Goal: Task Accomplishment & Management: Manage account settings

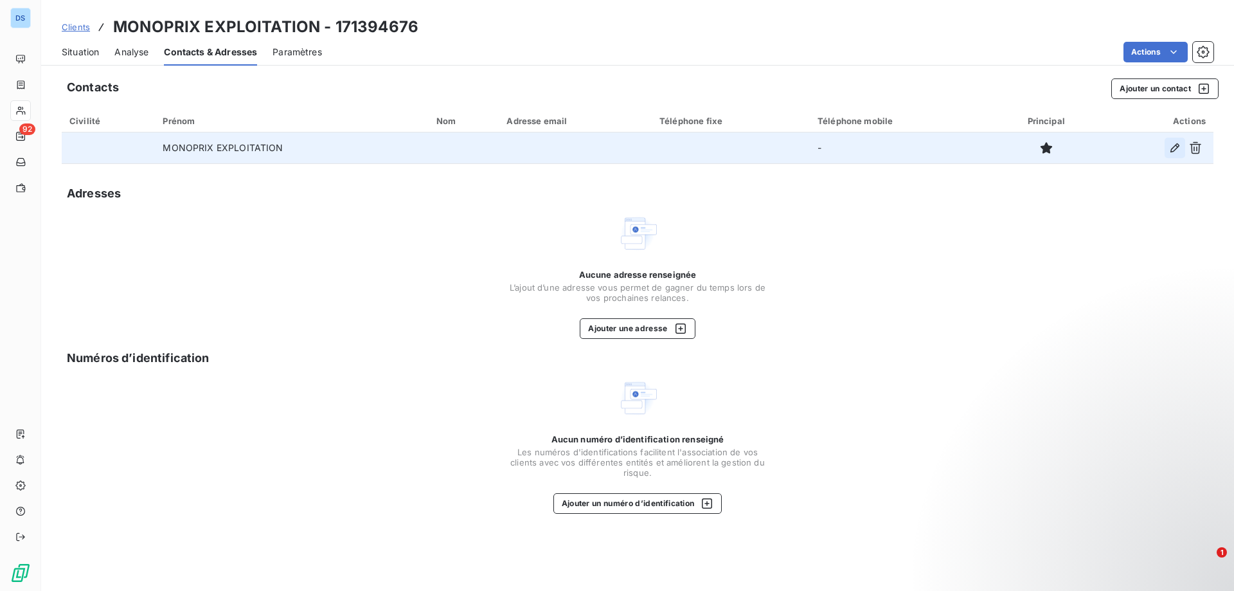
click at [1175, 149] on icon "button" at bounding box center [1175, 147] width 13 height 13
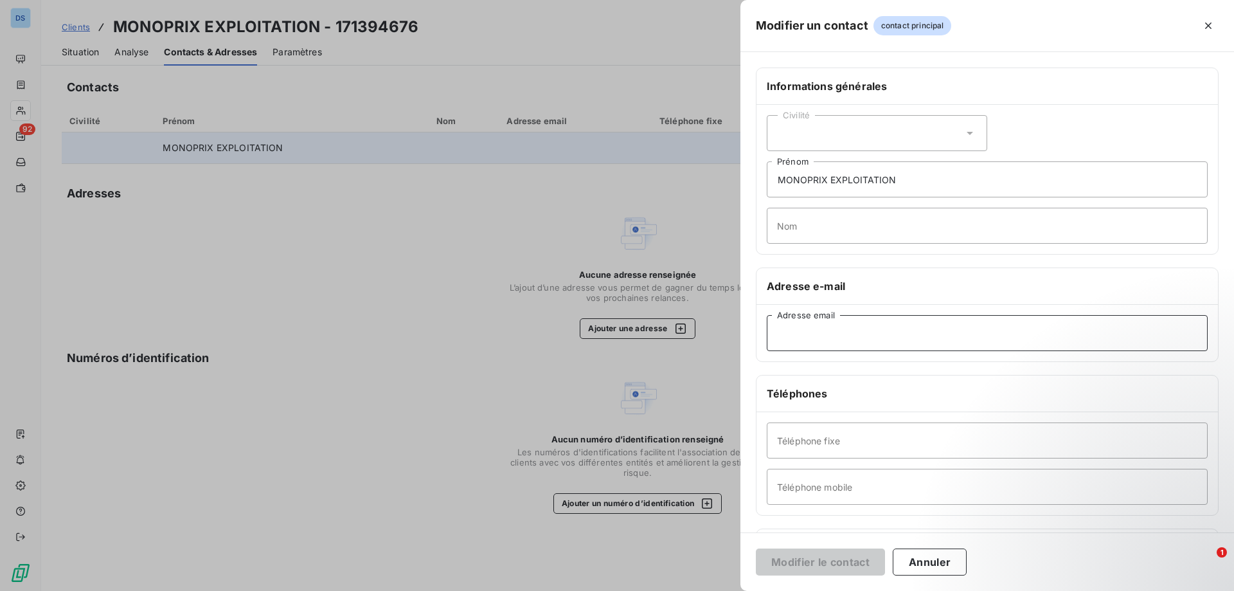
click at [806, 329] on input "Adresse email" at bounding box center [987, 333] width 441 height 36
paste input "[EMAIL_ADDRESS][DOMAIN_NAME]"
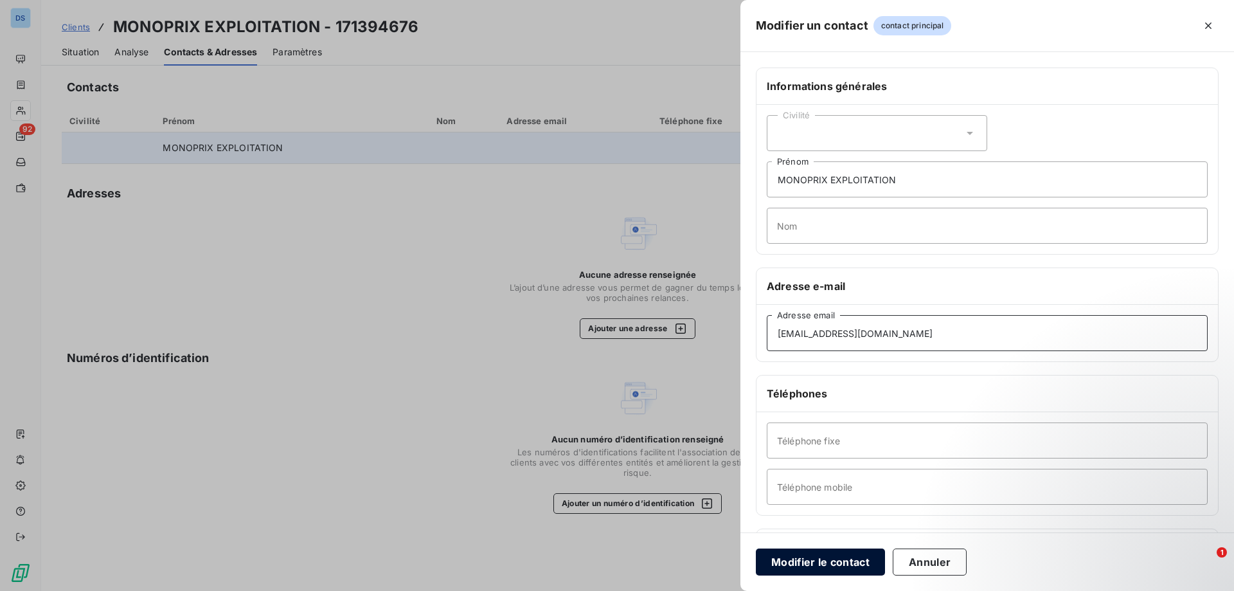
type input "[EMAIL_ADDRESS][DOMAIN_NAME]"
click at [839, 565] on button "Modifier le contact" at bounding box center [820, 561] width 129 height 27
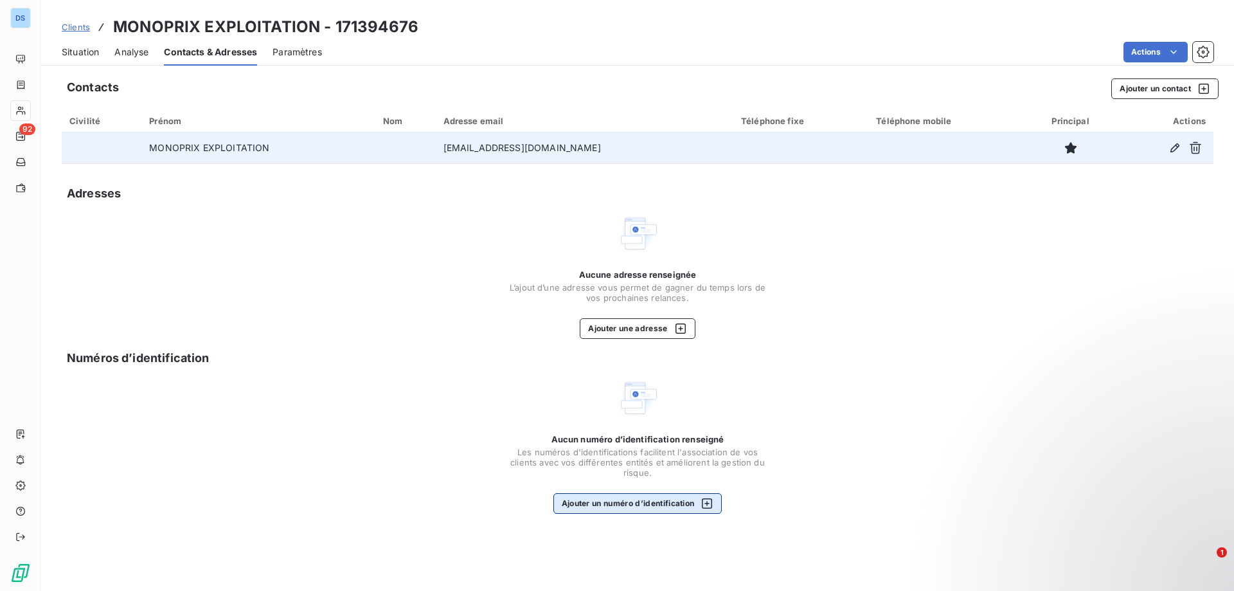
click at [653, 507] on button "Ajouter un numéro d’identification" at bounding box center [638, 503] width 169 height 21
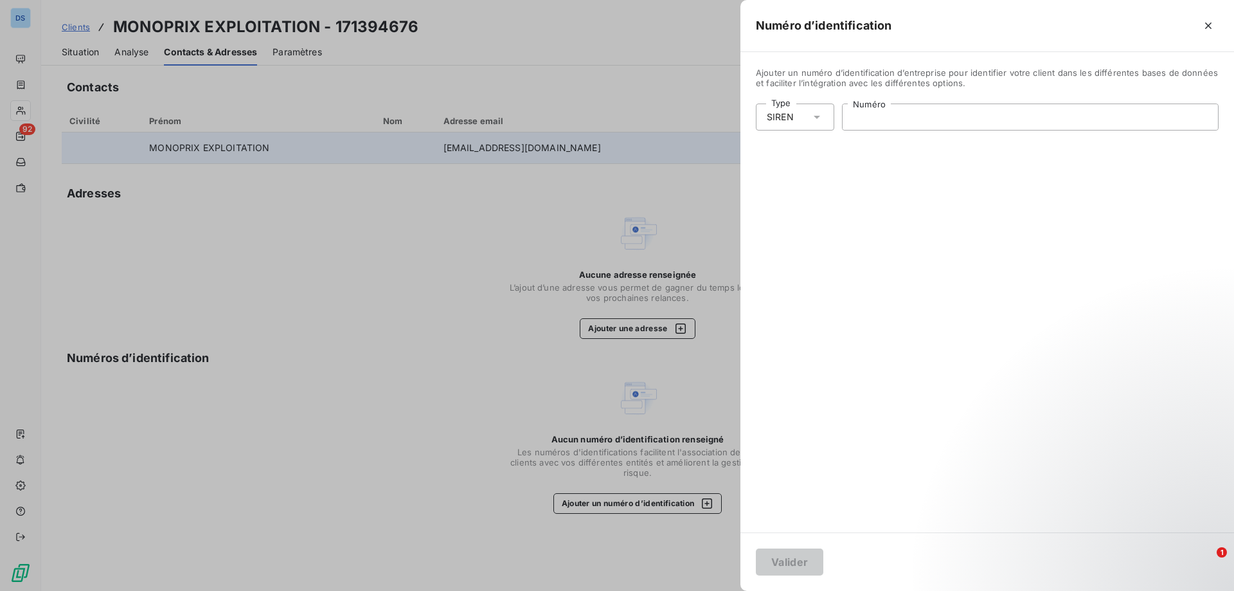
click at [868, 118] on input "Numéro" at bounding box center [1030, 117] width 375 height 26
paste input "775 705 601"
type input "775 705 601"
click at [777, 563] on button "Valider" at bounding box center [790, 561] width 68 height 27
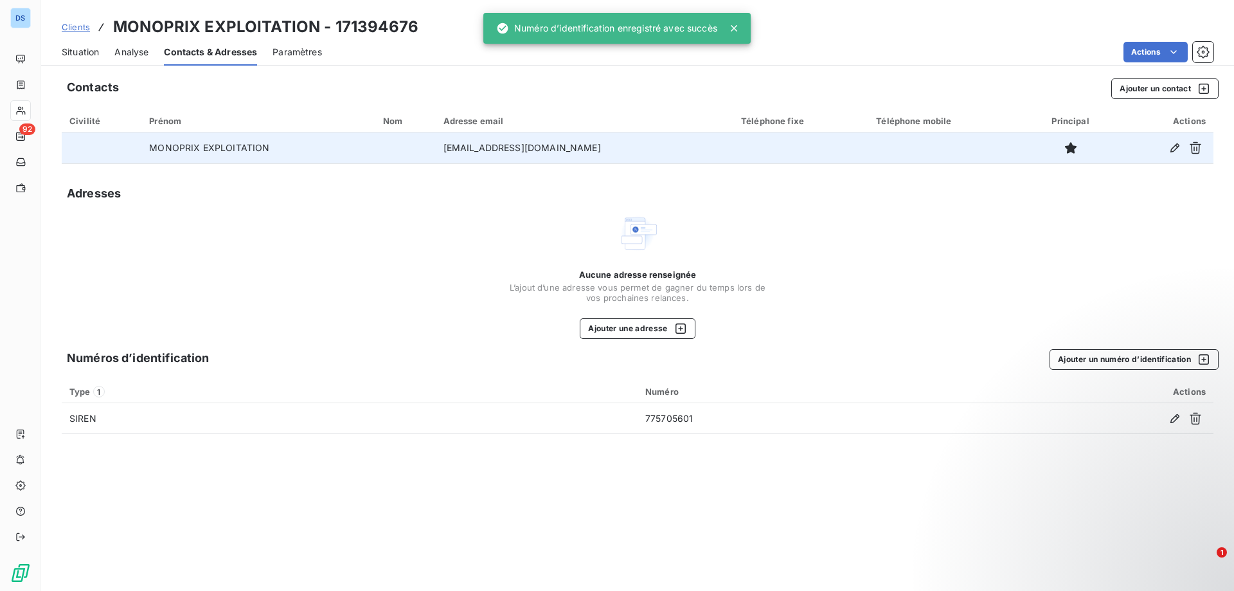
click at [863, 265] on div "Aucune adresse renseignée L’ajout d’une adresse vous permet de gagner du temps …" at bounding box center [638, 276] width 1152 height 126
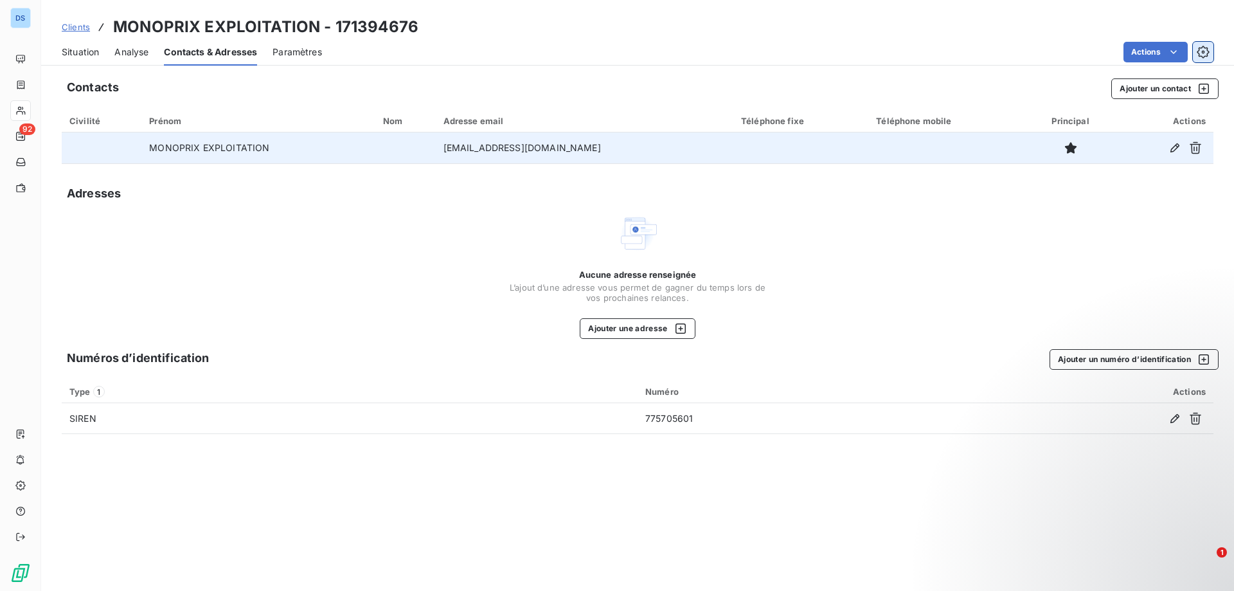
click at [1200, 52] on icon "button" at bounding box center [1203, 52] width 13 height 13
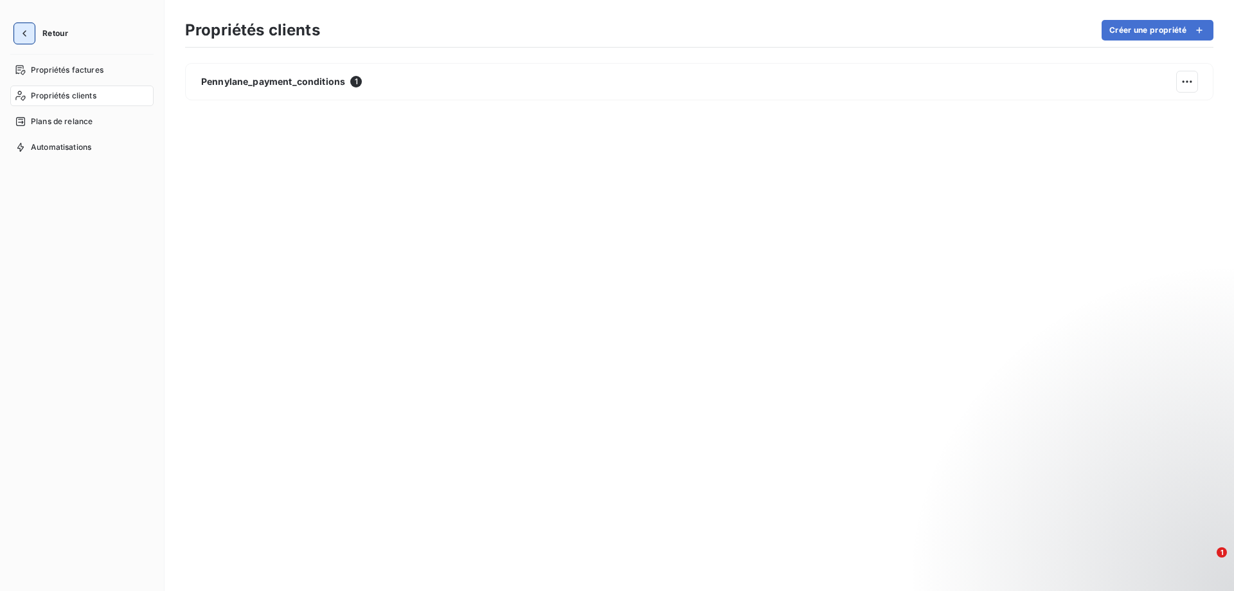
click at [18, 33] on button "button" at bounding box center [24, 33] width 21 height 21
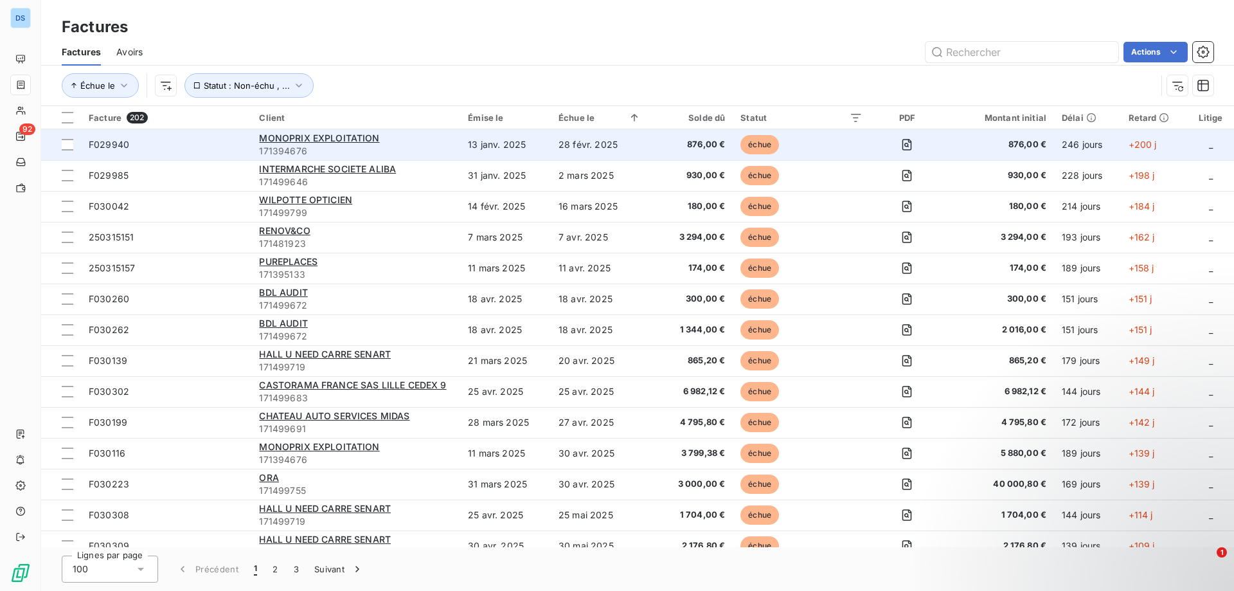
click at [350, 143] on div "MONOPRIX EXPLOITATION" at bounding box center [356, 138] width 194 height 13
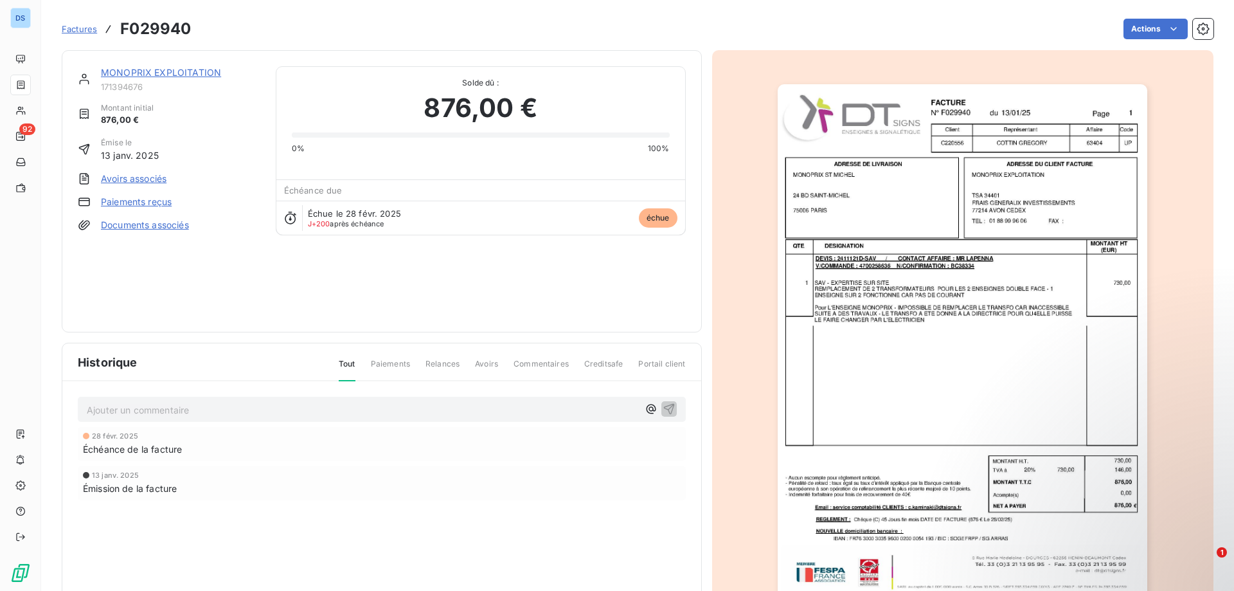
click at [192, 74] on link "MONOPRIX EXPLOITATION" at bounding box center [161, 72] width 120 height 11
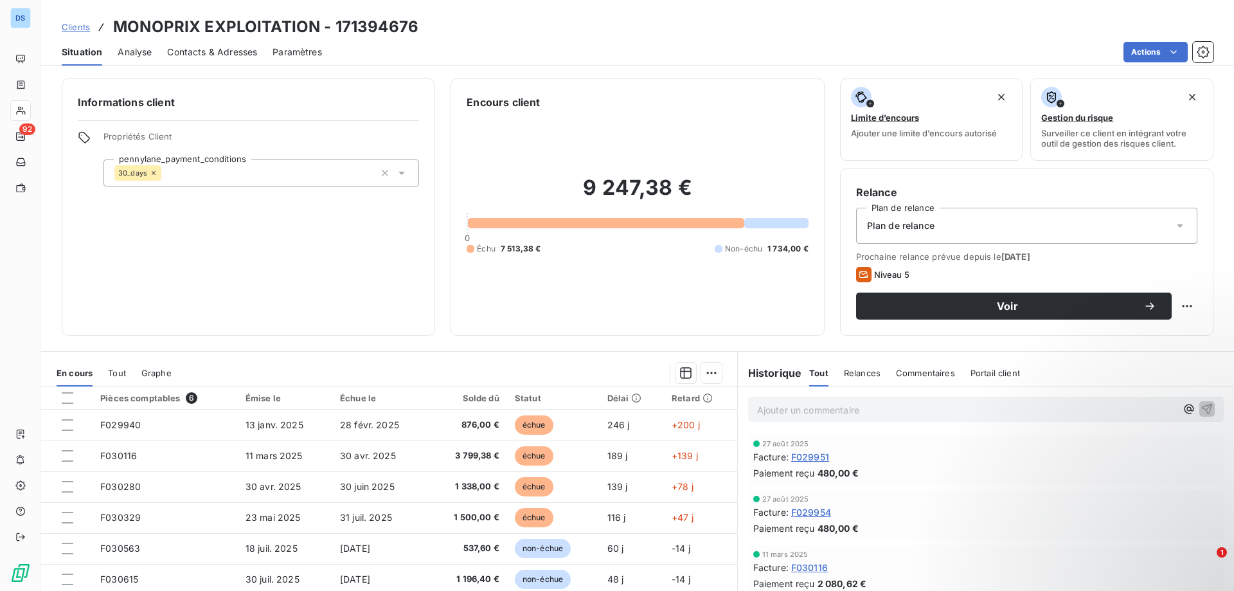
click at [185, 51] on span "Contacts & Adresses" at bounding box center [212, 52] width 90 height 13
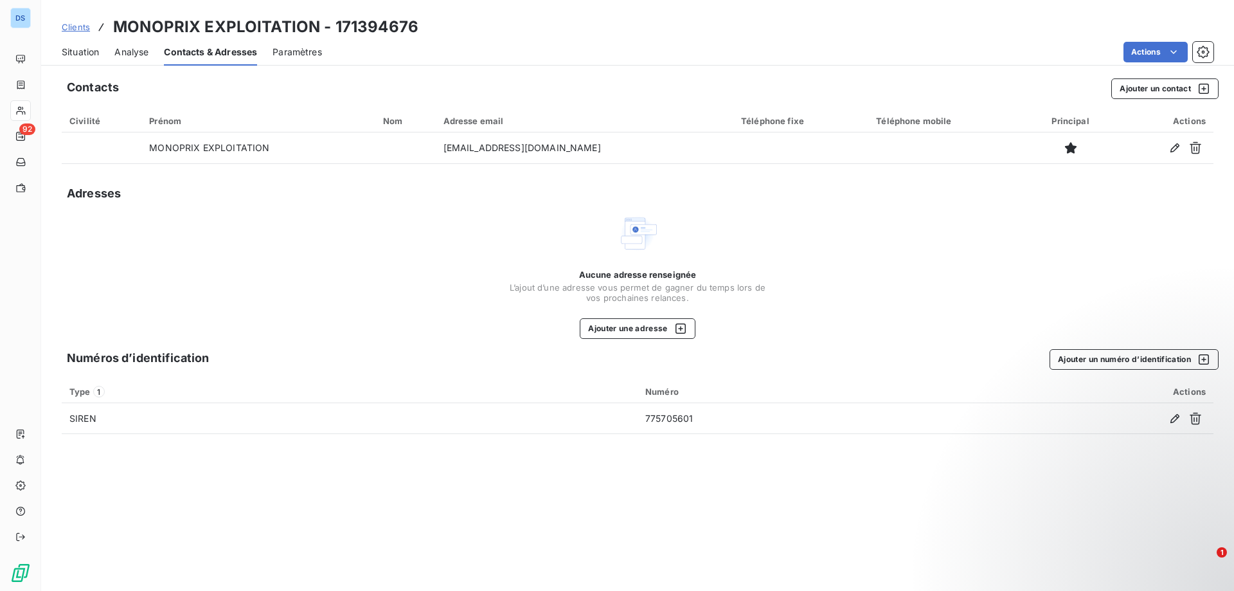
click at [143, 50] on span "Analyse" at bounding box center [131, 52] width 34 height 13
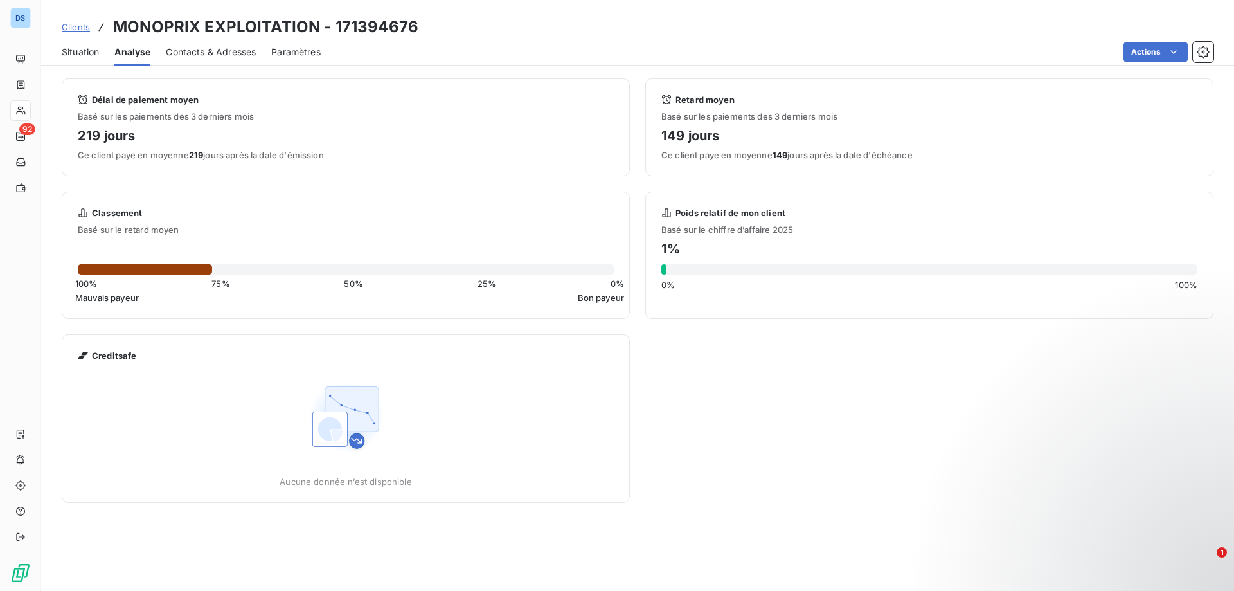
click at [190, 46] on span "Contacts & Adresses" at bounding box center [211, 52] width 90 height 13
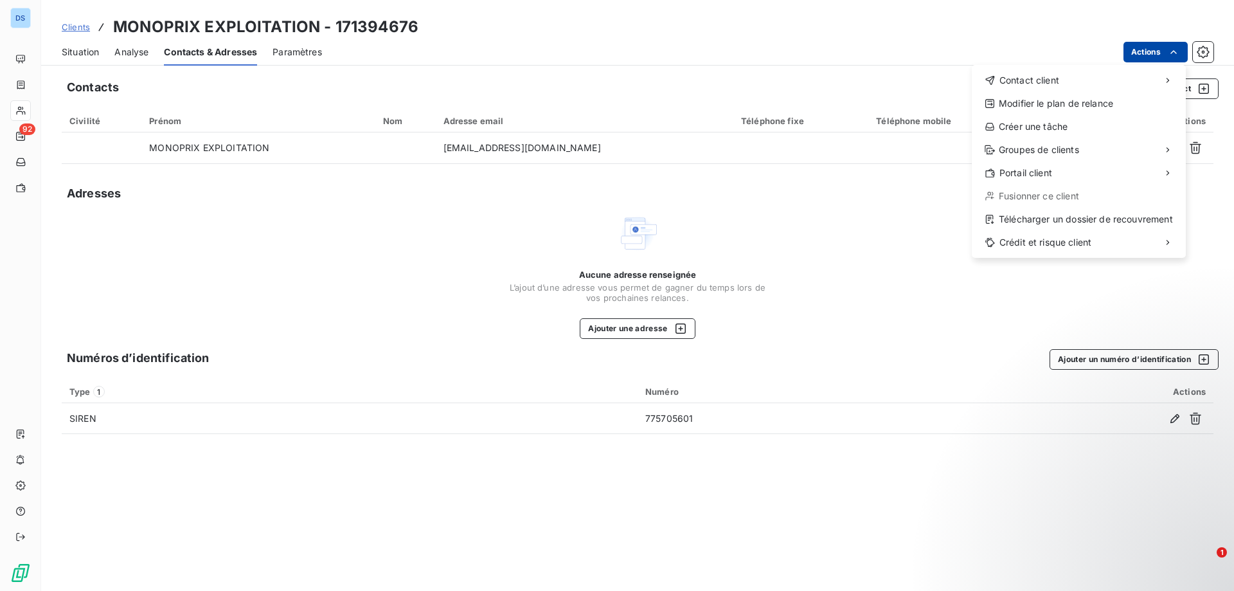
click at [1144, 51] on html "DS 92 Clients MONOPRIX EXPLOITATION - 171394676 Situation Analyse Contacts & Ad…" at bounding box center [617, 295] width 1234 height 591
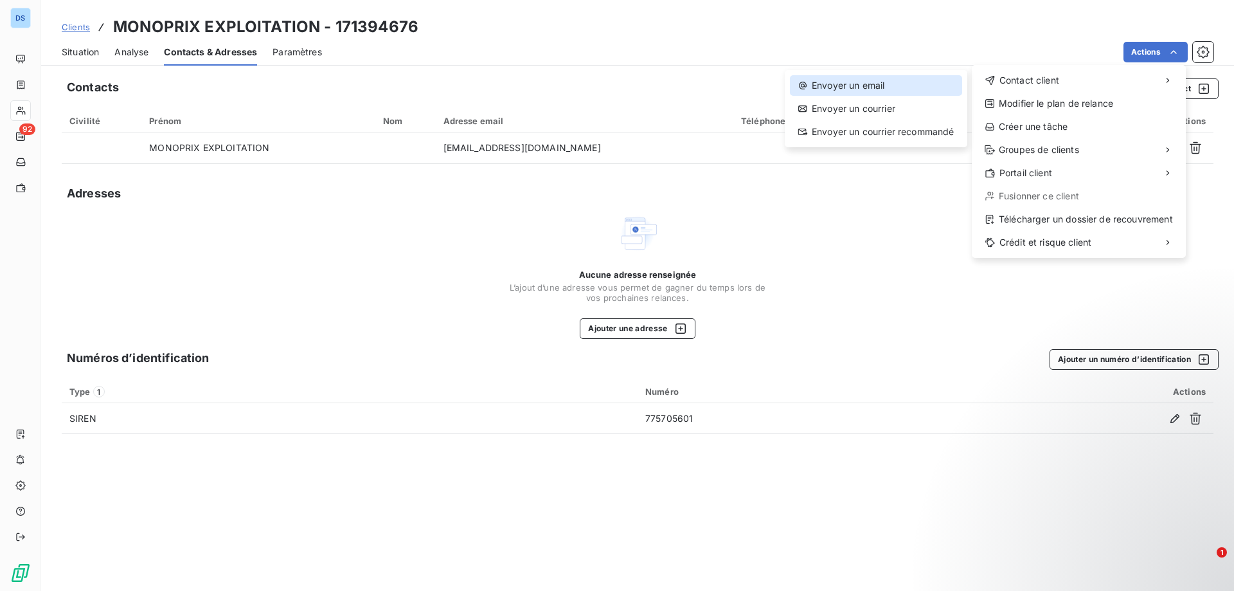
click at [903, 94] on div "Envoyer un email" at bounding box center [876, 85] width 172 height 21
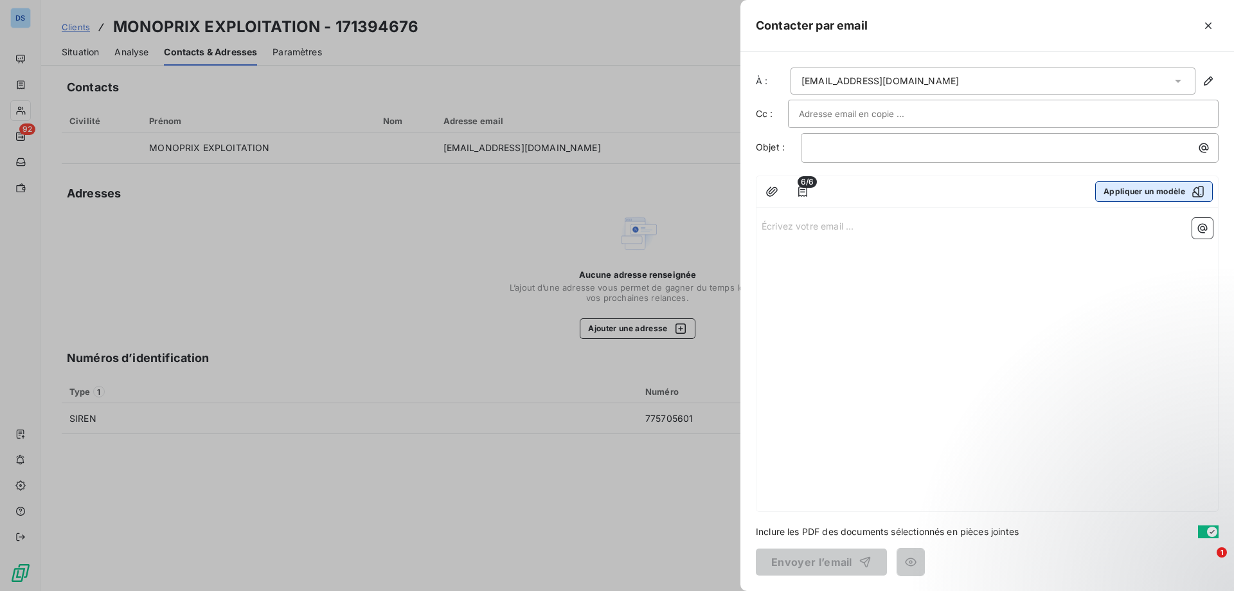
click at [1179, 192] on button "Appliquer un modèle" at bounding box center [1155, 191] width 118 height 21
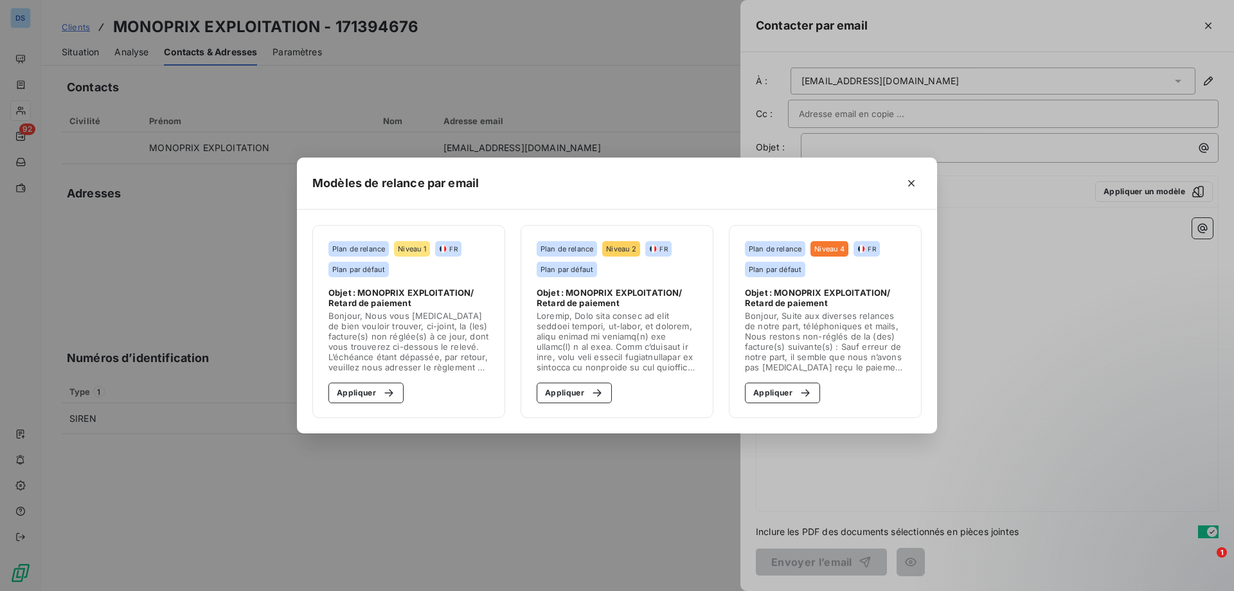
click at [437, 271] on div "Plan de relance Niveau 1 FR Plan par défaut" at bounding box center [409, 259] width 161 height 36
click at [436, 298] on span "Objet : MONOPRIX EXPLOITATION/ Retard de paiement" at bounding box center [409, 297] width 161 height 21
click at [359, 408] on section "Plan de relance Niveau 1 FR Plan par défaut Objet : MONOPRIX EXPLOITATION/ Reta…" at bounding box center [408, 321] width 193 height 193
click at [353, 391] on button "Appliquer" at bounding box center [366, 393] width 75 height 21
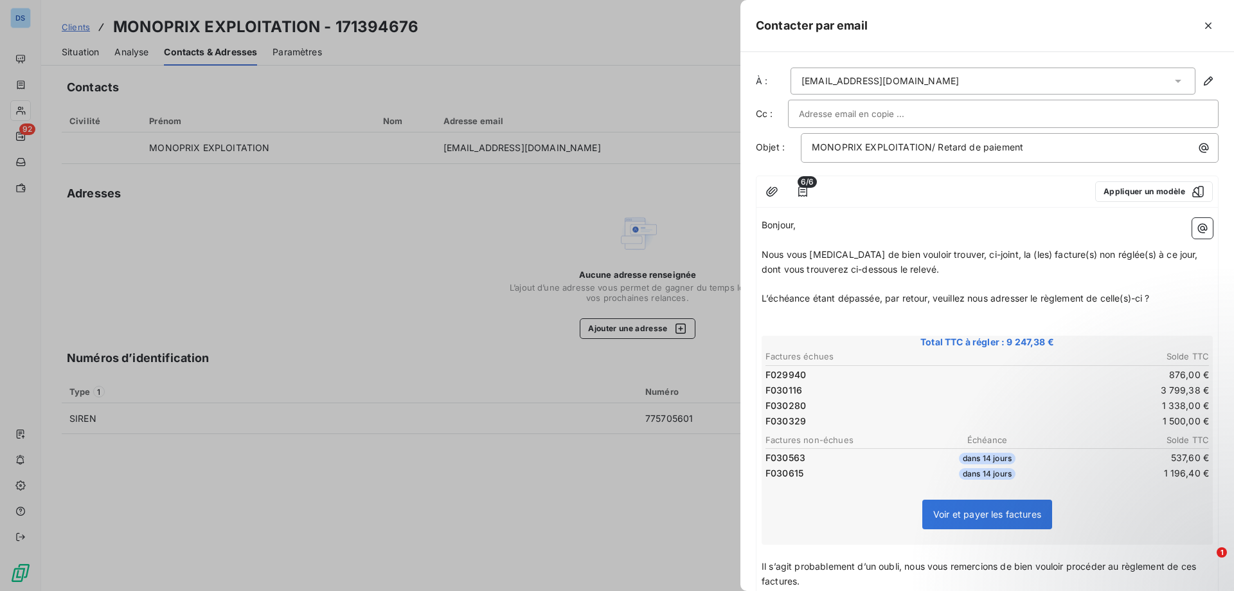
click at [732, 222] on div at bounding box center [617, 295] width 1234 height 591
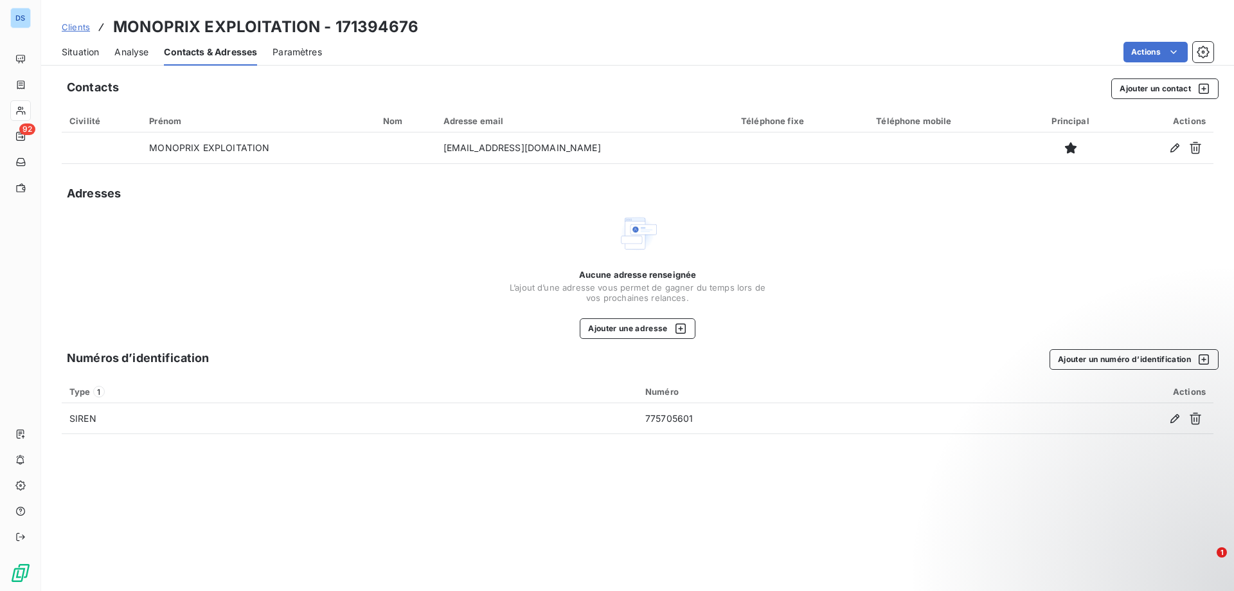
click at [75, 48] on span "Situation" at bounding box center [80, 52] width 37 height 13
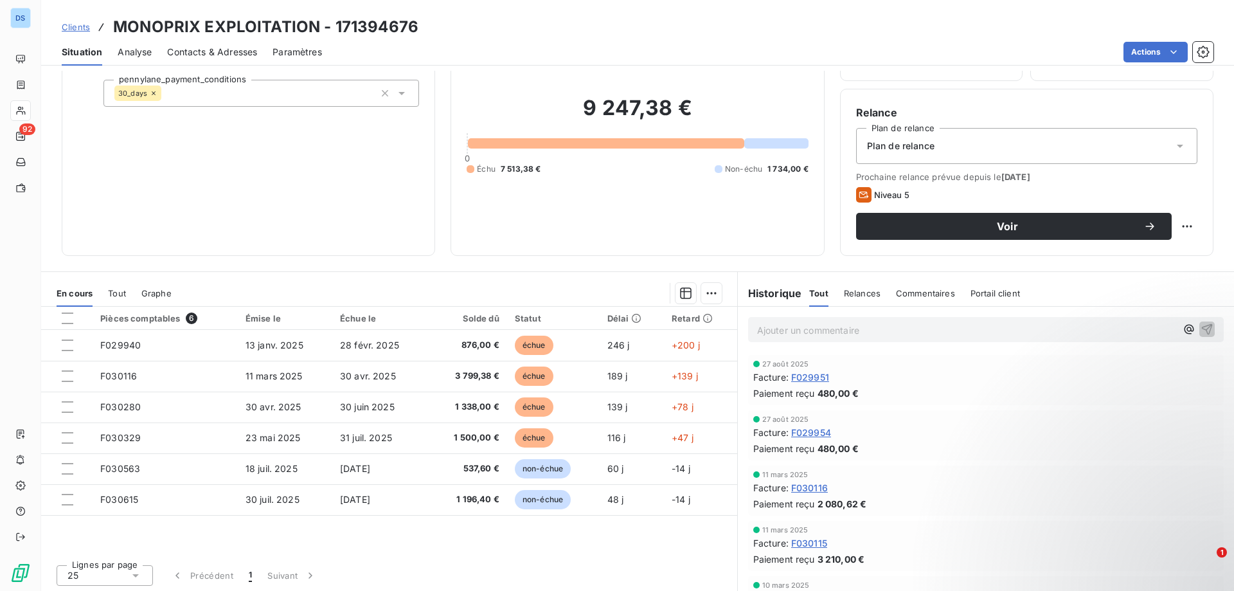
scroll to position [82, 0]
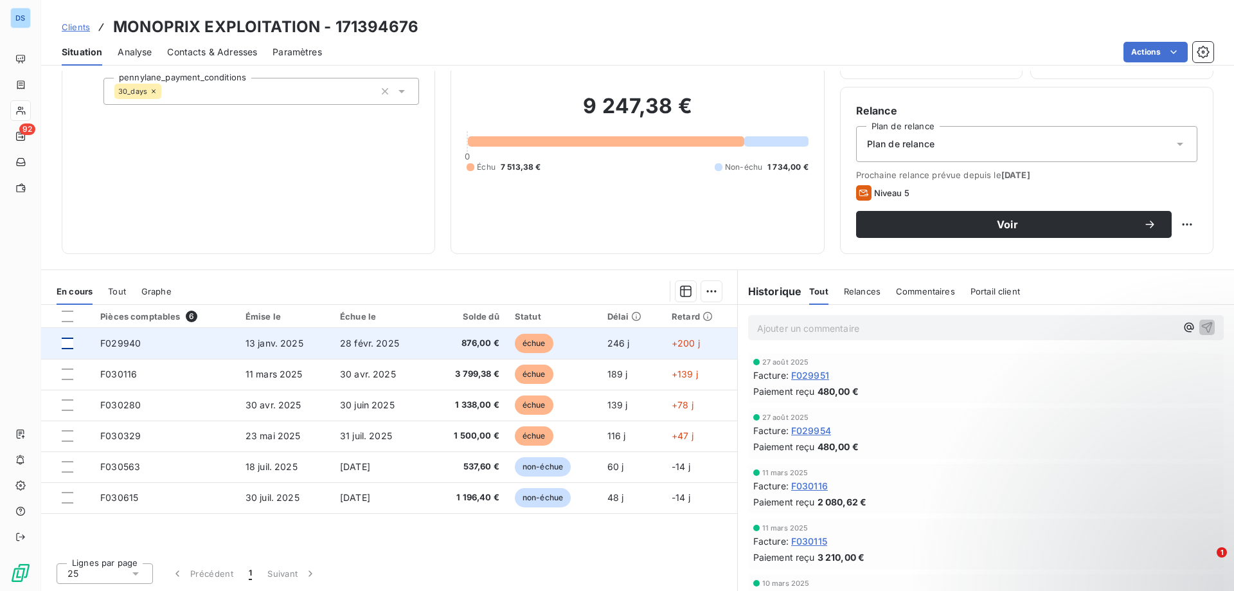
click at [66, 343] on div at bounding box center [68, 344] width 12 height 12
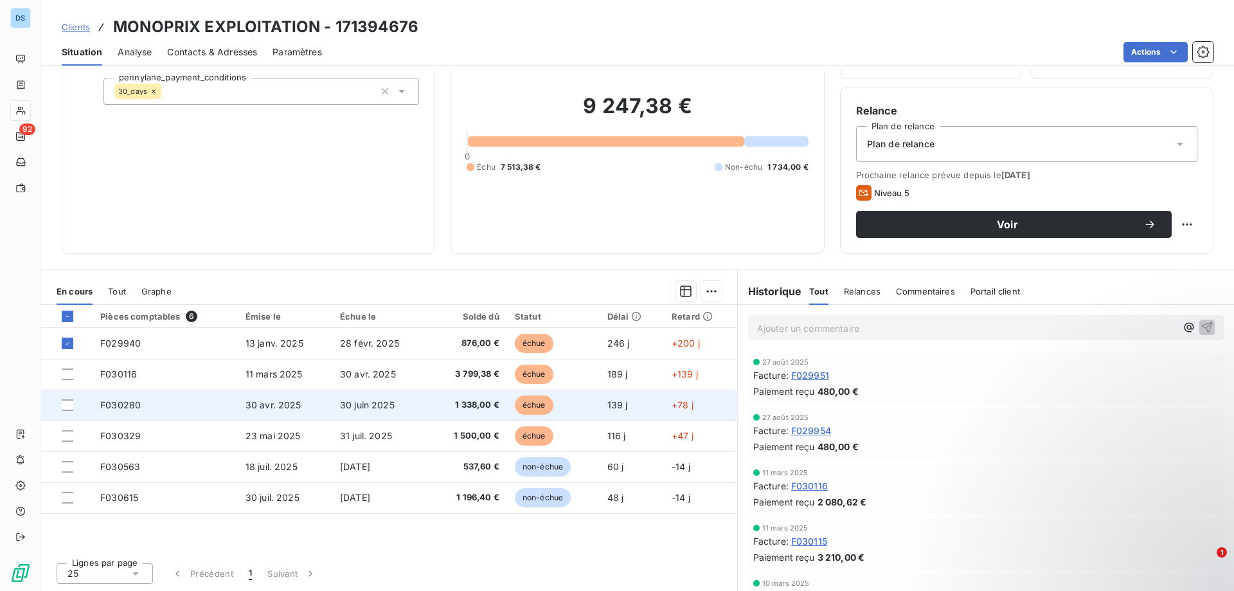
click at [71, 411] on td at bounding box center [66, 405] width 51 height 31
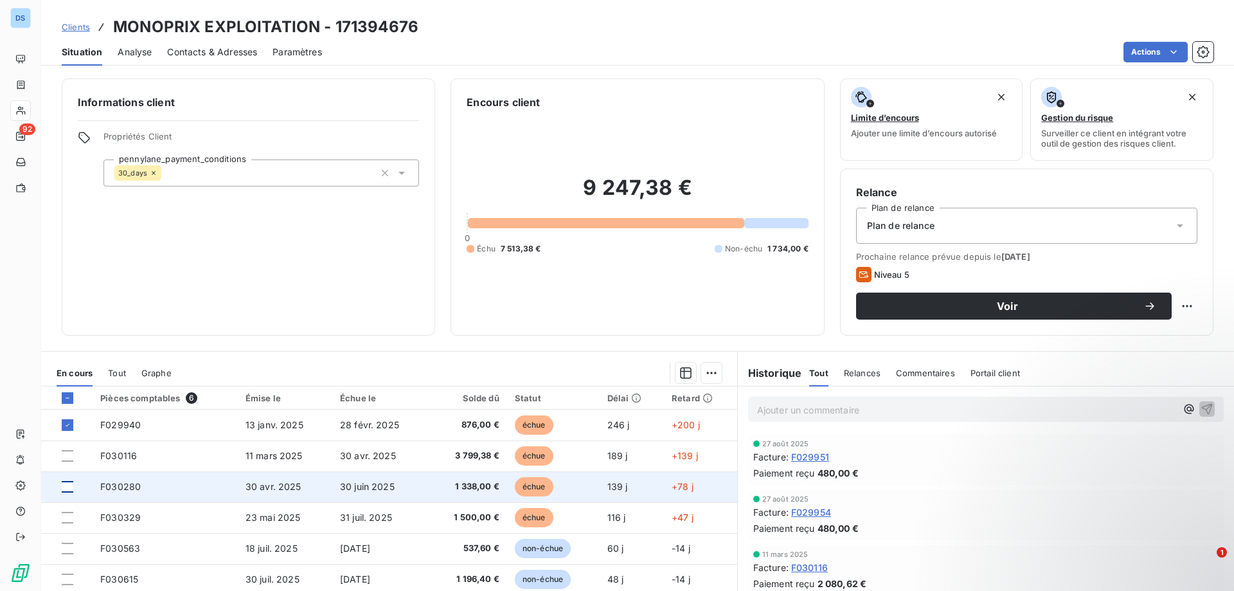
click at [66, 484] on div at bounding box center [68, 487] width 12 height 12
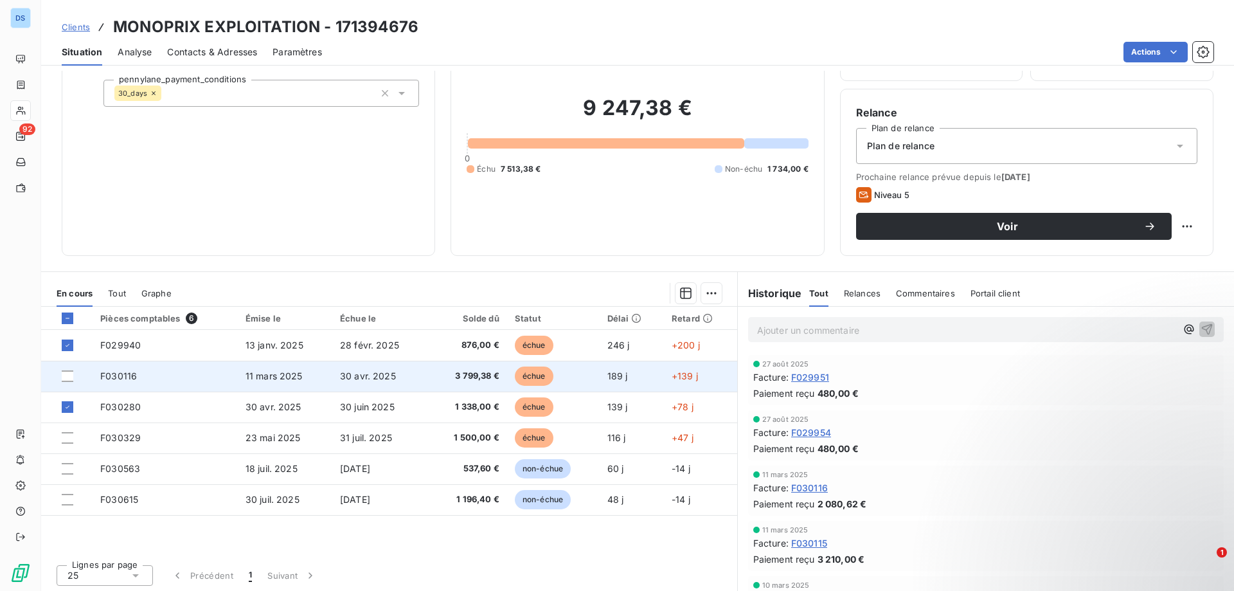
scroll to position [82, 0]
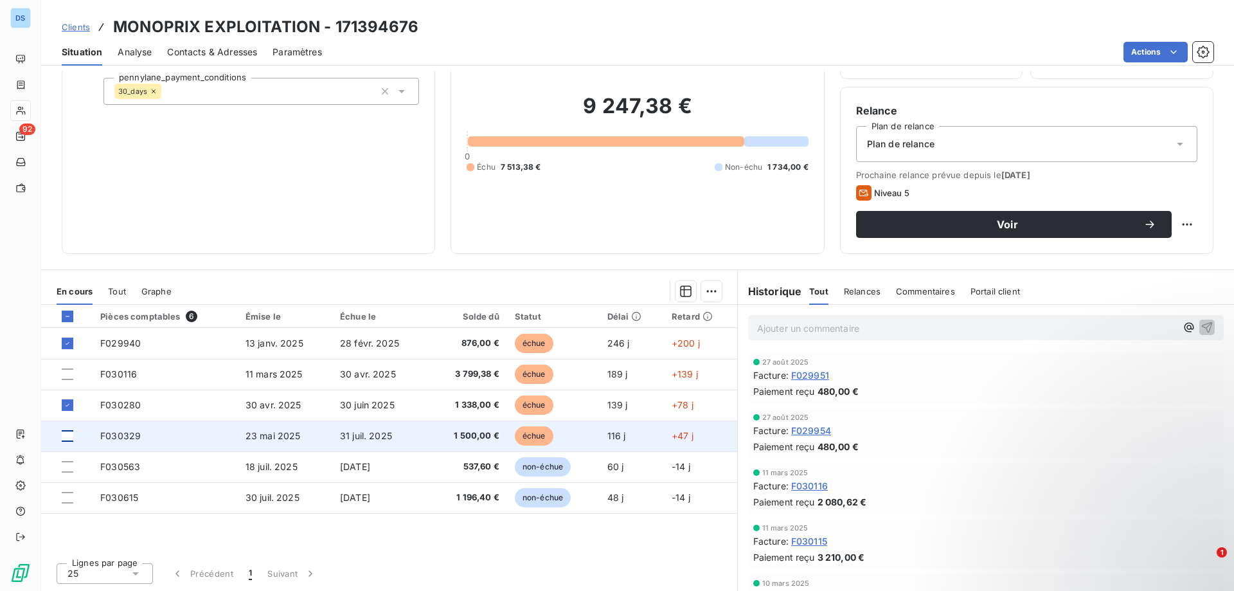
click at [69, 434] on div at bounding box center [68, 436] width 12 height 12
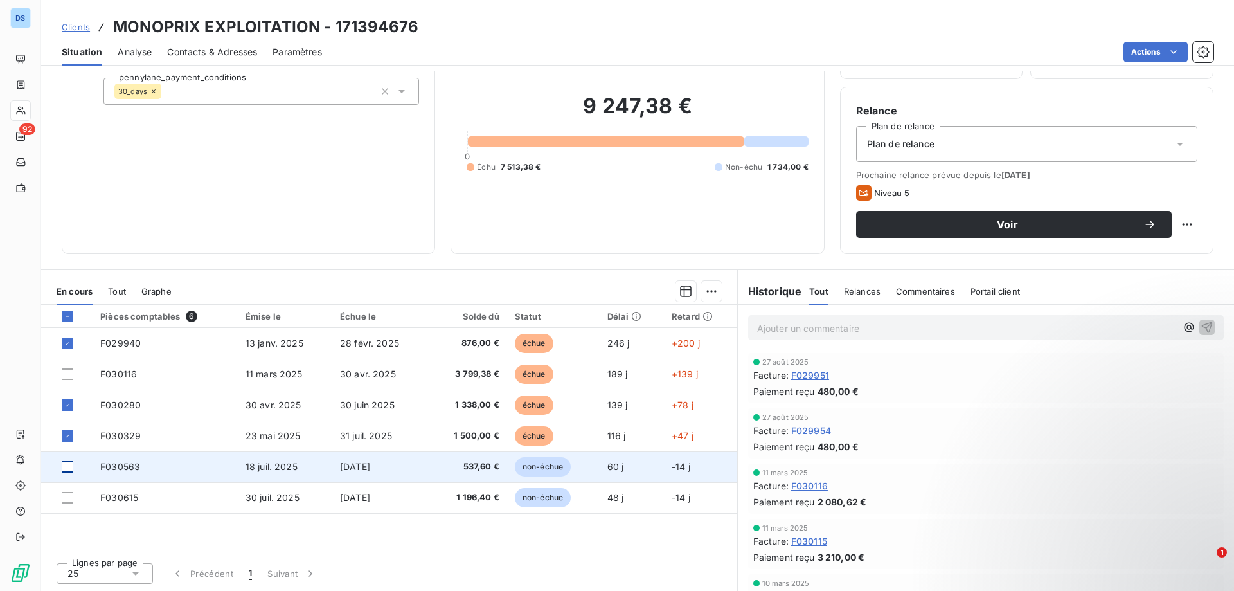
click at [65, 467] on div at bounding box center [68, 467] width 12 height 12
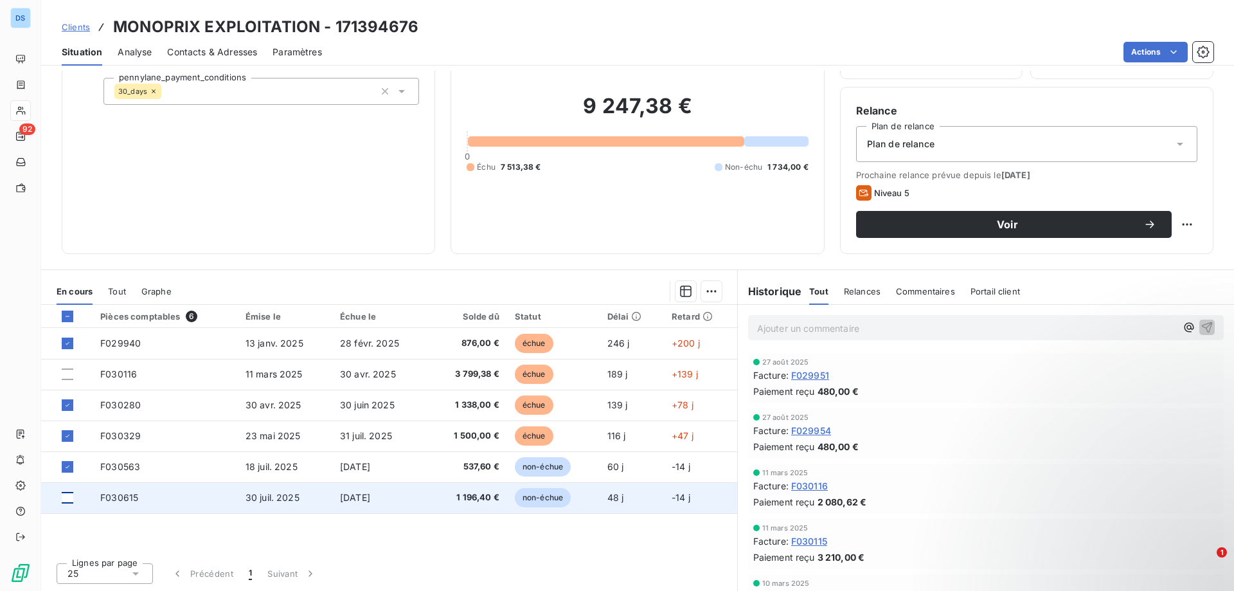
click at [62, 501] on div at bounding box center [68, 498] width 12 height 12
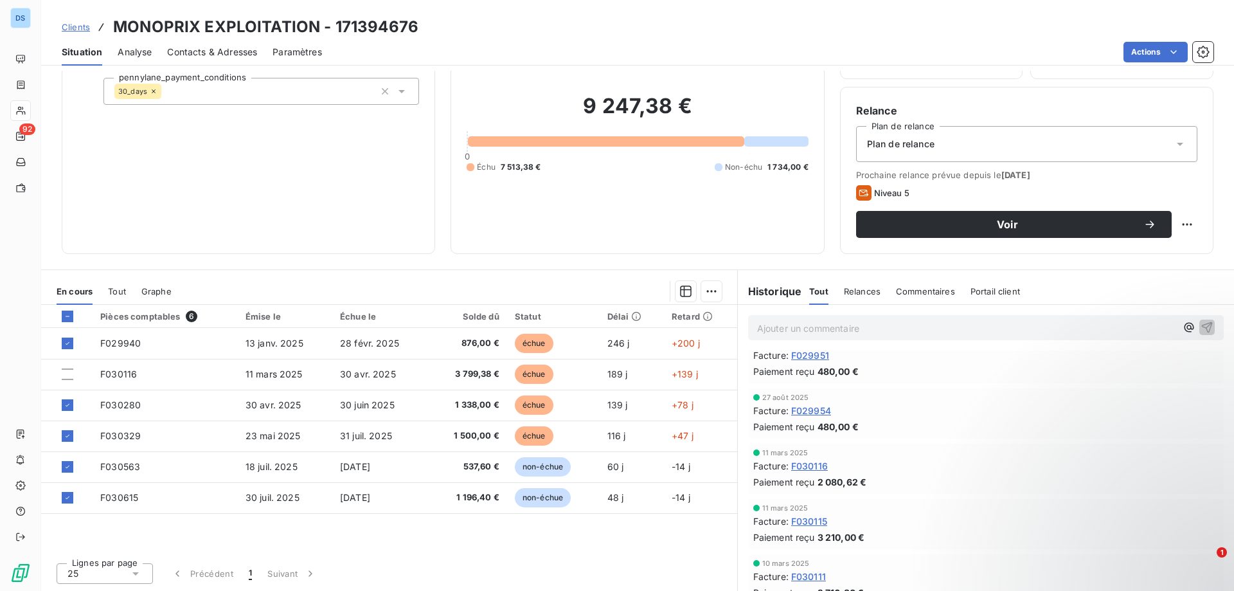
scroll to position [36, 0]
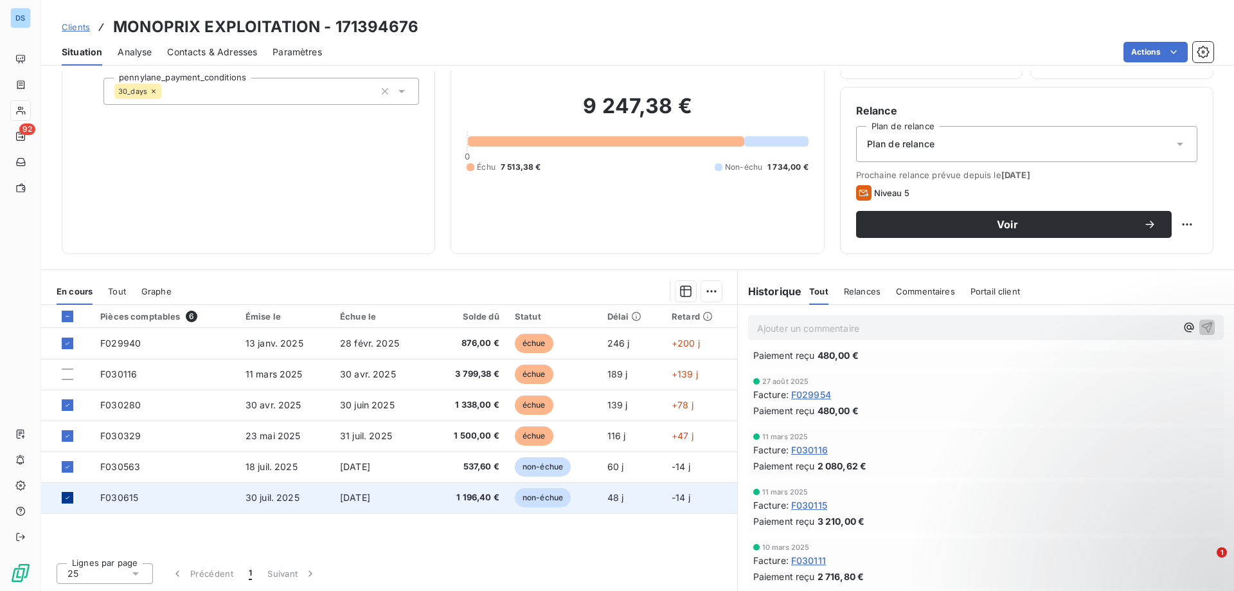
click at [65, 496] on icon at bounding box center [68, 498] width 8 height 8
click at [857, 197] on icon at bounding box center [863, 192] width 15 height 15
click at [927, 149] on span "Plan de relance" at bounding box center [901, 144] width 68 height 13
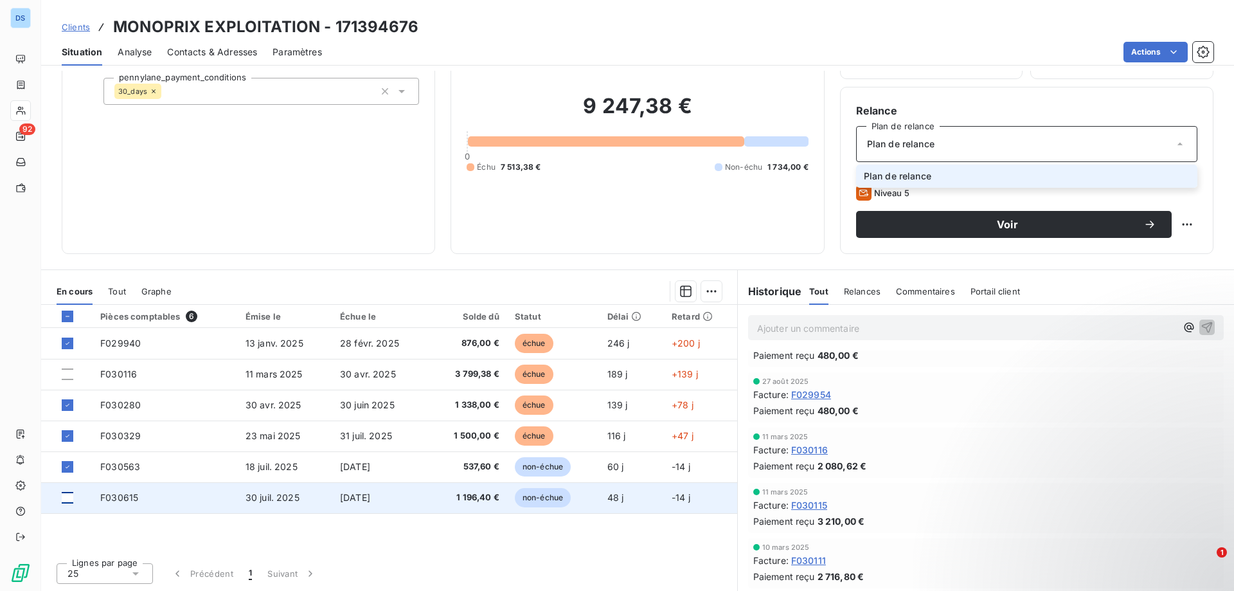
click at [927, 149] on span "Plan de relance" at bounding box center [901, 144] width 68 height 13
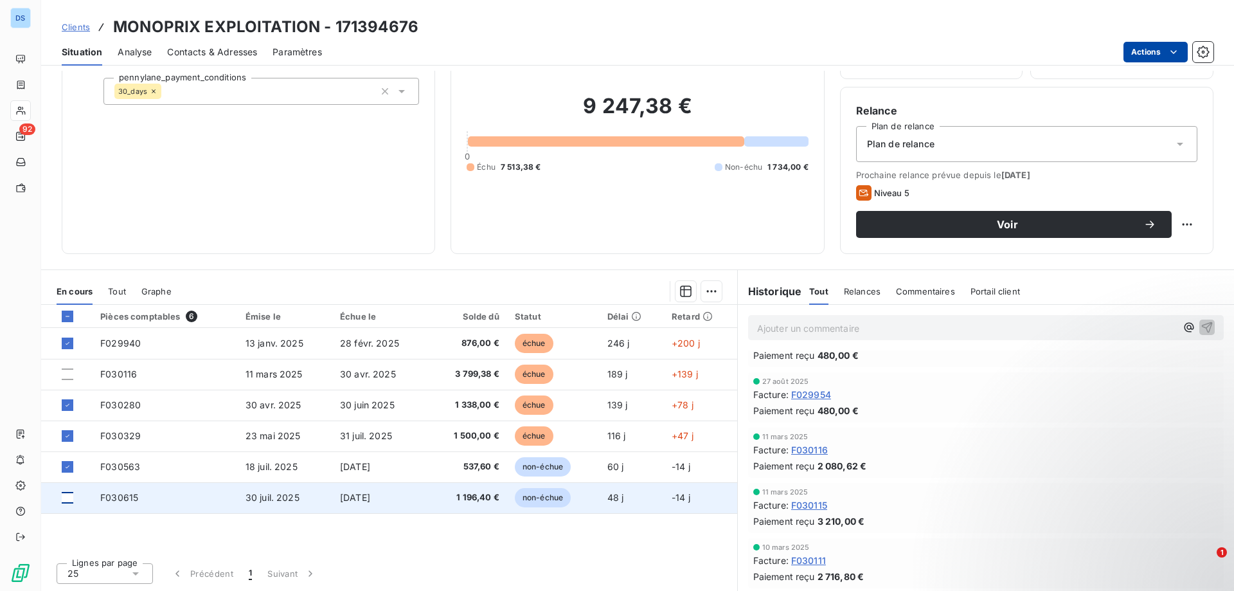
click at [1142, 53] on html "DS 92 Clients MONOPRIX EXPLOITATION - 171394676 Situation Analyse Contacts & Ad…" at bounding box center [617, 295] width 1234 height 591
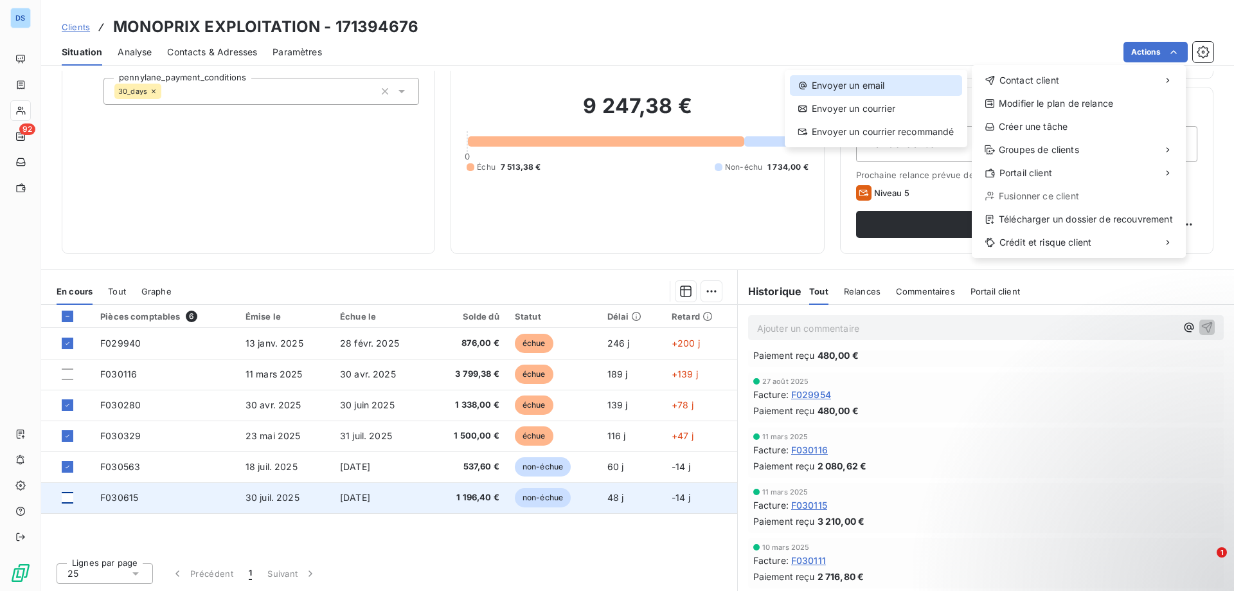
click at [845, 92] on div "Envoyer un email" at bounding box center [876, 85] width 172 height 21
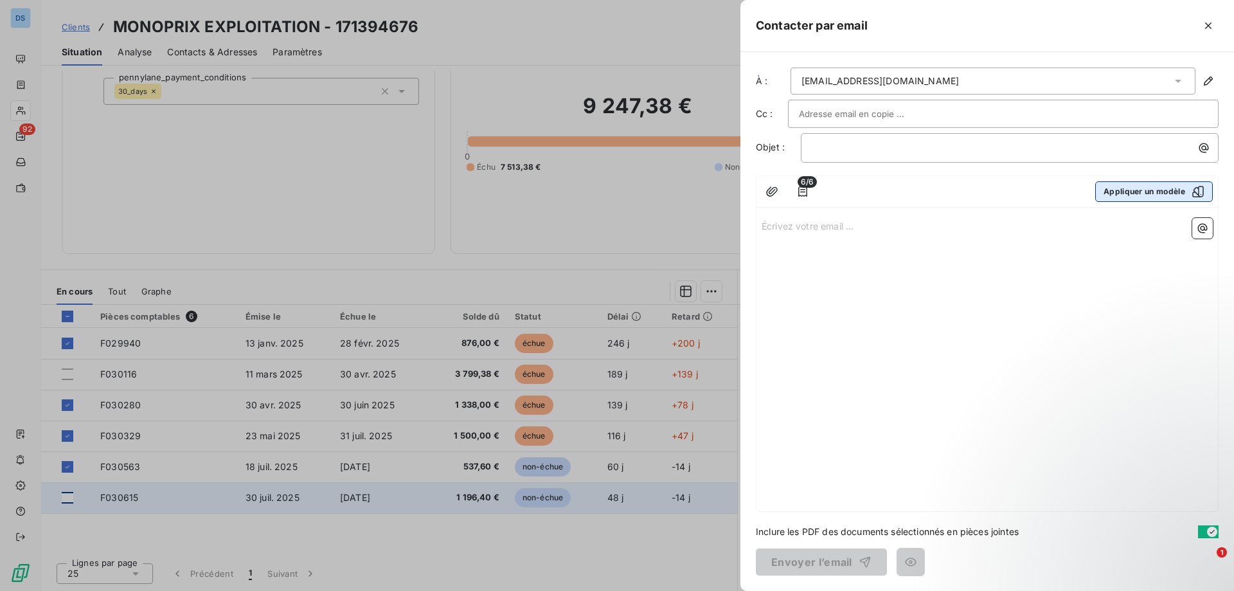
click at [1127, 195] on button "Appliquer un modèle" at bounding box center [1155, 191] width 118 height 21
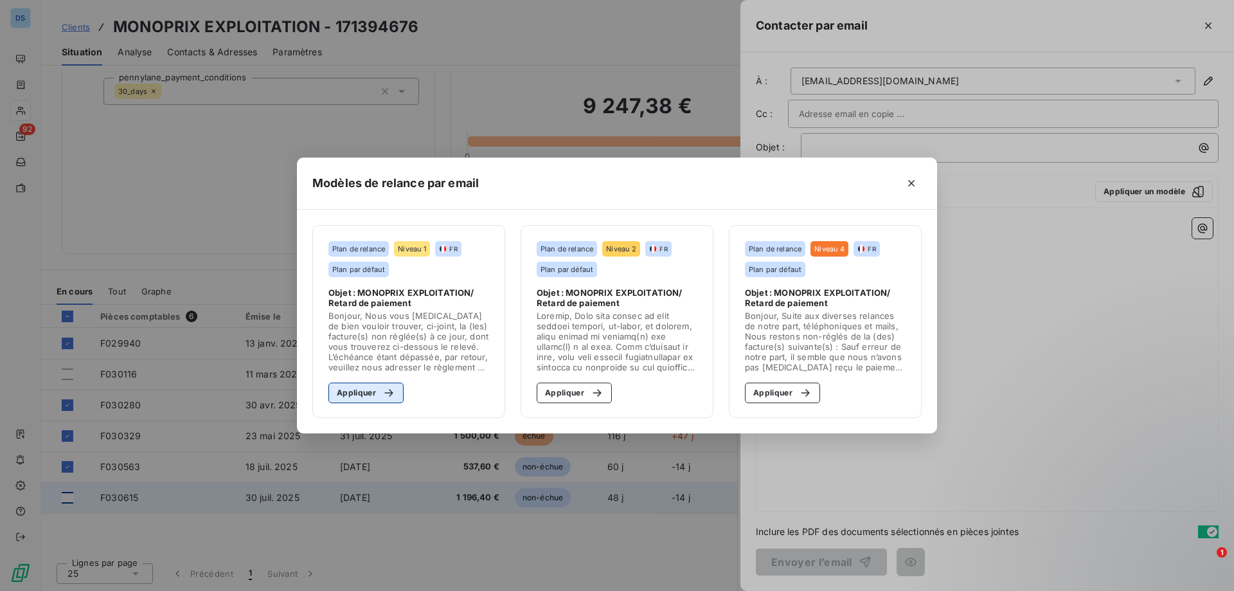
click at [352, 400] on button "Appliquer" at bounding box center [366, 393] width 75 height 21
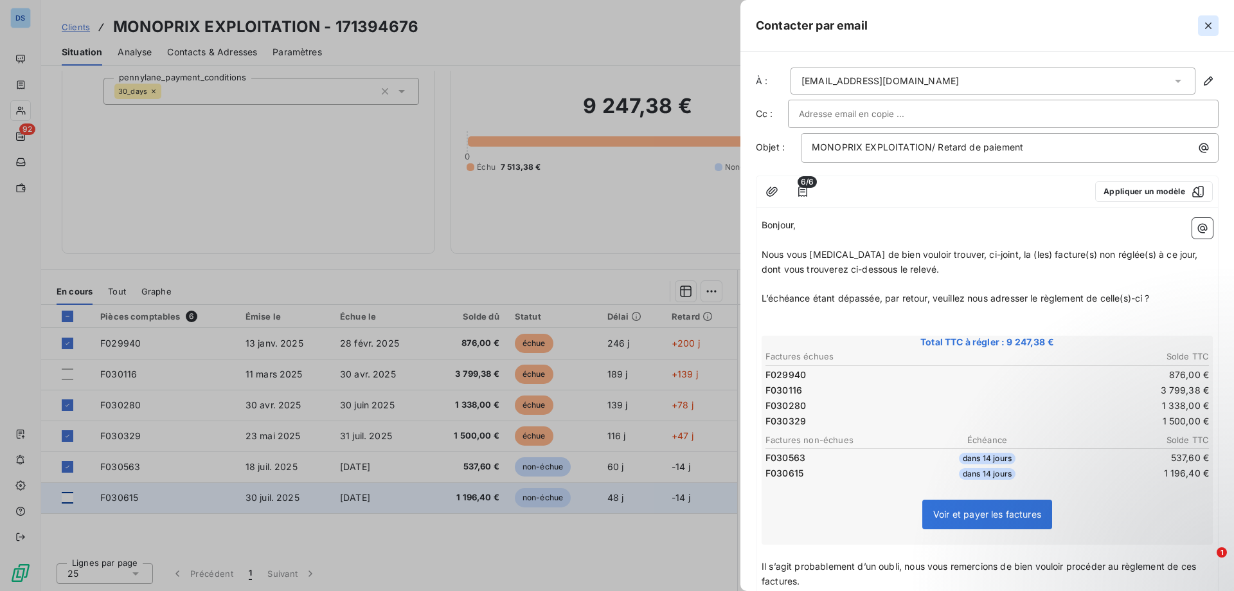
click at [1207, 23] on icon "button" at bounding box center [1208, 25] width 13 height 13
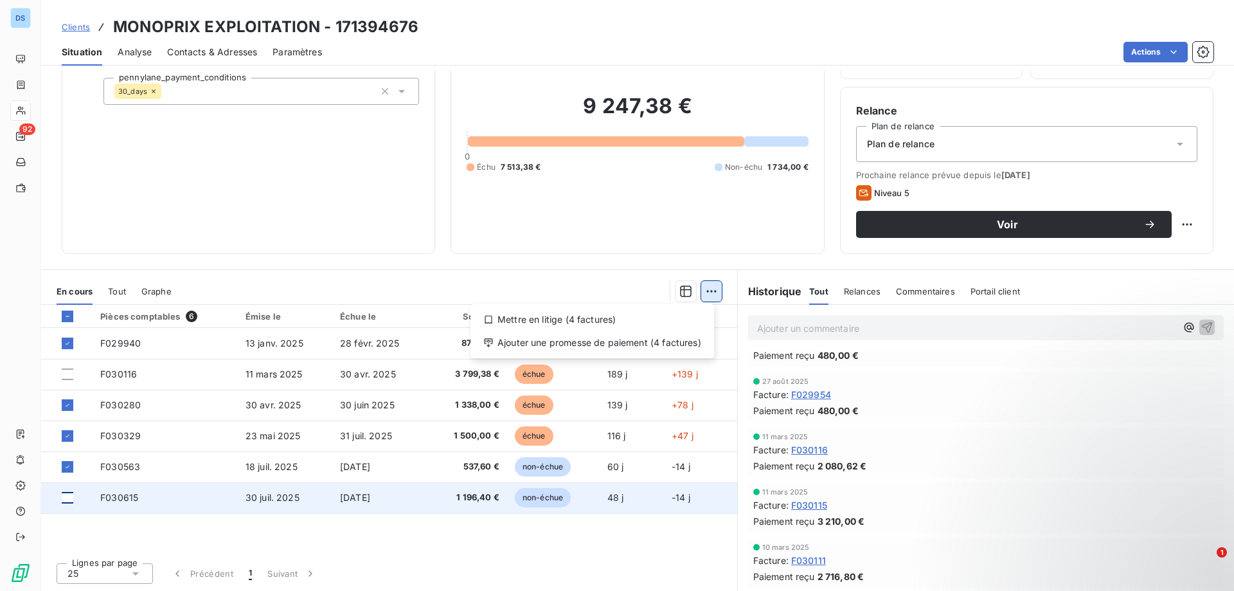
click at [700, 290] on html "DS 92 Clients MONOPRIX EXPLOITATION - 171394676 Situation Analyse Contacts & Ad…" at bounding box center [617, 295] width 1234 height 591
click at [597, 282] on html "DS 92 Clients MONOPRIX EXPLOITATION - 171394676 Situation Analyse Contacts & Ad…" at bounding box center [617, 295] width 1234 height 591
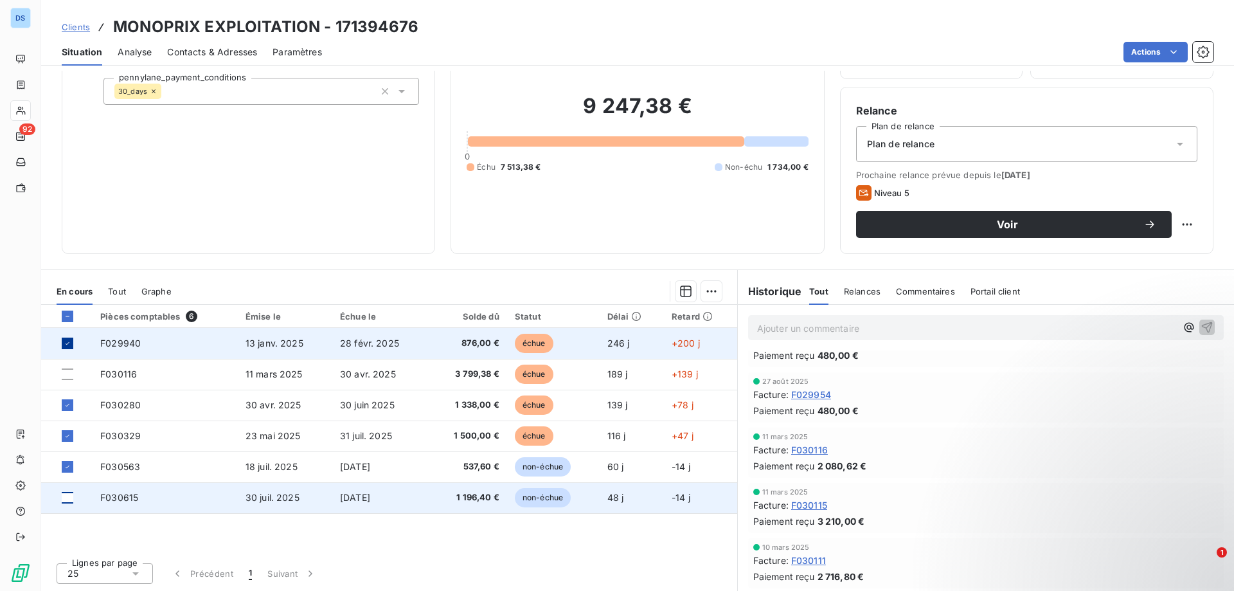
click at [65, 342] on icon at bounding box center [68, 343] width 8 height 8
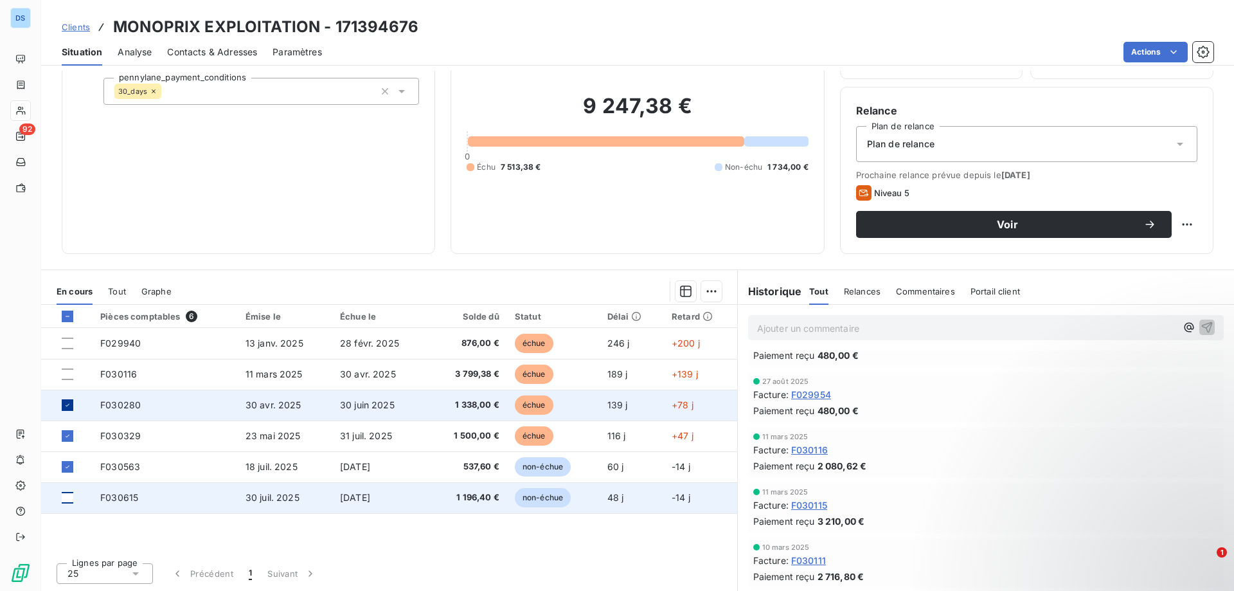
click at [65, 408] on icon at bounding box center [68, 405] width 8 height 8
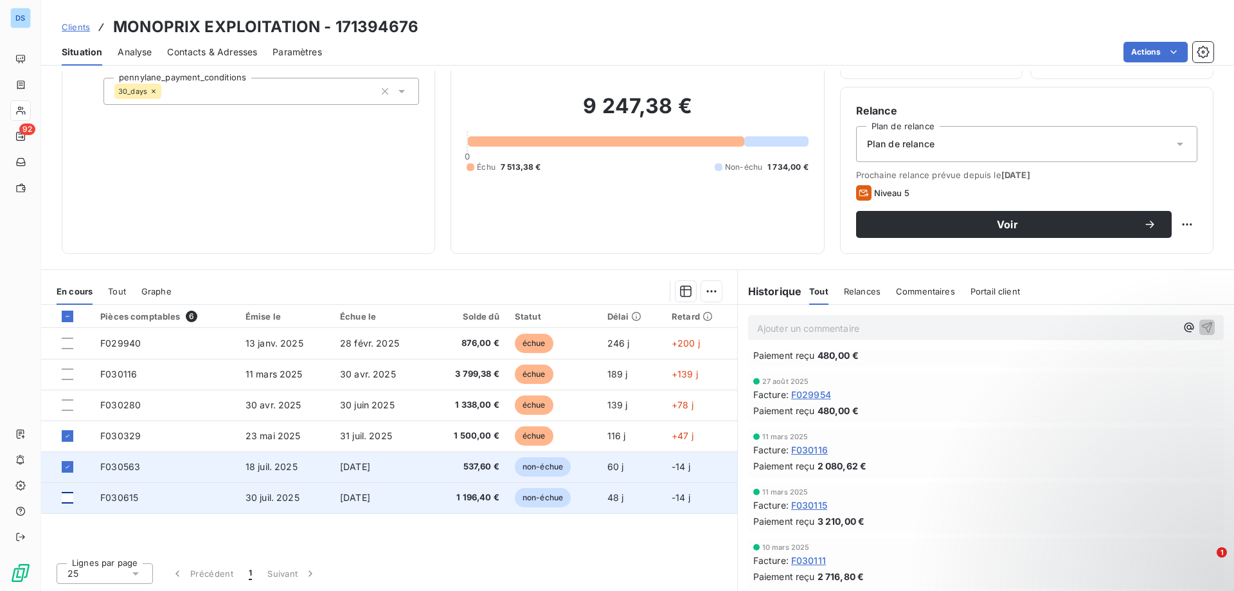
drag, startPoint x: 68, startPoint y: 440, endPoint x: 71, endPoint y: 453, distance: 13.1
click at [68, 441] on div at bounding box center [68, 436] width 12 height 12
click at [69, 469] on icon at bounding box center [68, 467] width 8 height 8
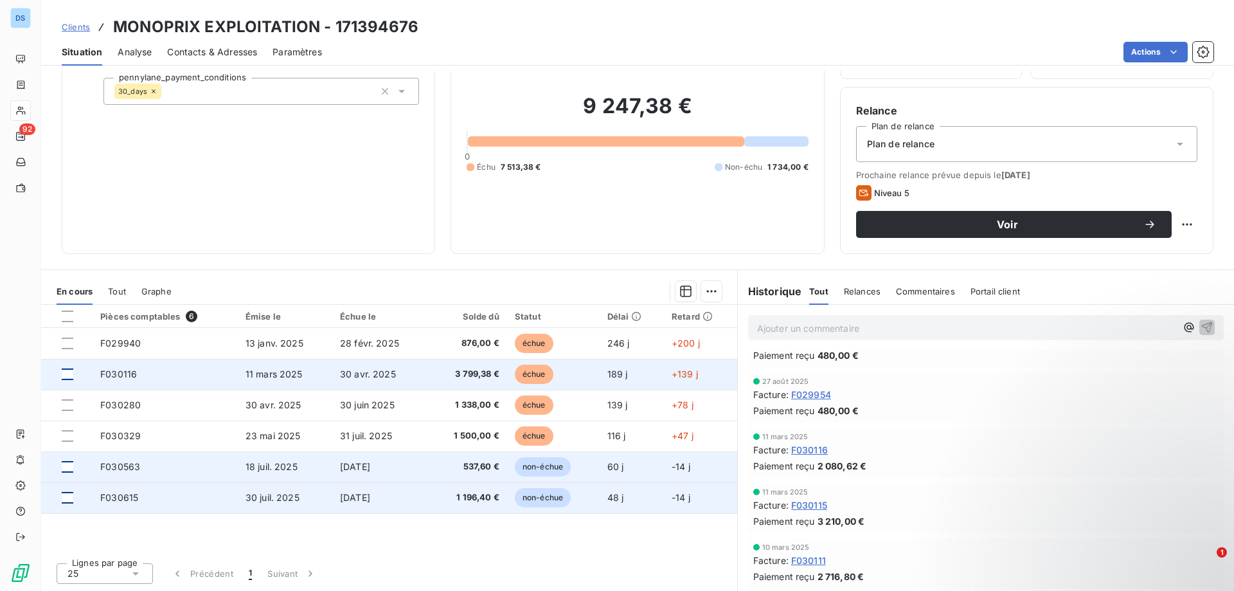
click at [72, 373] on div at bounding box center [68, 374] width 12 height 12
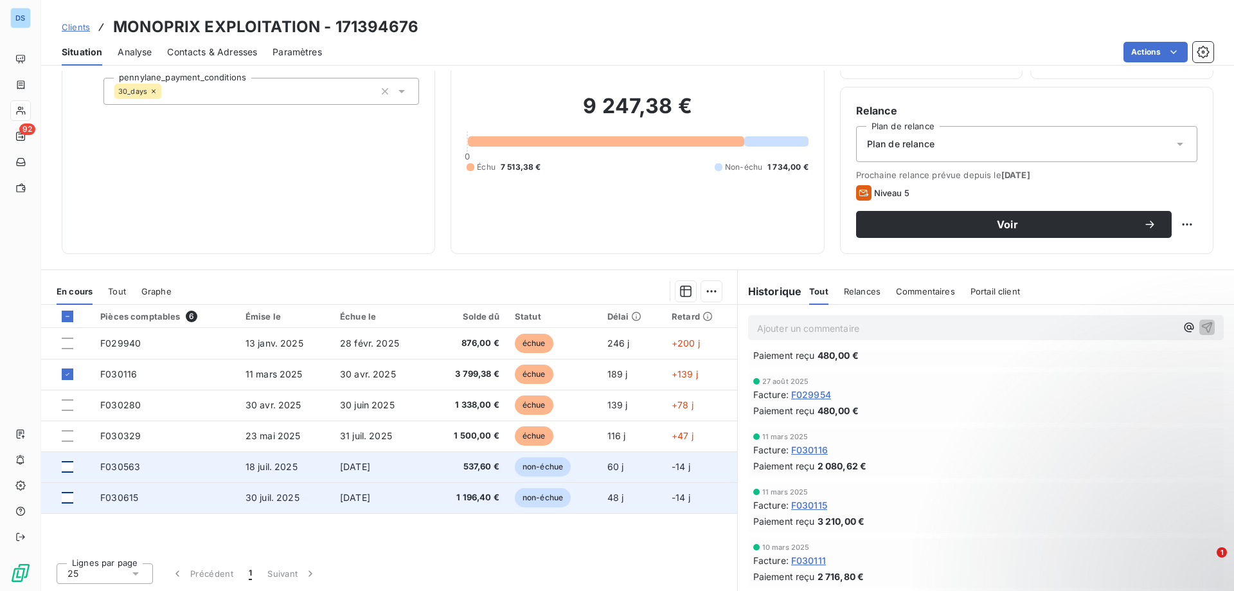
click at [68, 494] on div at bounding box center [68, 498] width 12 height 12
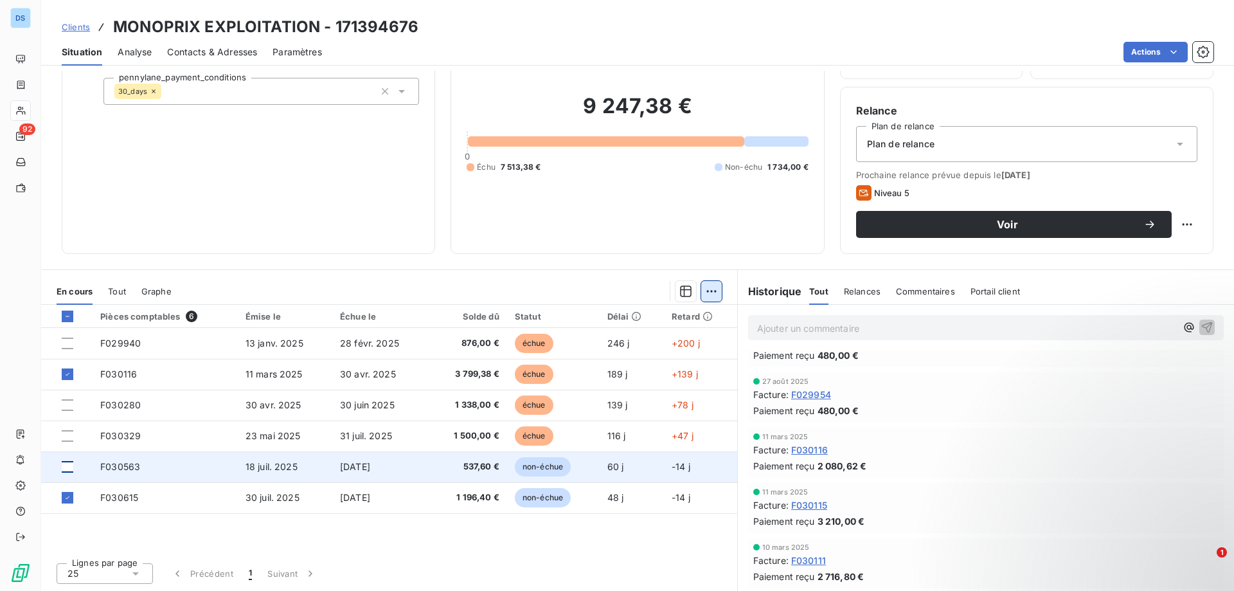
click at [705, 294] on html "DS 92 Clients MONOPRIX EXPLOITATION - 171394676 Situation Analyse Contacts & Ad…" at bounding box center [617, 295] width 1234 height 591
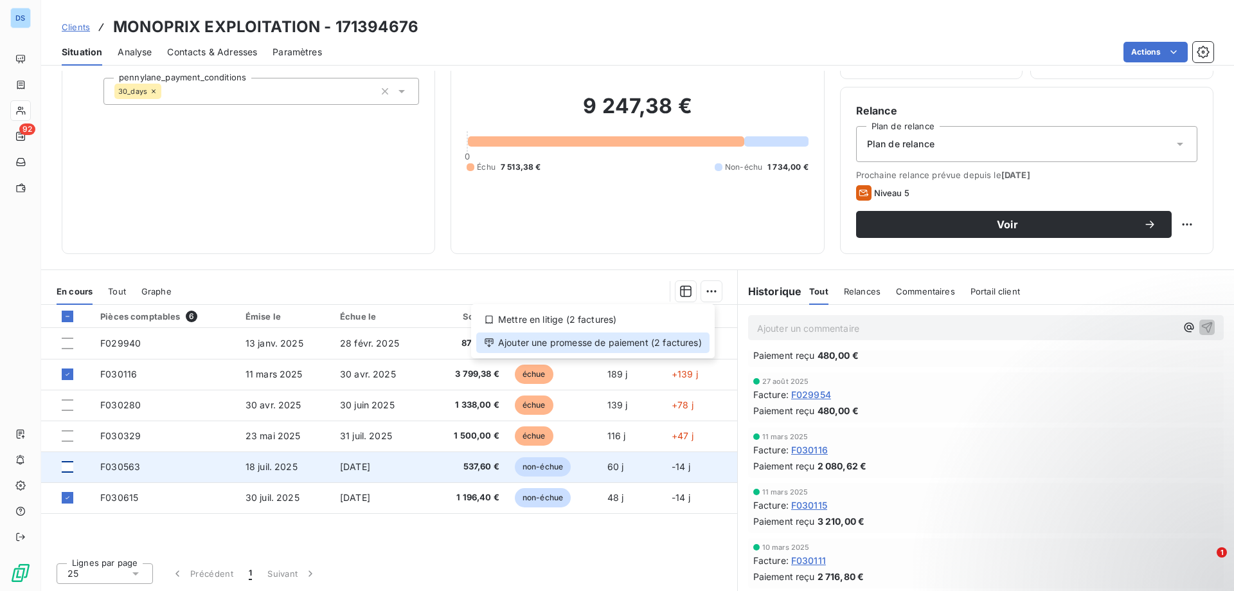
click at [516, 339] on div "Ajouter une promesse de paiement (2 factures)" at bounding box center [592, 342] width 233 height 21
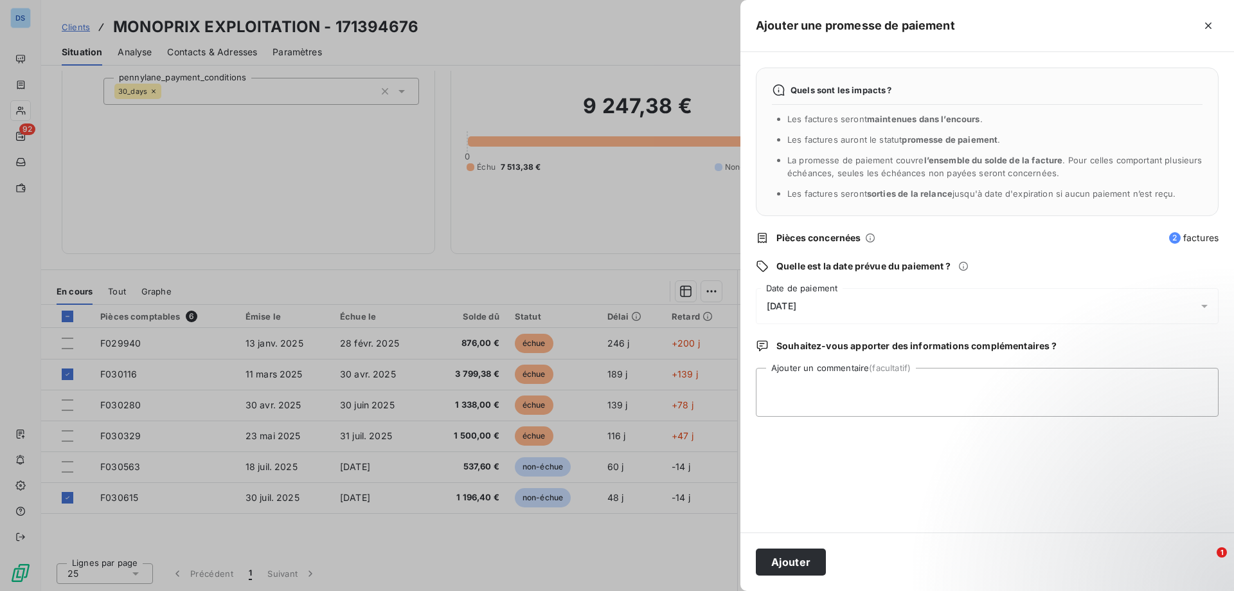
click at [797, 305] on span "[DATE]" at bounding box center [782, 306] width 30 height 10
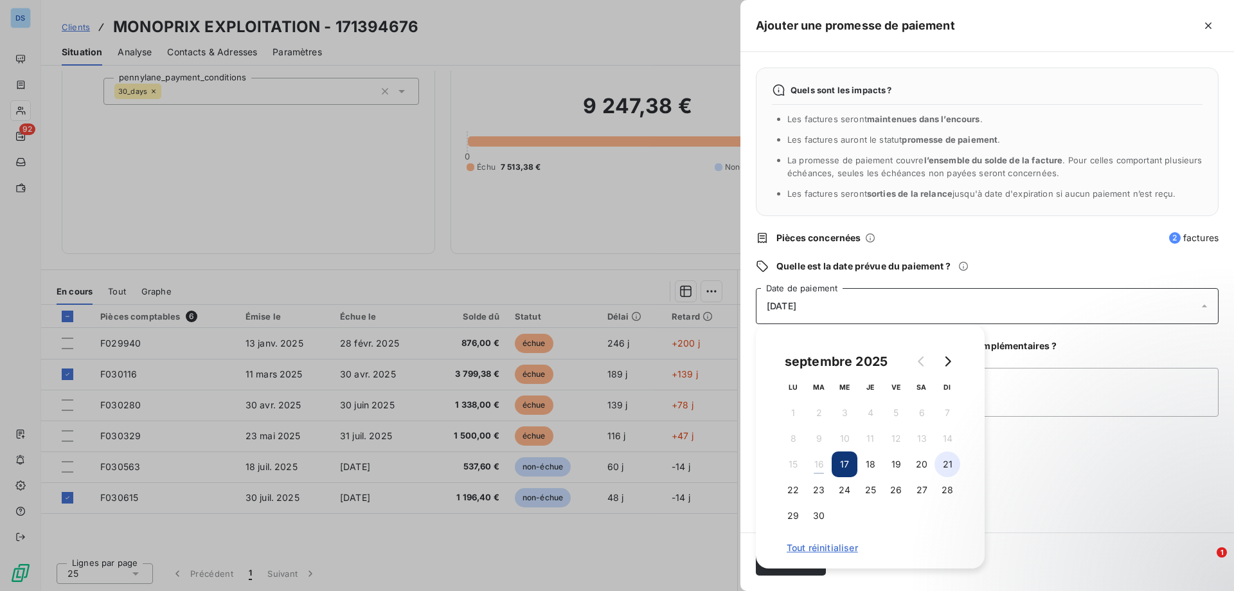
click at [946, 464] on button "21" at bounding box center [948, 464] width 26 height 26
click at [898, 305] on div "21/09/2025" at bounding box center [987, 306] width 463 height 36
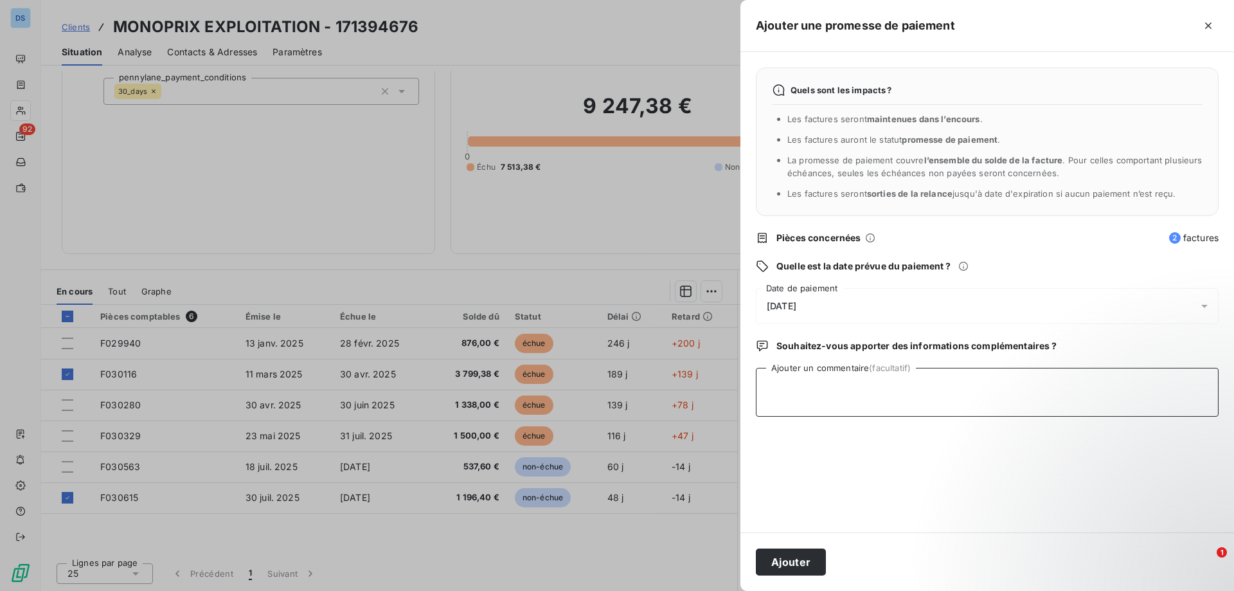
click at [845, 382] on textarea "Ajouter un commentaire (facultatif)" at bounding box center [987, 392] width 463 height 49
type textarea "faire OD avec le fournisseur Monoprix"
click at [776, 563] on button "Ajouter" at bounding box center [791, 561] width 70 height 27
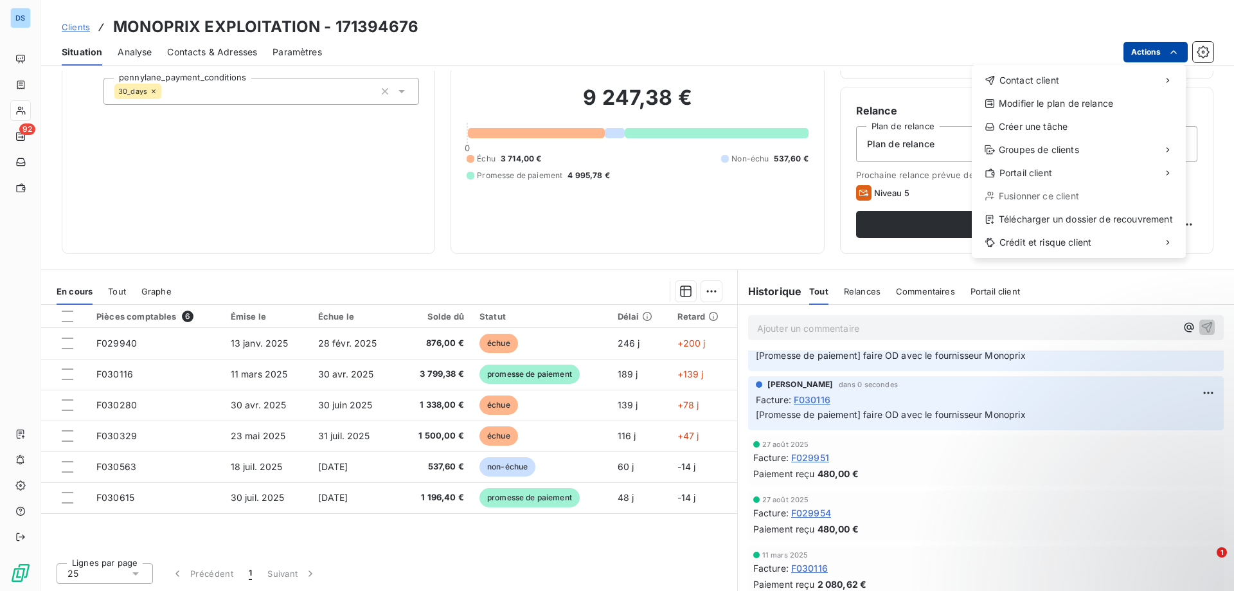
click at [1141, 52] on html "DS 92 Clients MONOPRIX EXPLOITATION - 171394676 Situation Analyse Contacts & Ad…" at bounding box center [617, 295] width 1234 height 591
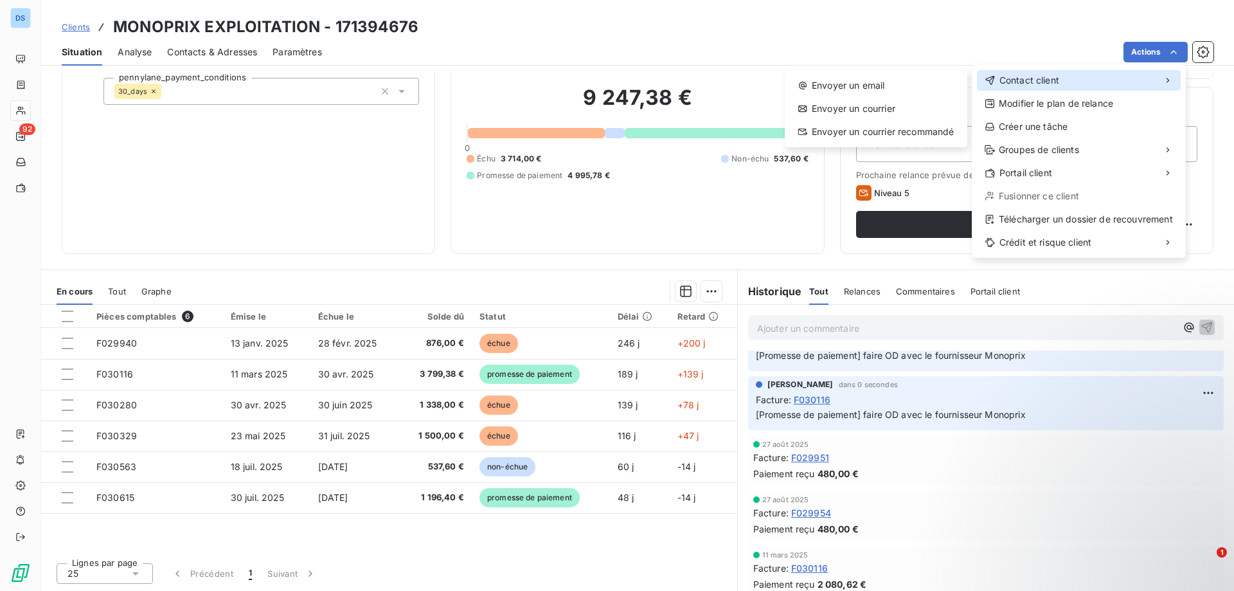
click at [1017, 80] on span "Contact client" at bounding box center [1030, 80] width 60 height 13
click at [897, 93] on div "Envoyer un email" at bounding box center [876, 85] width 172 height 21
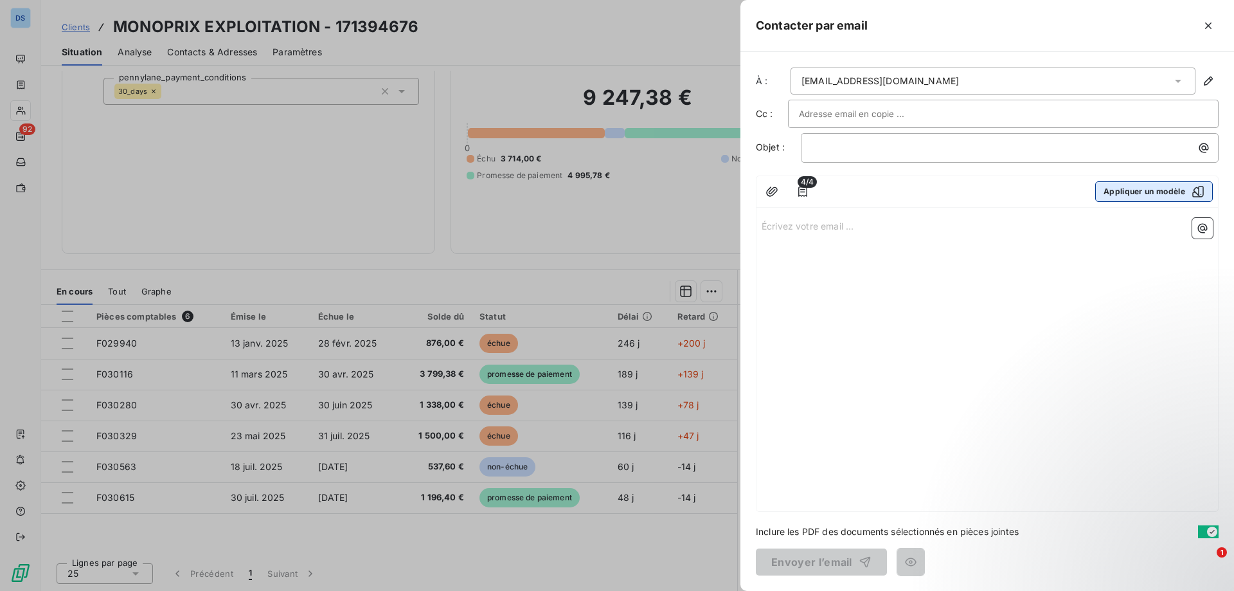
click at [1124, 189] on button "Appliquer un modèle" at bounding box center [1155, 191] width 118 height 21
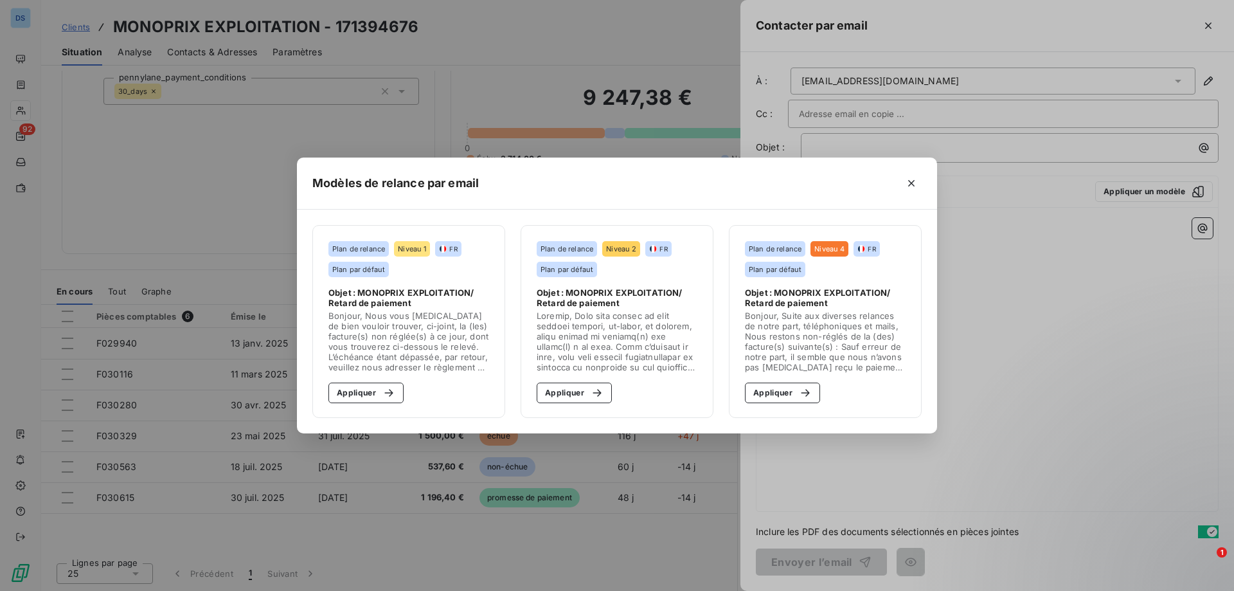
click at [406, 271] on div "Plan de relance Niveau 1 FR Plan par défaut" at bounding box center [409, 259] width 161 height 36
click at [401, 300] on span "Objet : MONOPRIX EXPLOITATION/ Retard de paiement" at bounding box center [409, 297] width 161 height 21
click at [354, 390] on button "Appliquer" at bounding box center [366, 393] width 75 height 21
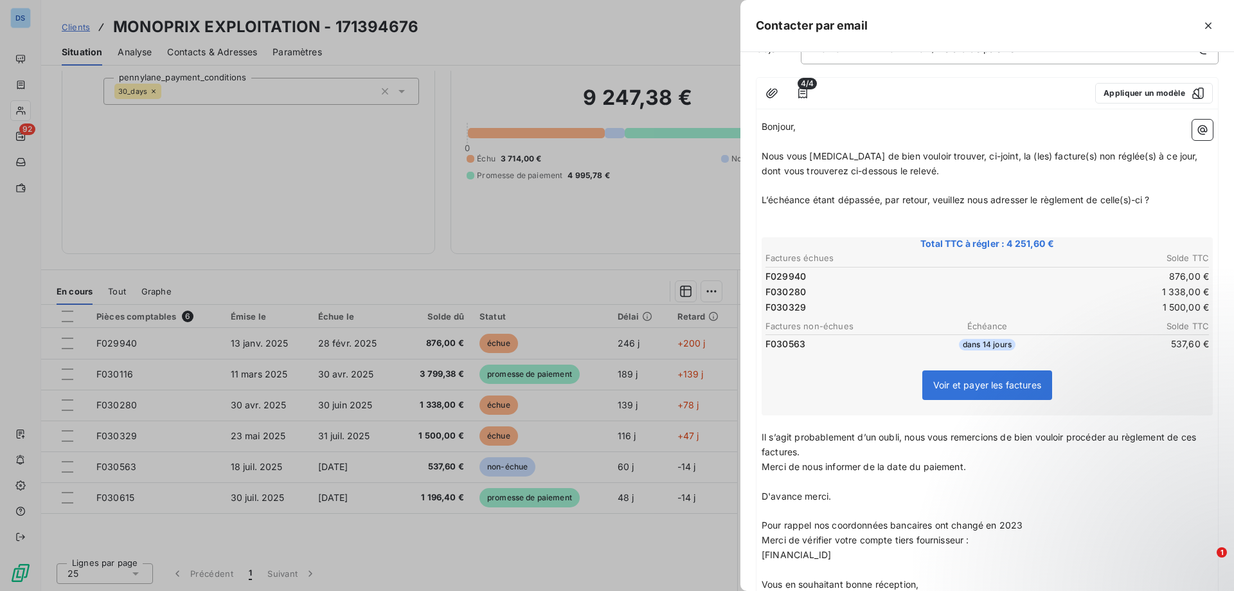
scroll to position [0, 0]
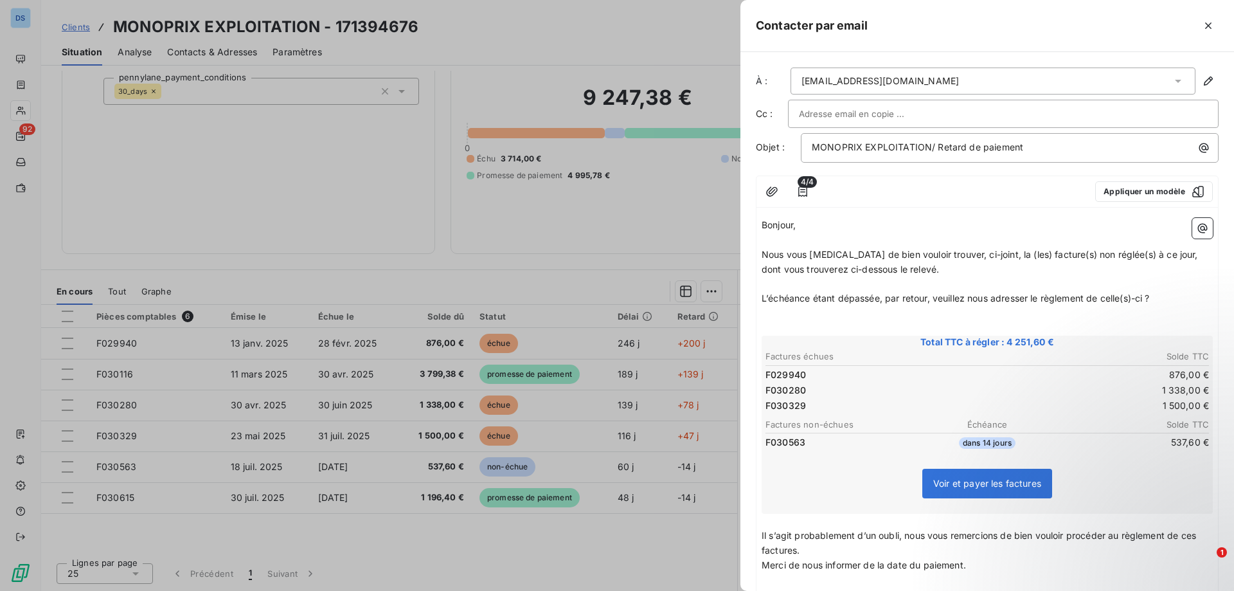
click at [581, 252] on div at bounding box center [617, 295] width 1234 height 591
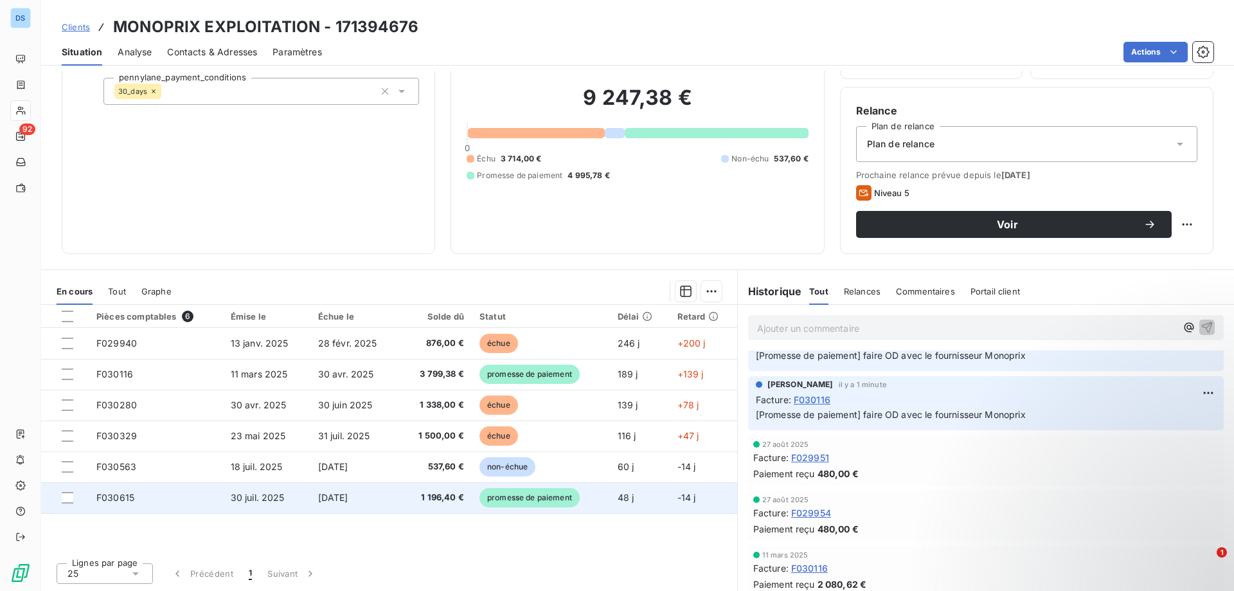
click at [538, 500] on span "promesse de paiement" at bounding box center [530, 497] width 100 height 19
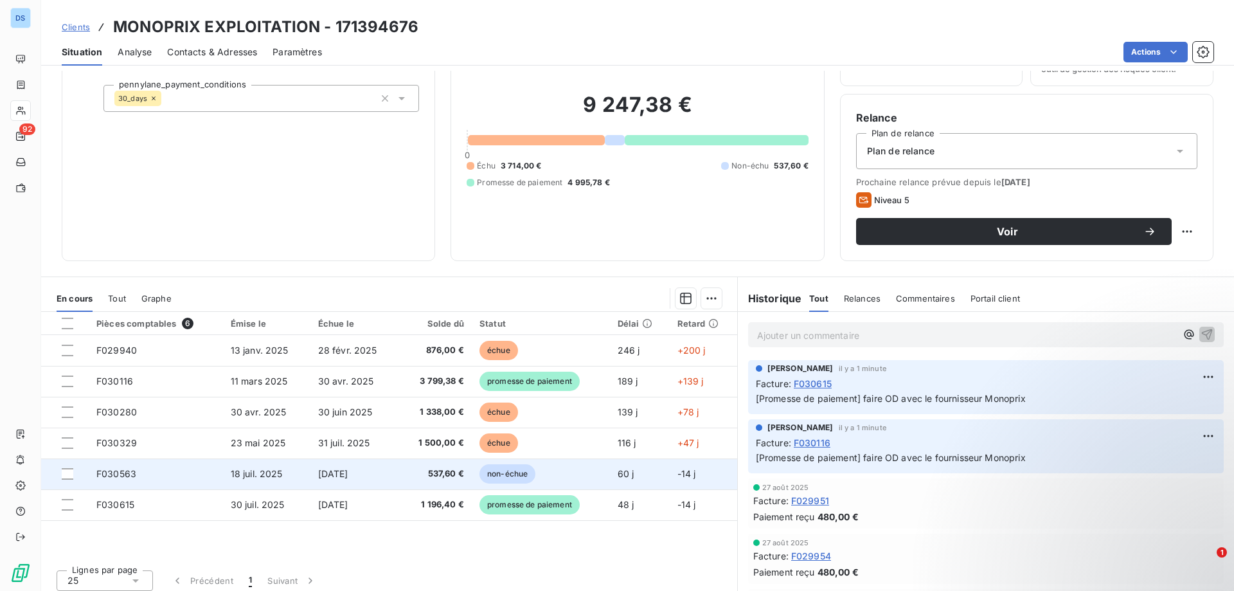
scroll to position [82, 0]
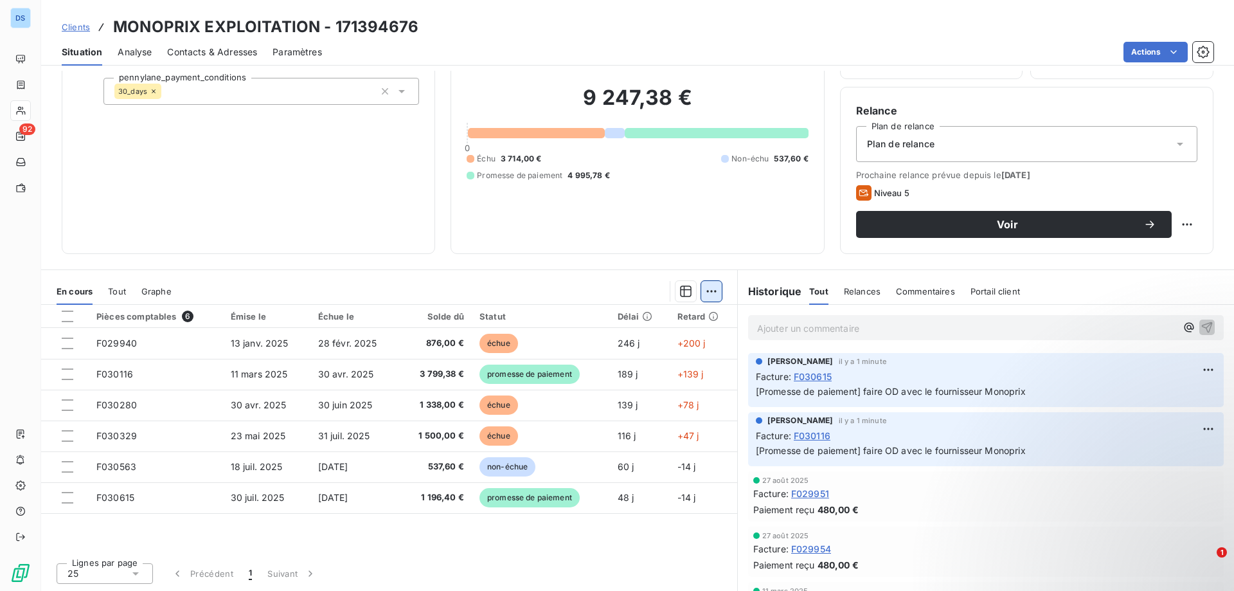
click at [703, 289] on html "DS 92 Clients MONOPRIX EXPLOITATION - 171394676 Situation Analyse Contacts & Ad…" at bounding box center [617, 295] width 1234 height 591
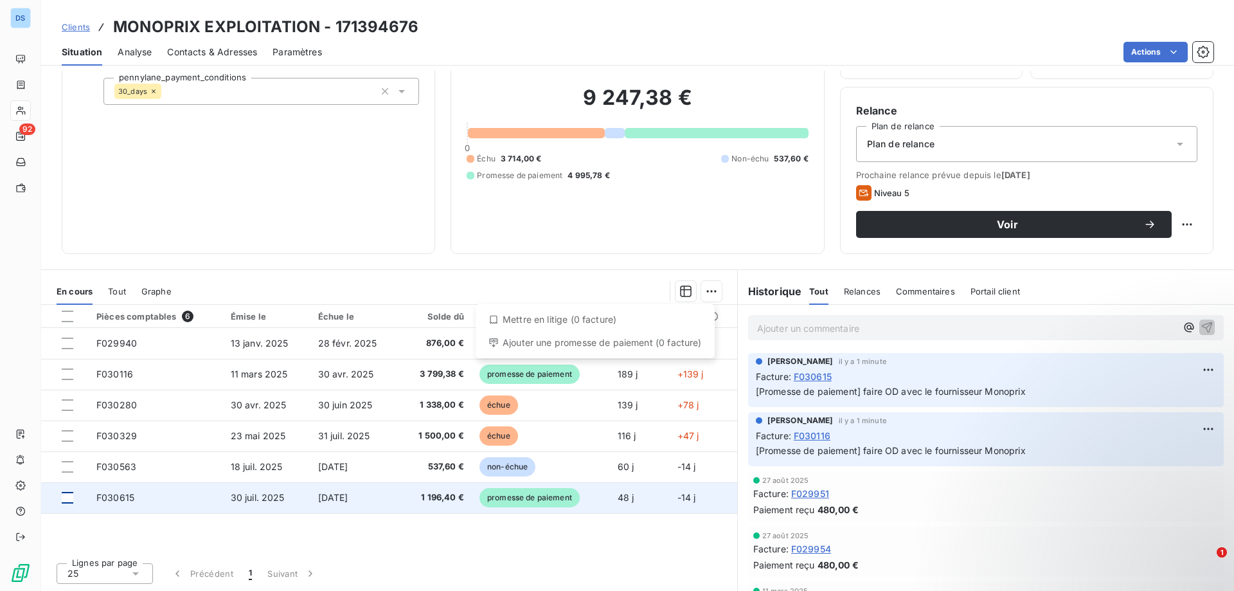
click at [71, 496] on html "DS 92 Clients MONOPRIX EXPLOITATION - 171394676 Situation Analyse Contacts & Ad…" at bounding box center [617, 295] width 1234 height 591
click at [62, 499] on div at bounding box center [68, 498] width 12 height 12
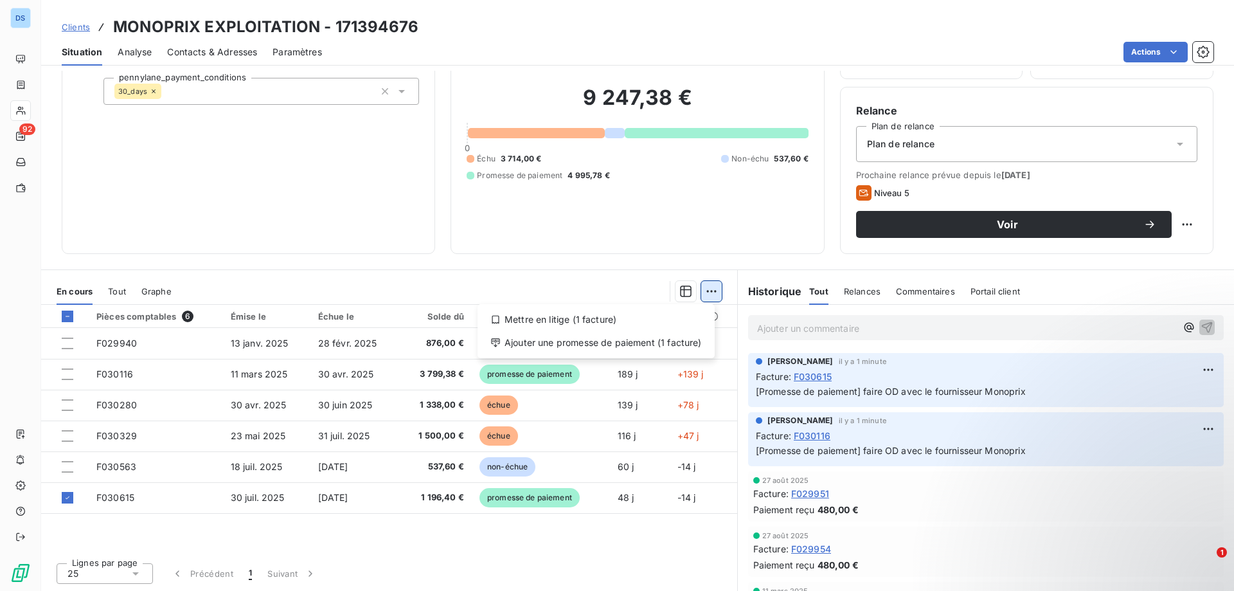
click at [708, 289] on html "DS 92 Clients MONOPRIX EXPLOITATION - 171394676 Situation Analyse Contacts & Ad…" at bounding box center [617, 295] width 1234 height 591
click at [610, 343] on div "Ajouter une promesse de paiement (1 facture)" at bounding box center [596, 342] width 227 height 21
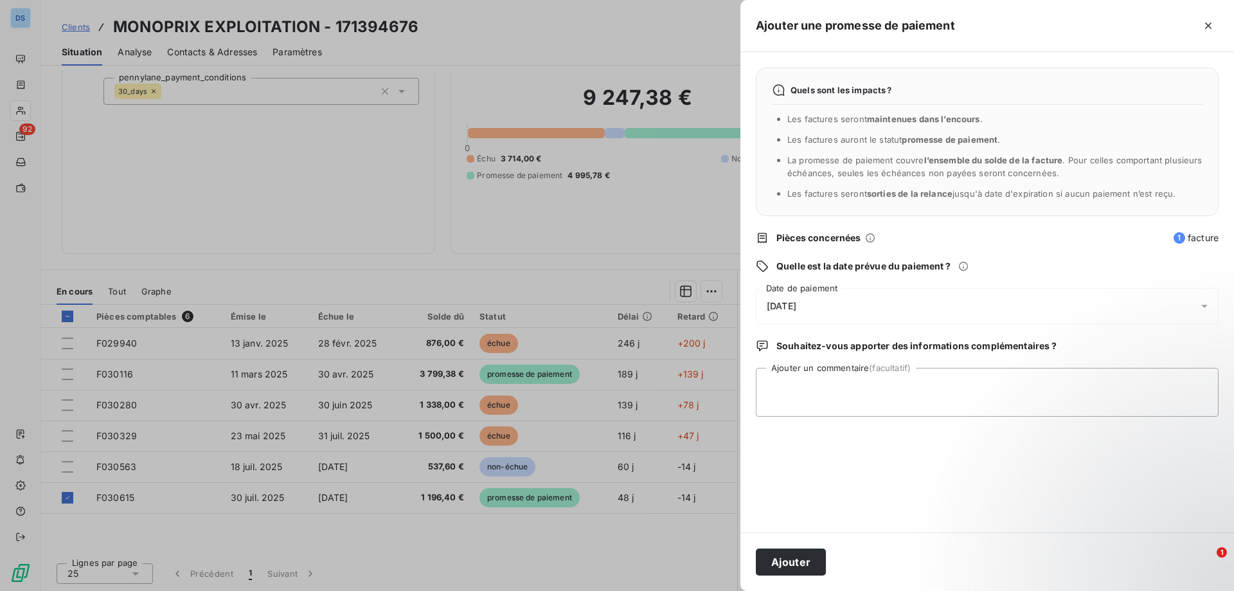
click at [1178, 235] on span "1" at bounding box center [1180, 238] width 12 height 12
click at [1179, 238] on span "1" at bounding box center [1180, 238] width 12 height 12
click at [1225, 244] on div "Quels sont les impacts ? Les factures seront maintenues dans l’encours . Les fa…" at bounding box center [988, 292] width 494 height 480
click at [831, 240] on span "Pièces concernées" at bounding box center [819, 237] width 85 height 13
click at [806, 339] on div "Quels sont les impacts ? Les factures seront maintenues dans l’encours . Les fa…" at bounding box center [988, 292] width 494 height 480
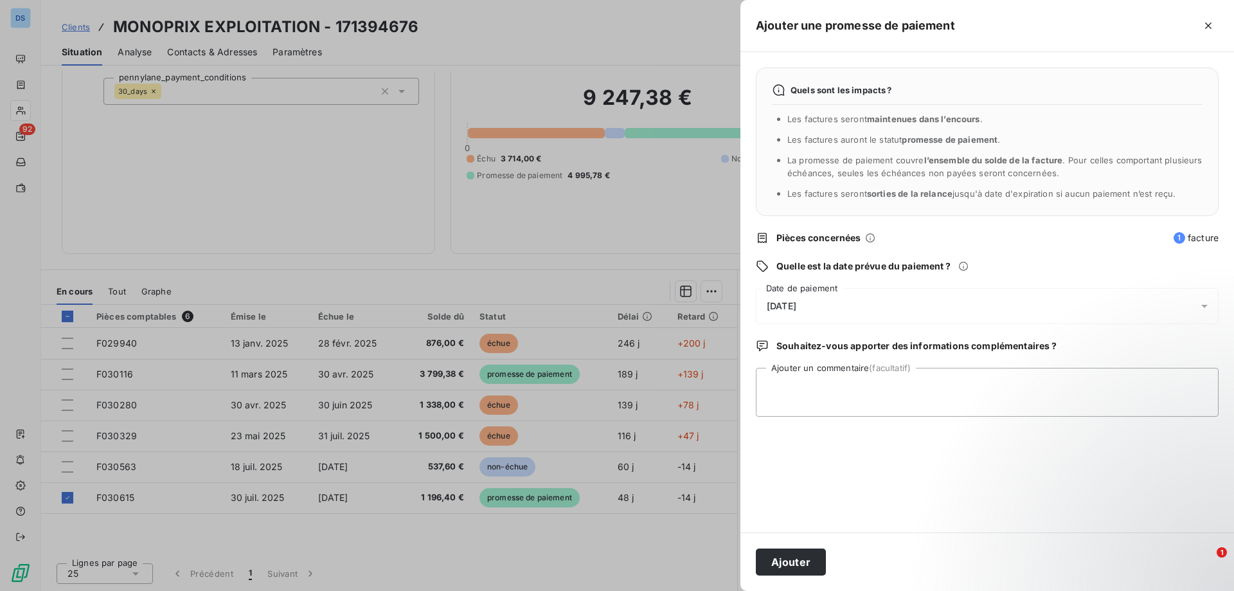
click at [807, 345] on span "Souhaitez-vous apporter des informations complémentaires ?" at bounding box center [917, 345] width 280 height 13
click at [1209, 21] on icon "button" at bounding box center [1208, 25] width 13 height 13
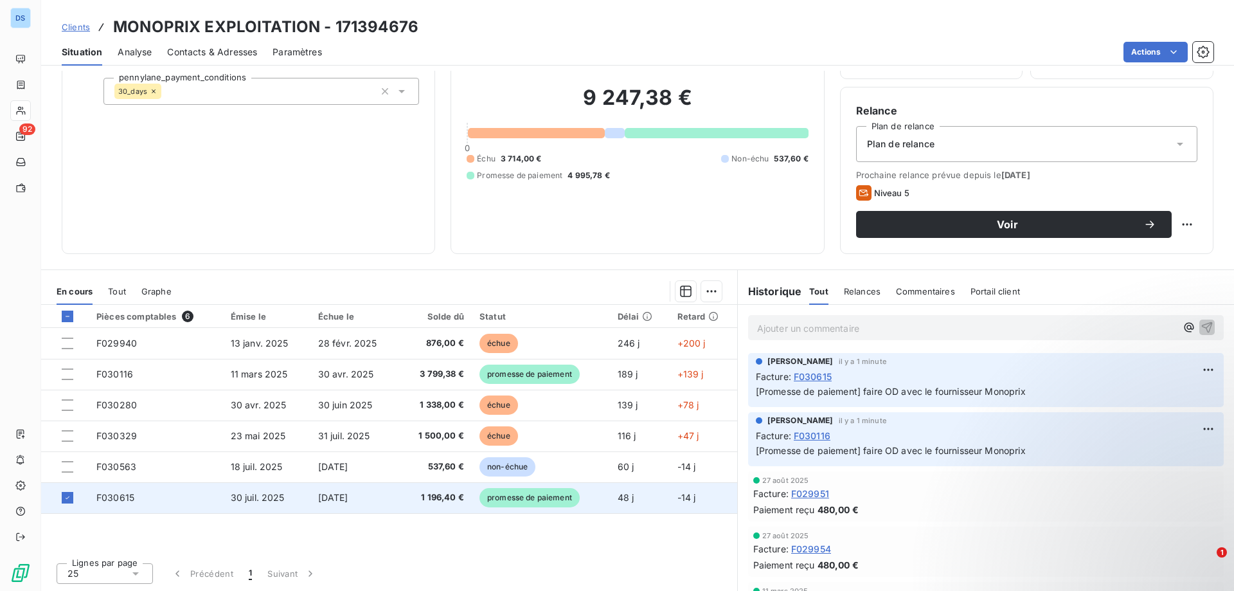
click at [502, 498] on span "promesse de paiement" at bounding box center [530, 497] width 100 height 19
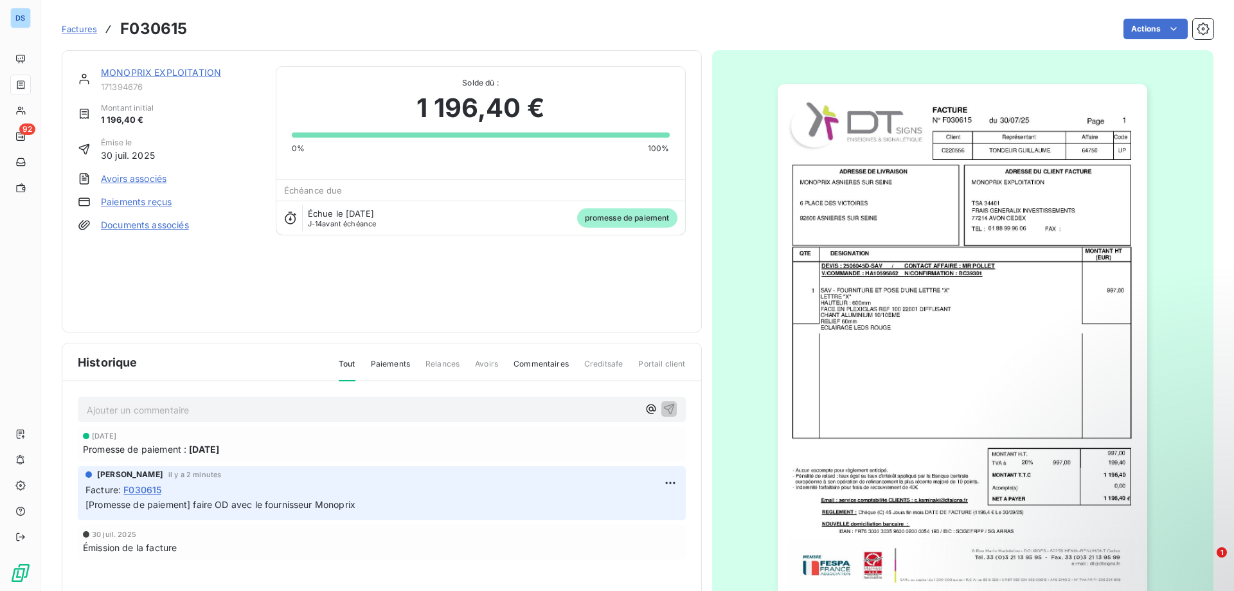
click at [577, 221] on div "promesse de paiement" at bounding box center [627, 217] width 100 height 19
click at [597, 219] on span "promesse de paiement" at bounding box center [627, 217] width 100 height 19
click at [70, 25] on span "Factures" at bounding box center [79, 29] width 35 height 10
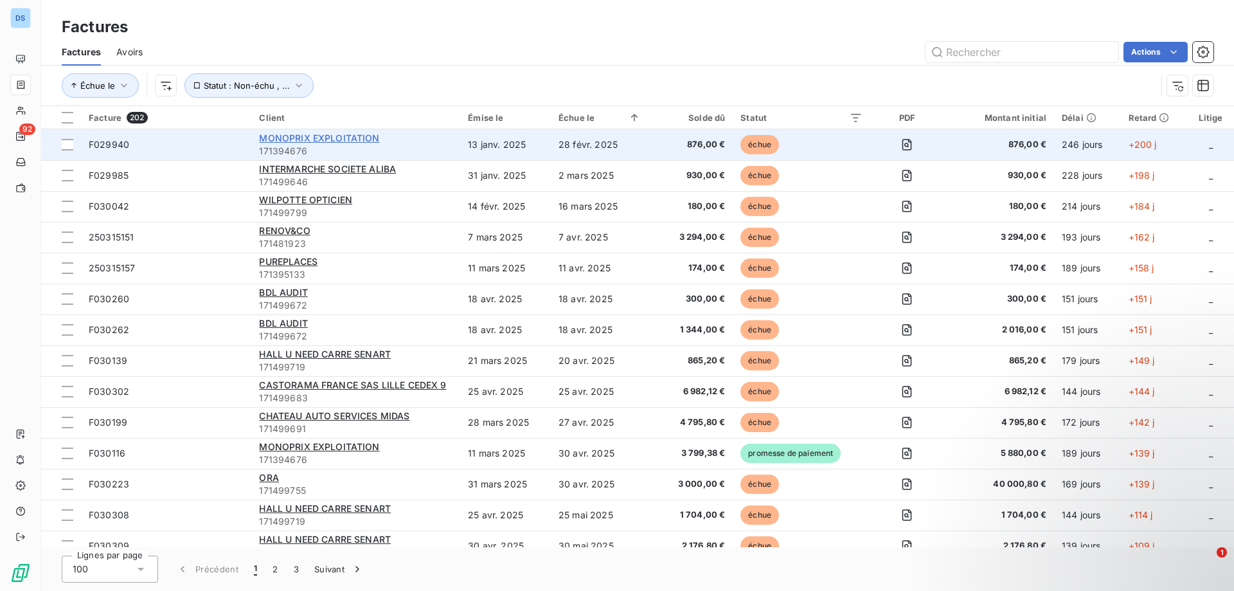
click at [326, 140] on span "MONOPRIX EXPLOITATION" at bounding box center [319, 137] width 120 height 11
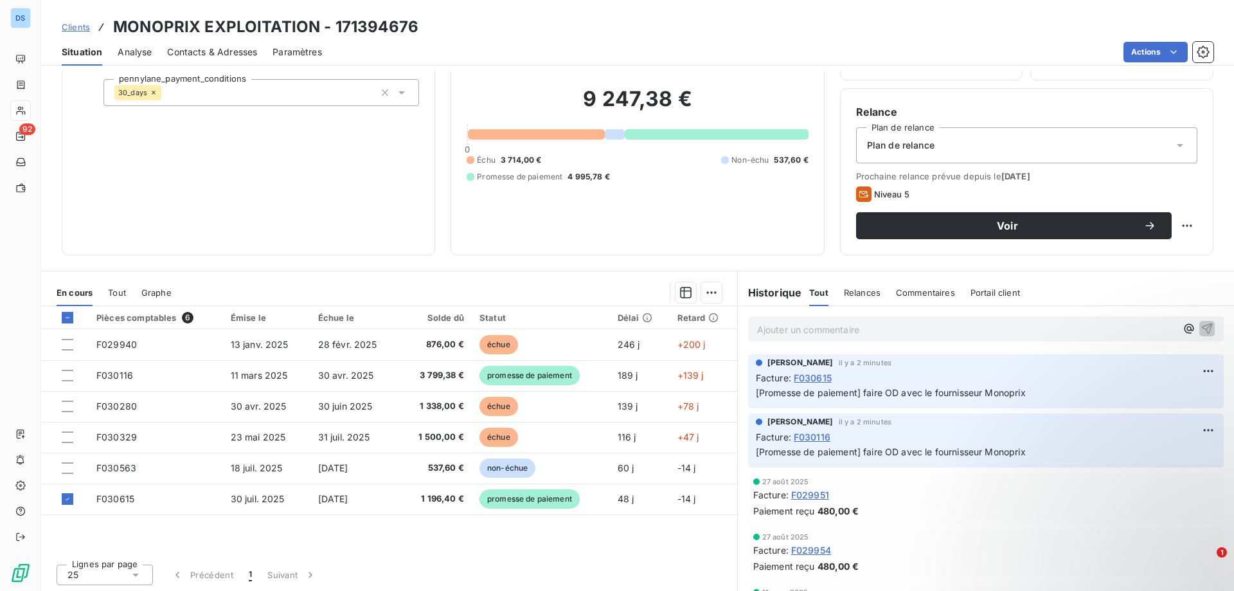
scroll to position [82, 0]
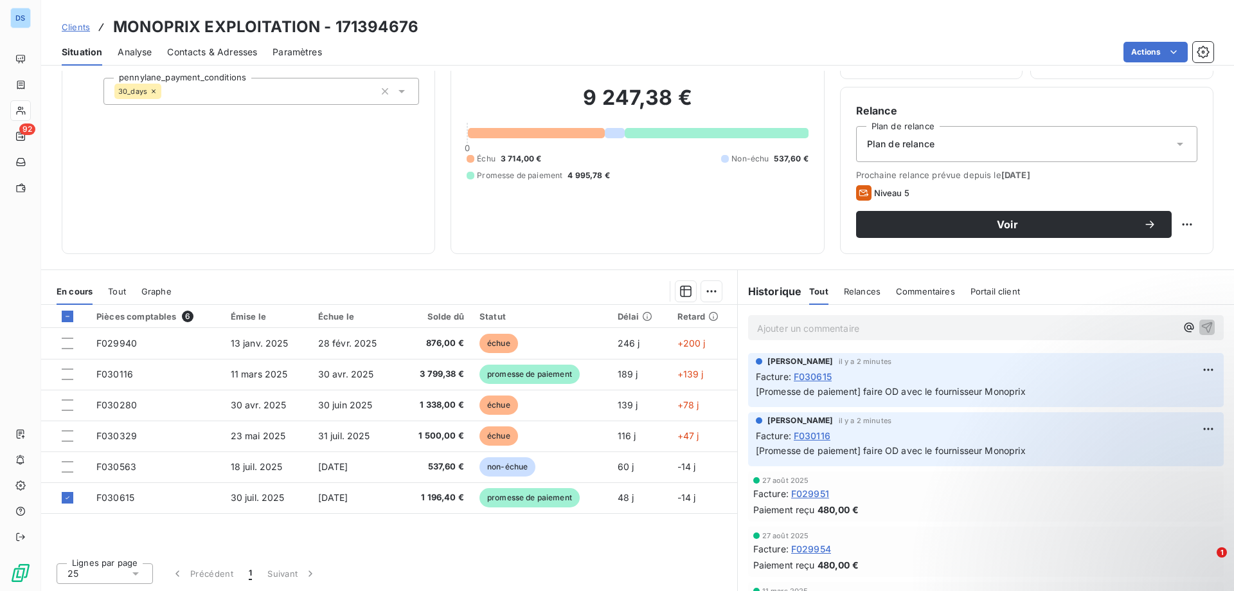
click at [632, 323] on th "Délai" at bounding box center [640, 316] width 60 height 23
click at [626, 314] on div "Délai" at bounding box center [640, 316] width 44 height 10
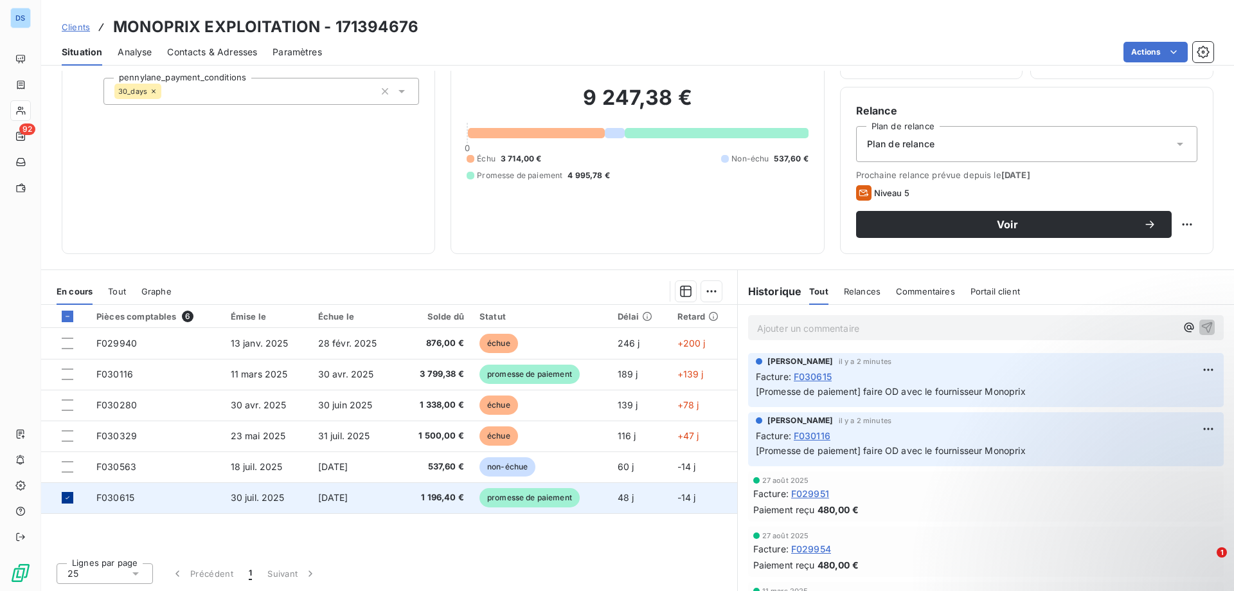
click at [66, 500] on icon at bounding box center [68, 498] width 8 height 8
click at [68, 497] on div at bounding box center [68, 498] width 12 height 12
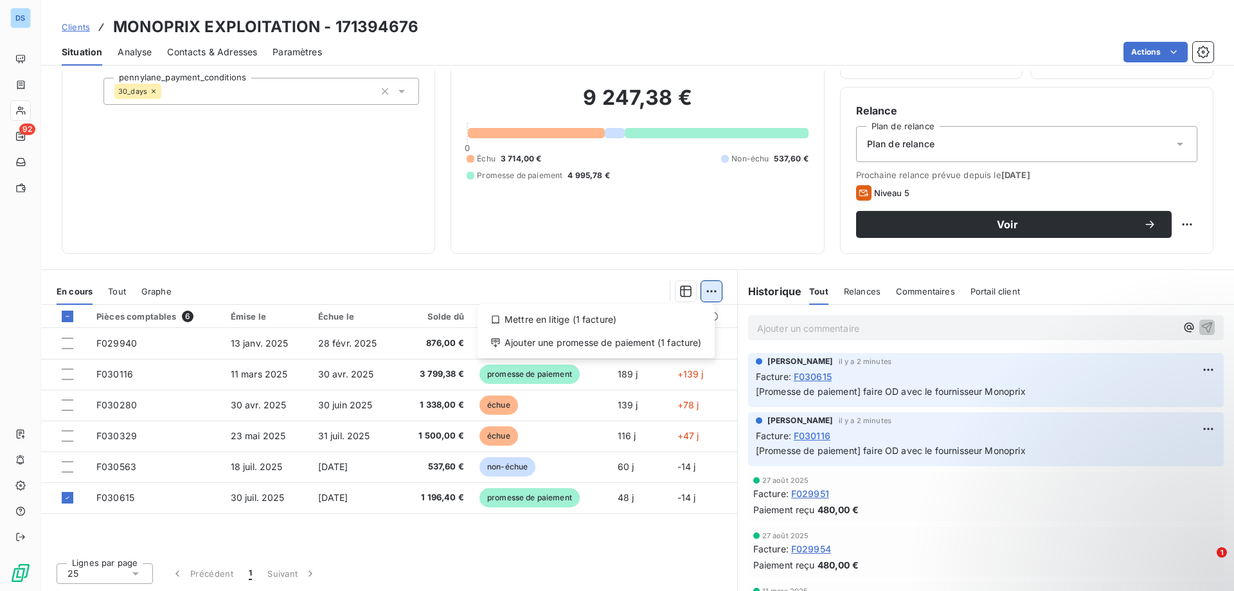
click at [703, 292] on html "DS 92 Clients MONOPRIX EXPLOITATION - 171394676 Situation Analyse Contacts & Ad…" at bounding box center [617, 295] width 1234 height 591
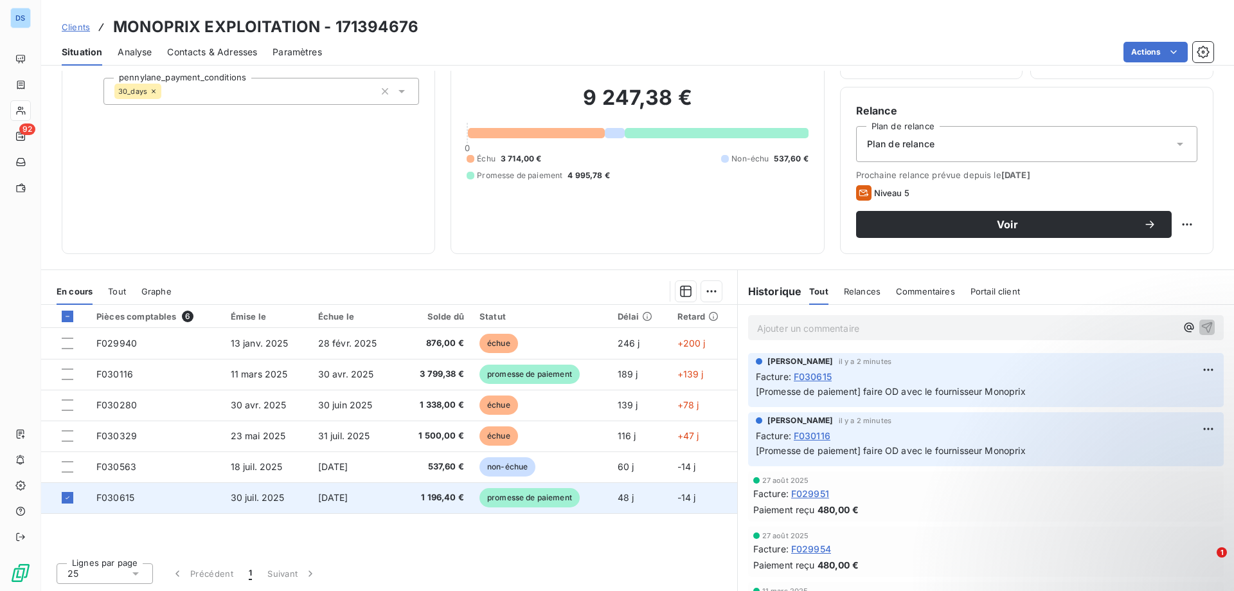
click at [512, 499] on html "DS 92 Clients MONOPRIX EXPLOITATION - 171394676 Situation Analyse Contacts & Ad…" at bounding box center [617, 295] width 1234 height 591
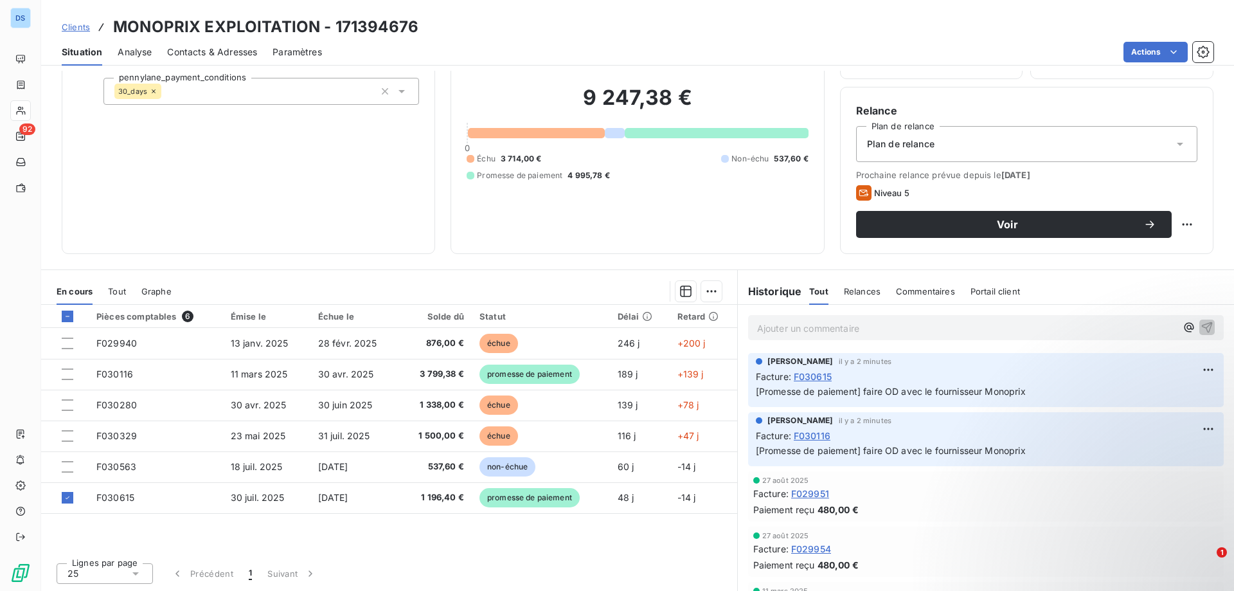
click at [401, 222] on div "Informations client Propriétés Client pennylane_payment_conditions 30_days" at bounding box center [249, 125] width 374 height 257
click at [494, 248] on div "Encours client 9 247,38 € 0 Échu 3 714,00 € Non-échu 537,60 € Promesse de paiem…" at bounding box center [638, 125] width 374 height 257
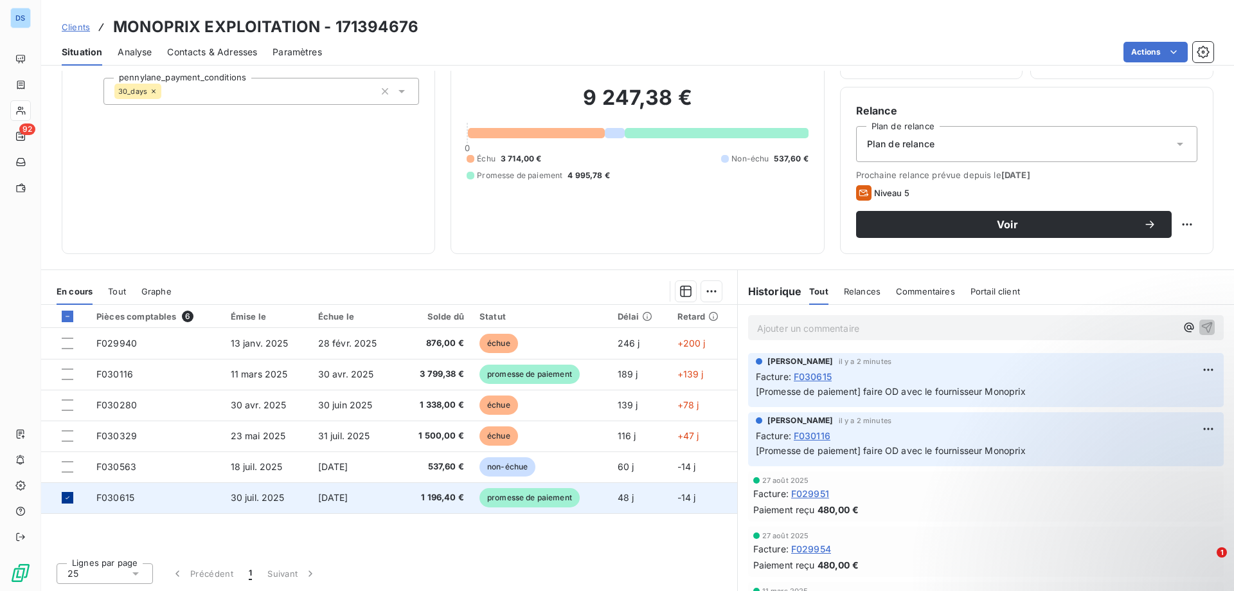
click at [62, 494] on div at bounding box center [68, 498] width 12 height 12
click at [439, 502] on span "1 196,40 €" at bounding box center [435, 497] width 57 height 13
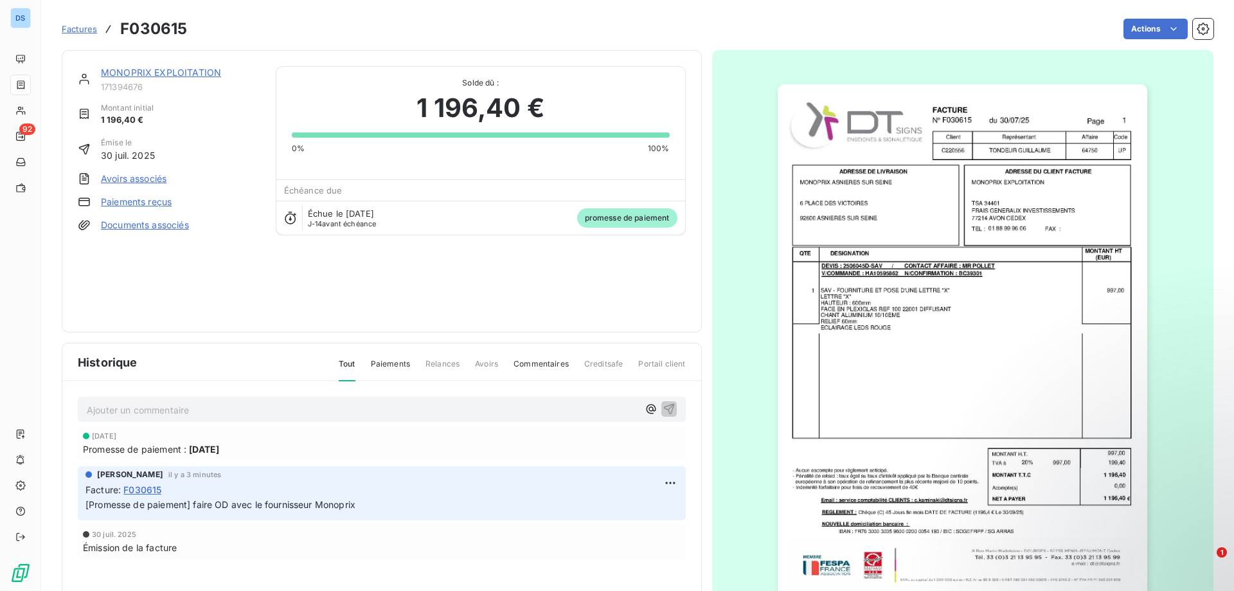
click at [593, 215] on span "promesse de paiement" at bounding box center [627, 217] width 100 height 19
click at [522, 210] on div "Échue le 30 sept. 2025 J-14 avant échéance promesse de paiement" at bounding box center [480, 218] width 409 height 34
click at [288, 217] on icon at bounding box center [290, 218] width 13 height 13
click at [338, 221] on span "J-14 avant échéance" at bounding box center [342, 224] width 69 height 8
drag, startPoint x: 338, startPoint y: 221, endPoint x: 326, endPoint y: 224, distance: 12.8
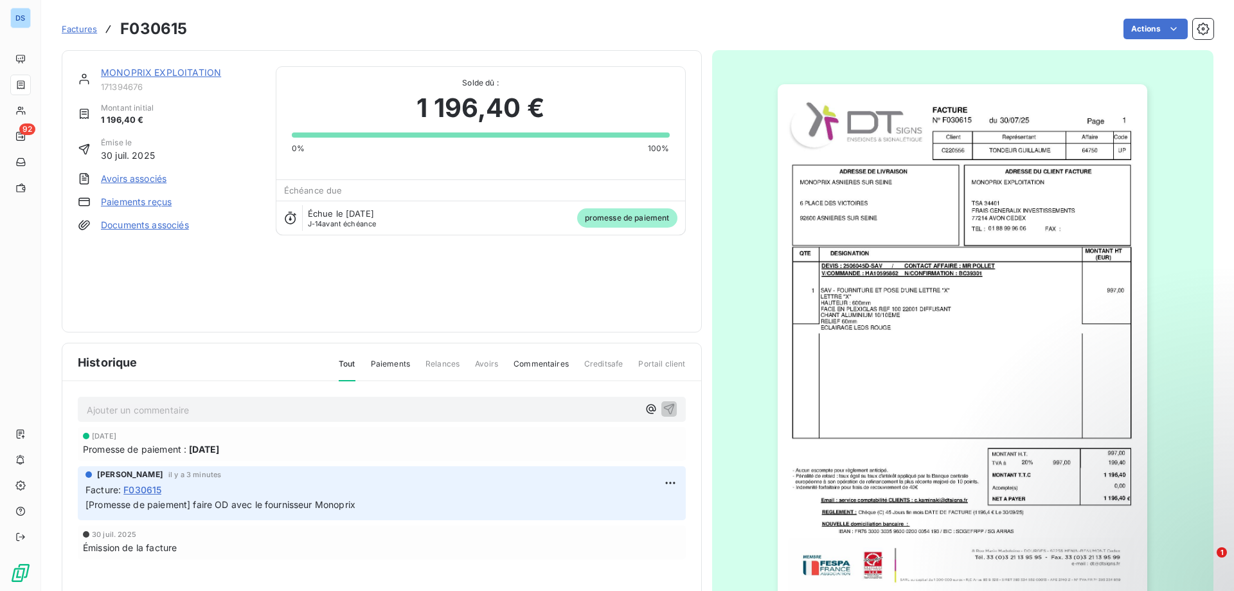
click at [326, 224] on span "J-14 avant échéance" at bounding box center [342, 224] width 69 height 8
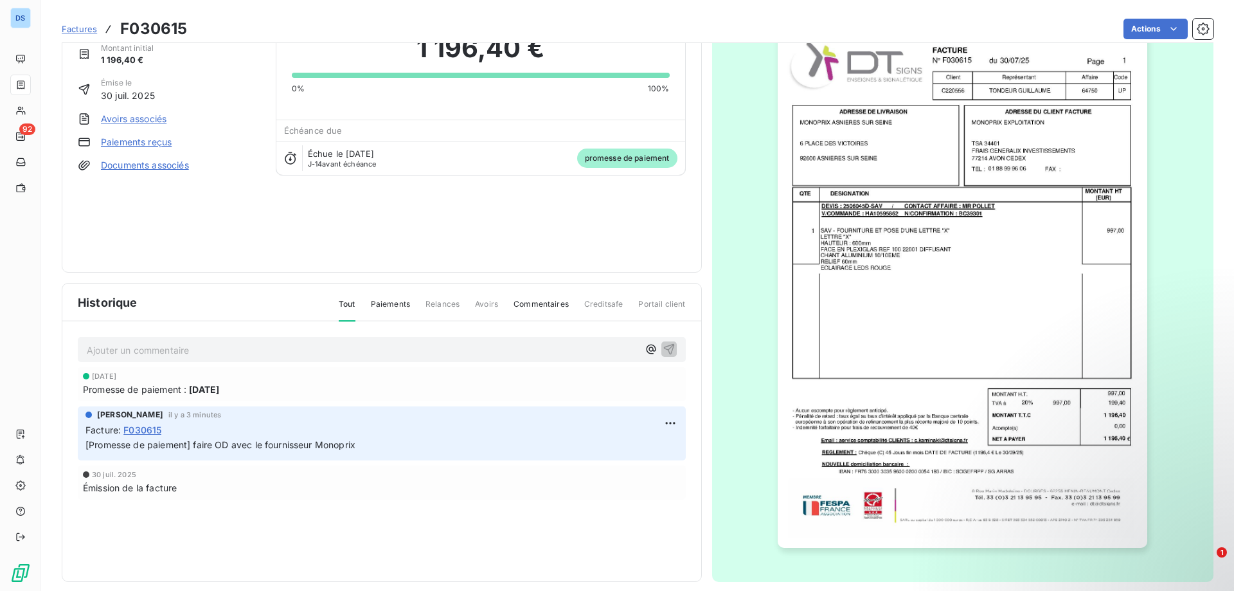
scroll to position [72, 0]
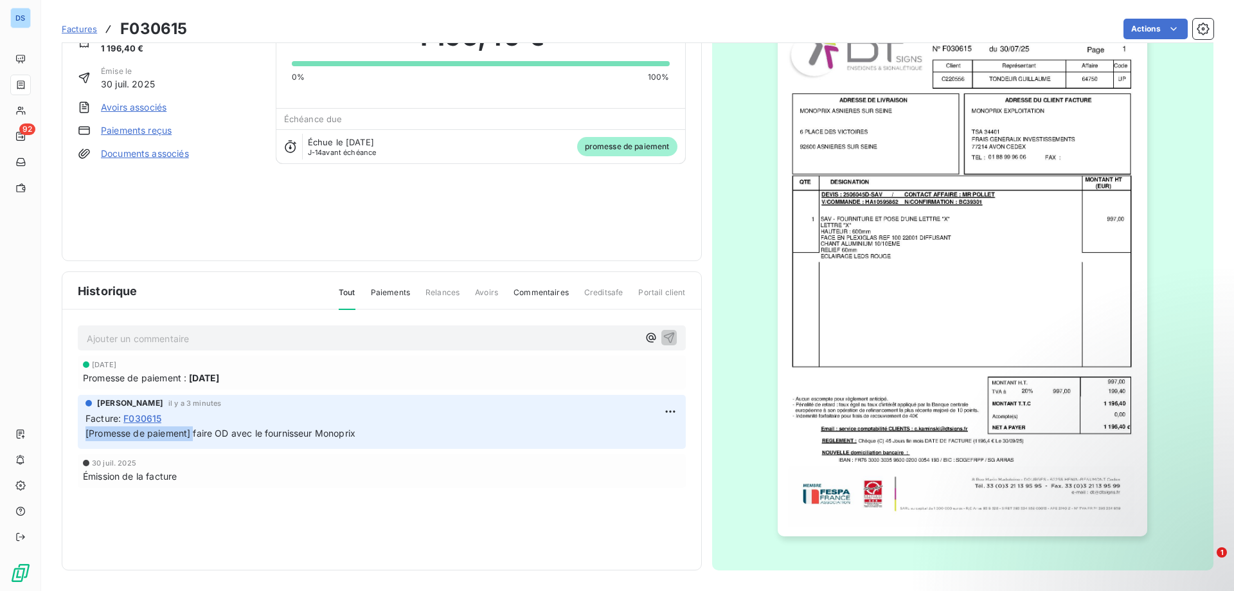
drag, startPoint x: 194, startPoint y: 433, endPoint x: 77, endPoint y: 440, distance: 117.8
click at [77, 440] on div "Ajouter un commentaire ﻿ 21 sept. 2025 Promesse de paiement : 21 sept. 2025 Chr…" at bounding box center [381, 425] width 639 height 230
click at [657, 414] on html "DS 92 Factures F030615 Actions MONOPRIX EXPLOITATION 171394676 Montant initial …" at bounding box center [617, 295] width 1234 height 591
click at [628, 467] on div "Supprimer" at bounding box center [635, 463] width 72 height 21
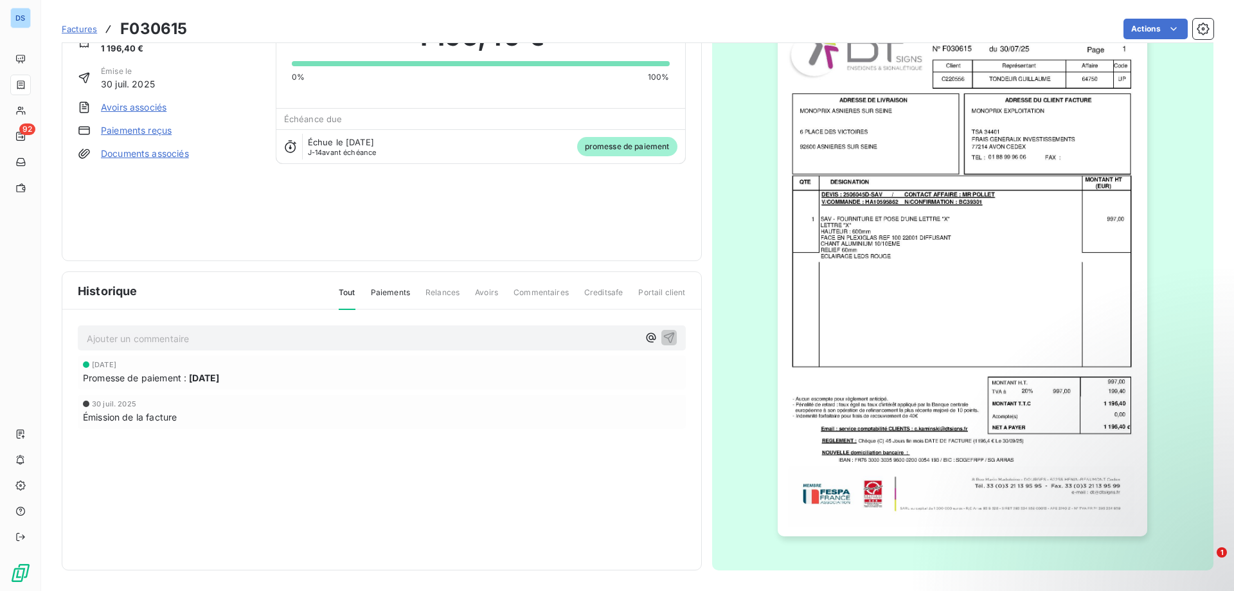
click at [219, 376] on span "[DATE]" at bounding box center [204, 378] width 30 height 14
click at [653, 381] on div "Ajouter un commentaire ﻿ 21 sept. 2025 Promesse de paiement : 21 sept. 2025 30 …" at bounding box center [381, 395] width 639 height 170
click at [399, 292] on span "Paiements" at bounding box center [390, 298] width 39 height 22
click at [447, 294] on span "Relances" at bounding box center [443, 298] width 34 height 22
click at [440, 290] on span "Relances" at bounding box center [443, 298] width 34 height 22
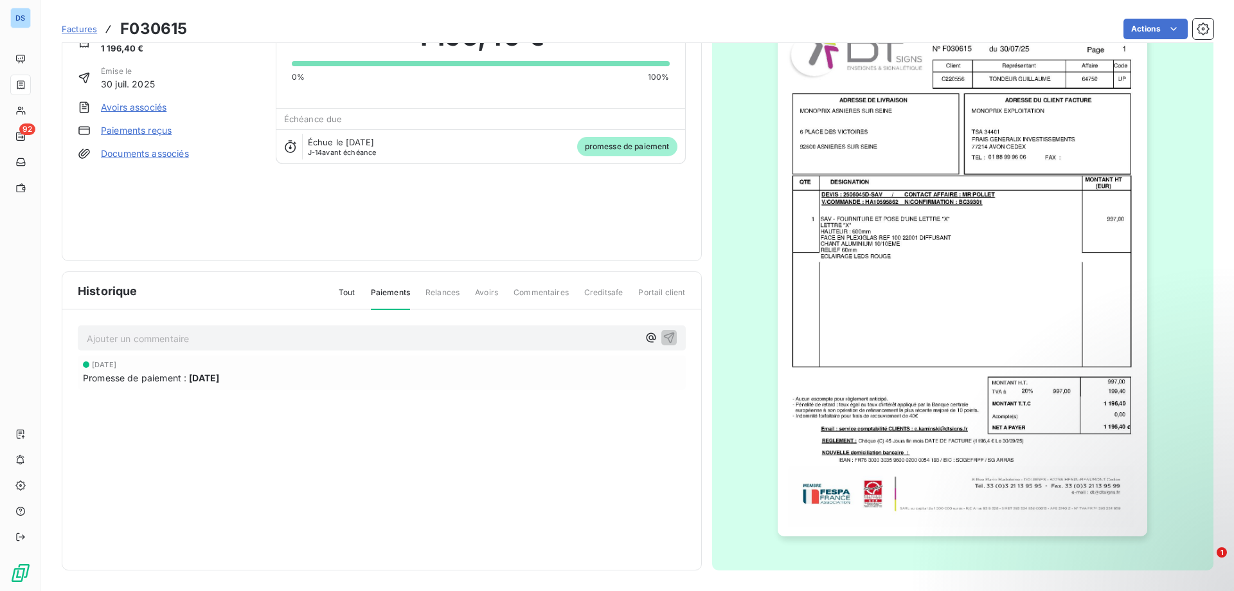
click at [476, 295] on span "Avoirs" at bounding box center [486, 298] width 23 height 22
click at [534, 289] on span "Commentaires" at bounding box center [541, 298] width 55 height 22
click at [610, 297] on span "Creditsafe" at bounding box center [603, 298] width 39 height 22
click at [652, 297] on span "Portail client" at bounding box center [661, 298] width 47 height 22
click at [386, 290] on span "Paiements" at bounding box center [390, 298] width 39 height 23
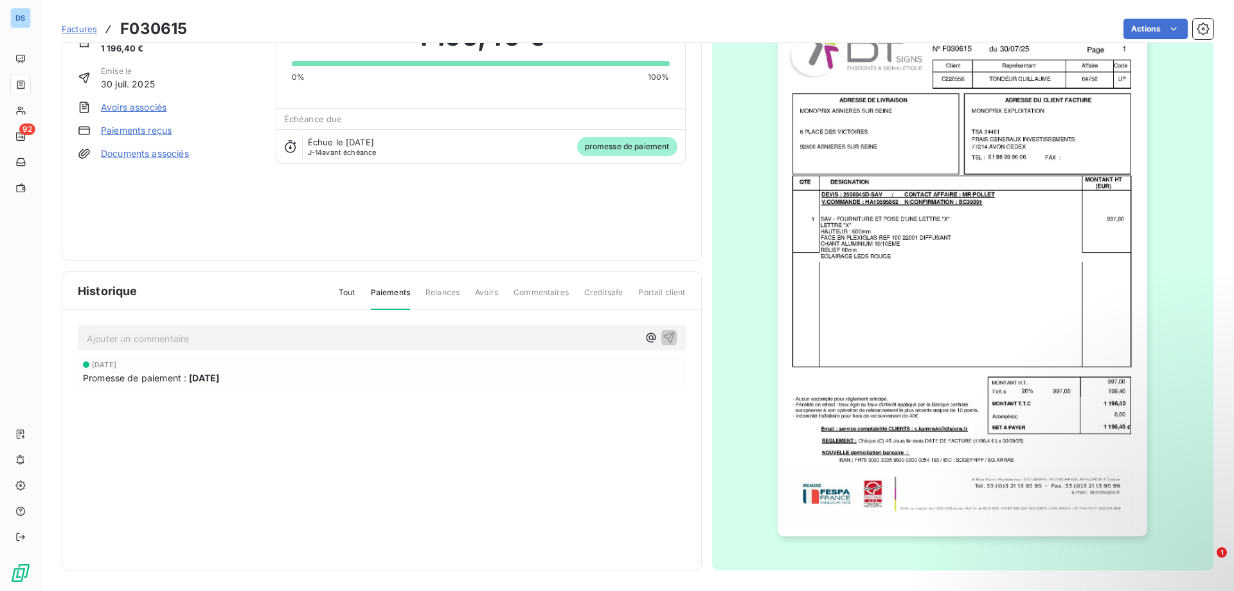
click at [346, 293] on span "Tout" at bounding box center [347, 298] width 17 height 22
click at [120, 127] on link "Paiements reçus" at bounding box center [136, 130] width 71 height 13
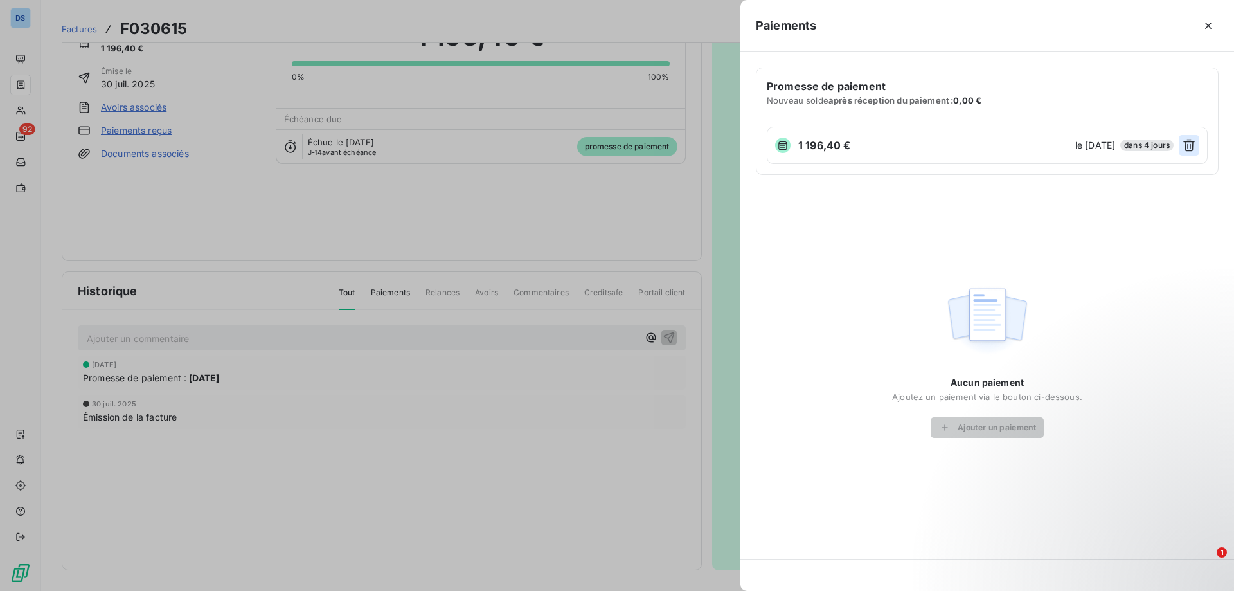
click at [1187, 148] on icon "button" at bounding box center [1189, 145] width 13 height 13
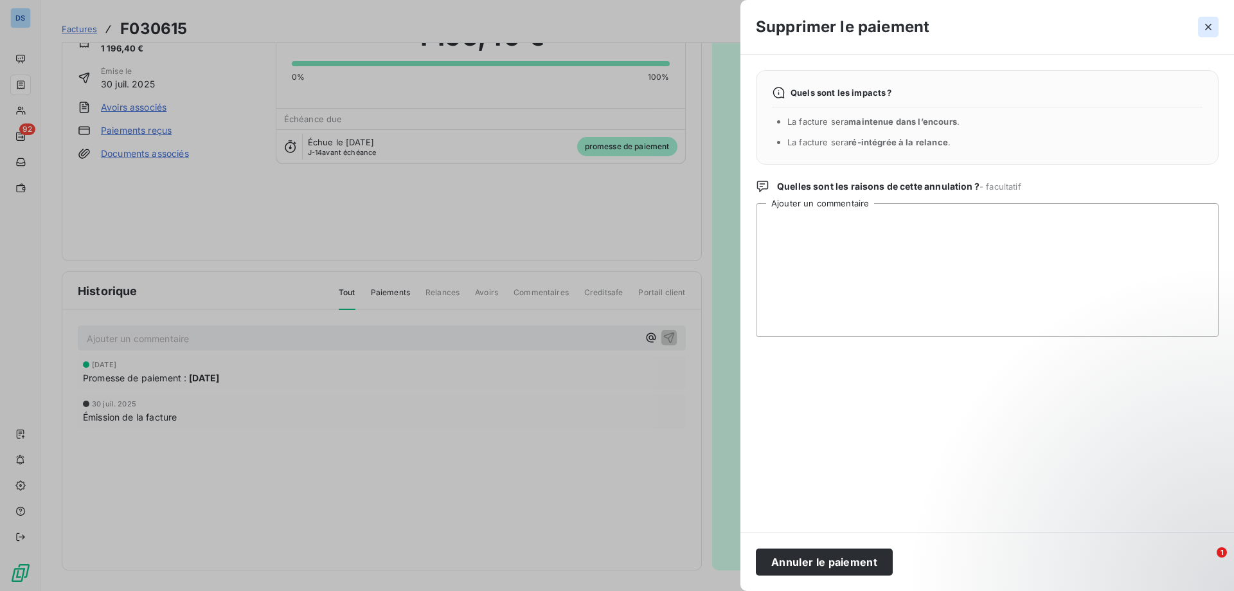
click at [1209, 23] on icon "button" at bounding box center [1208, 27] width 13 height 13
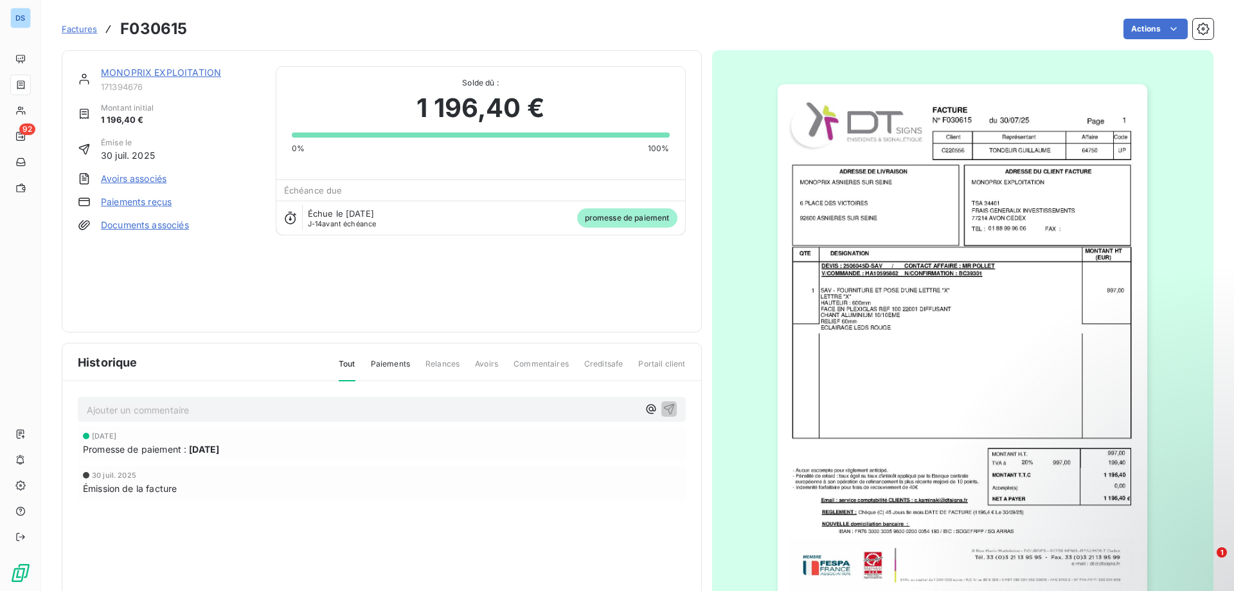
click at [168, 439] on div "[DATE]" at bounding box center [382, 436] width 598 height 8
click at [163, 449] on span "Promesse de paiement :" at bounding box center [135, 449] width 104 height 14
click at [1154, 34] on html "DS 92 Factures F030615 Actions MONOPRIX EXPLOITATION 171394676 Montant initial …" at bounding box center [617, 295] width 1234 height 591
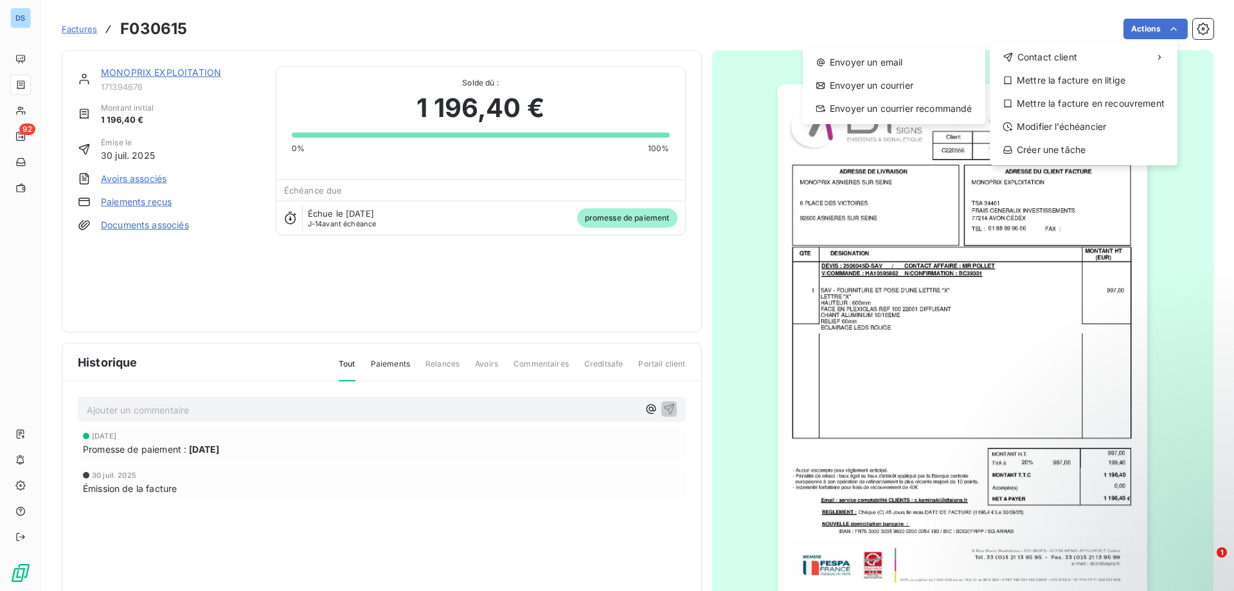
click at [607, 260] on html "DS 92 Factures F030615 Actions Contact client Envoyer un email Envoyer un courr…" at bounding box center [617, 295] width 1234 height 591
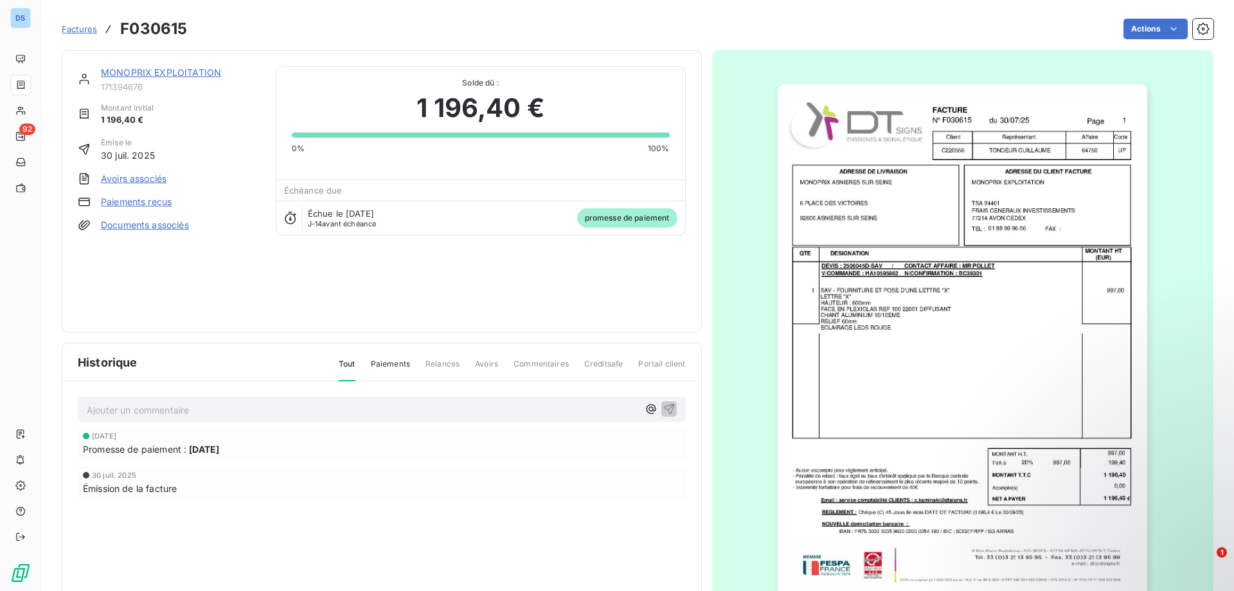
click at [80, 28] on span "Factures" at bounding box center [79, 29] width 35 height 10
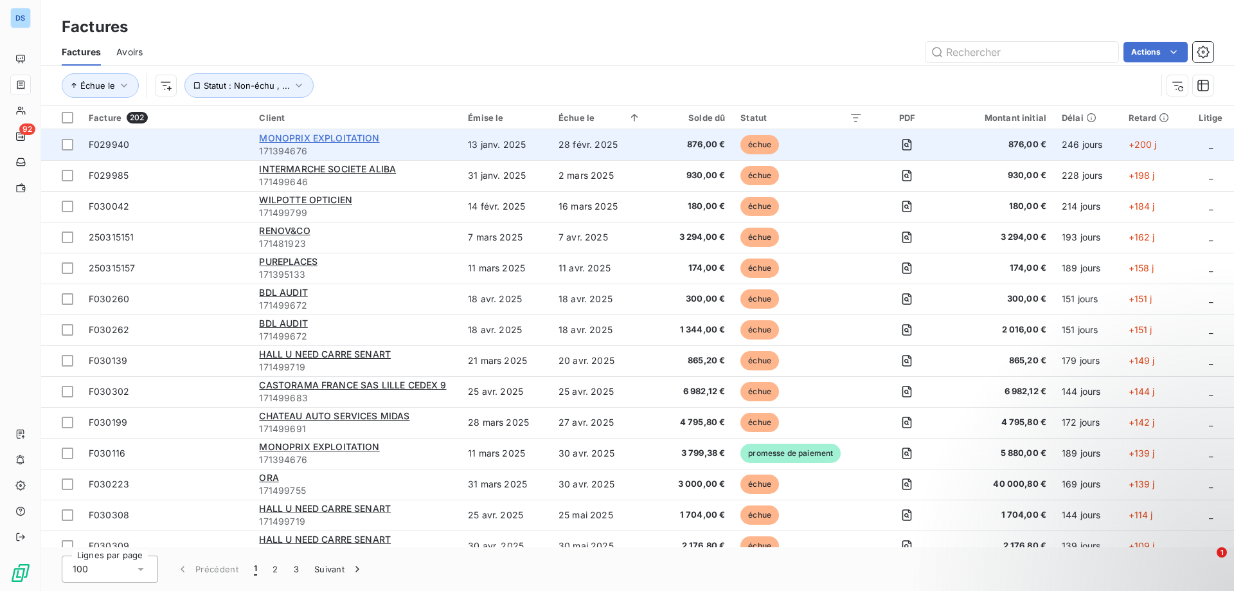
click at [322, 136] on span "MONOPRIX EXPLOITATION" at bounding box center [319, 137] width 120 height 11
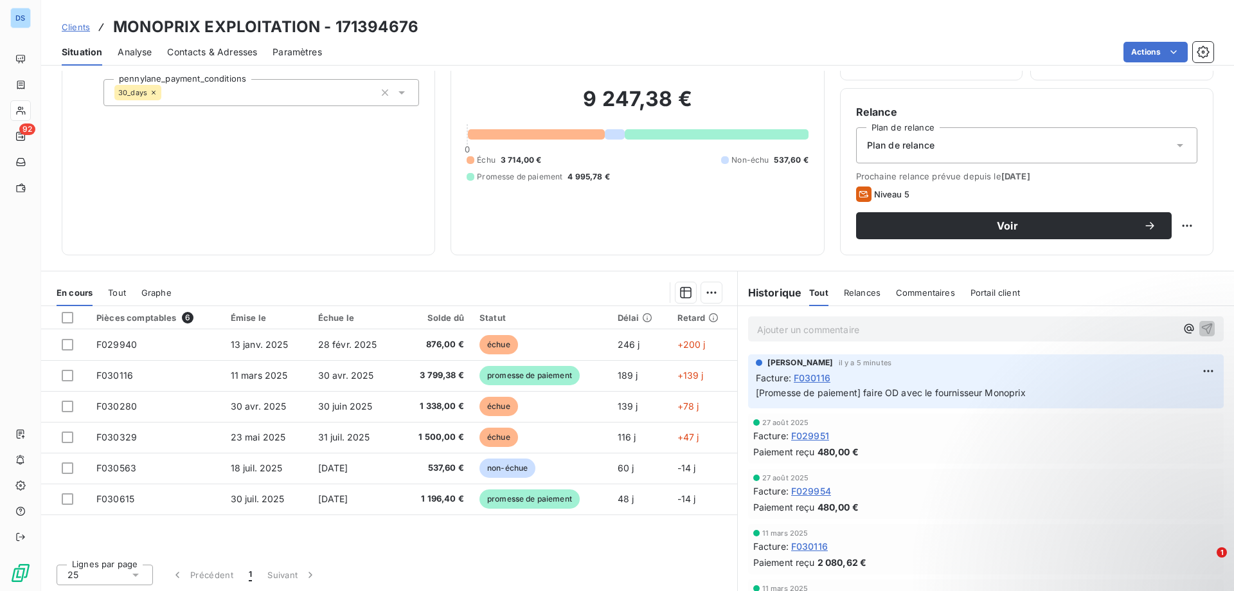
scroll to position [82, 0]
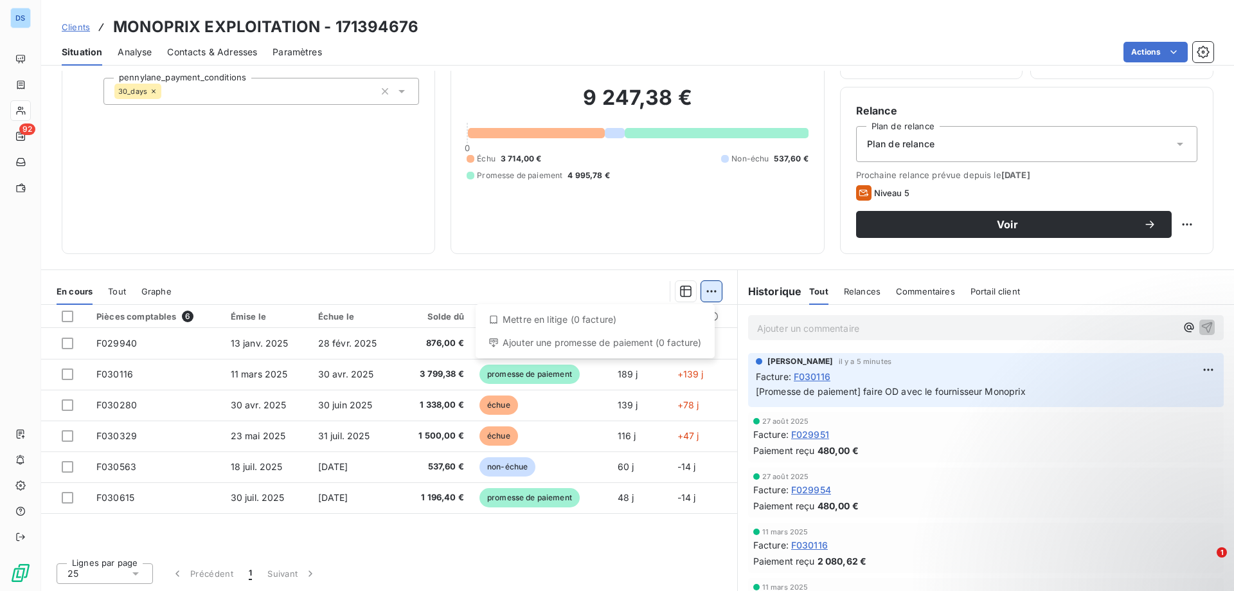
click at [707, 298] on html "DS 92 Clients MONOPRIX EXPLOITATION - 171394676 Situation Analyse Contacts & Ad…" at bounding box center [617, 295] width 1234 height 591
click at [901, 289] on span "Commentaires" at bounding box center [925, 291] width 59 height 10
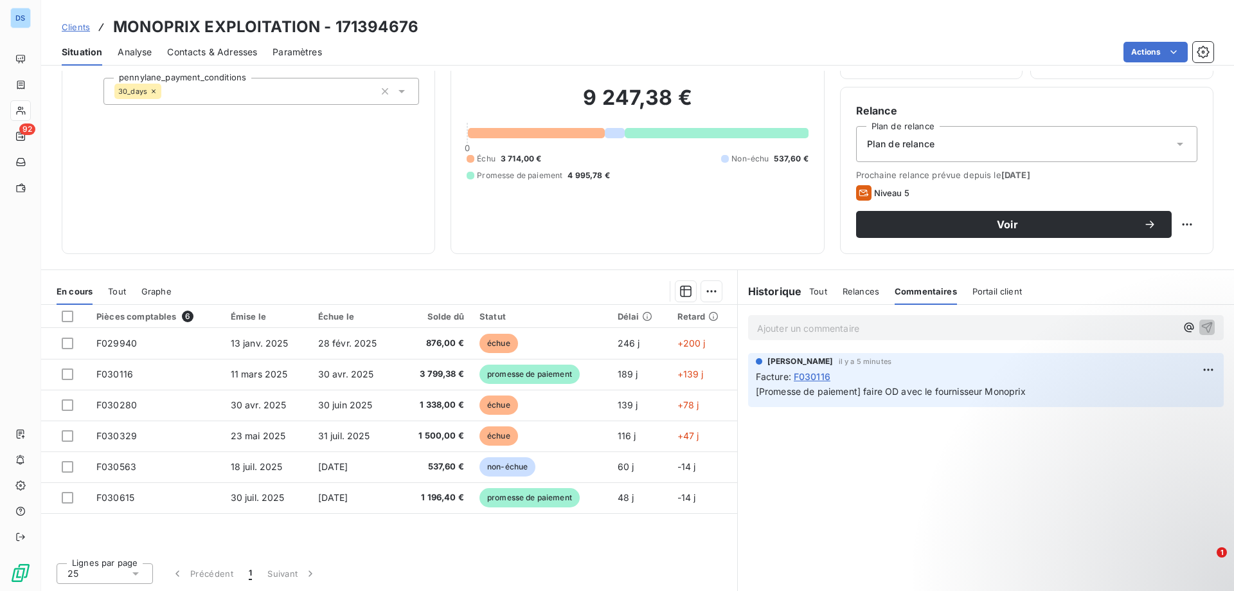
click at [848, 291] on span "Relances" at bounding box center [861, 291] width 37 height 10
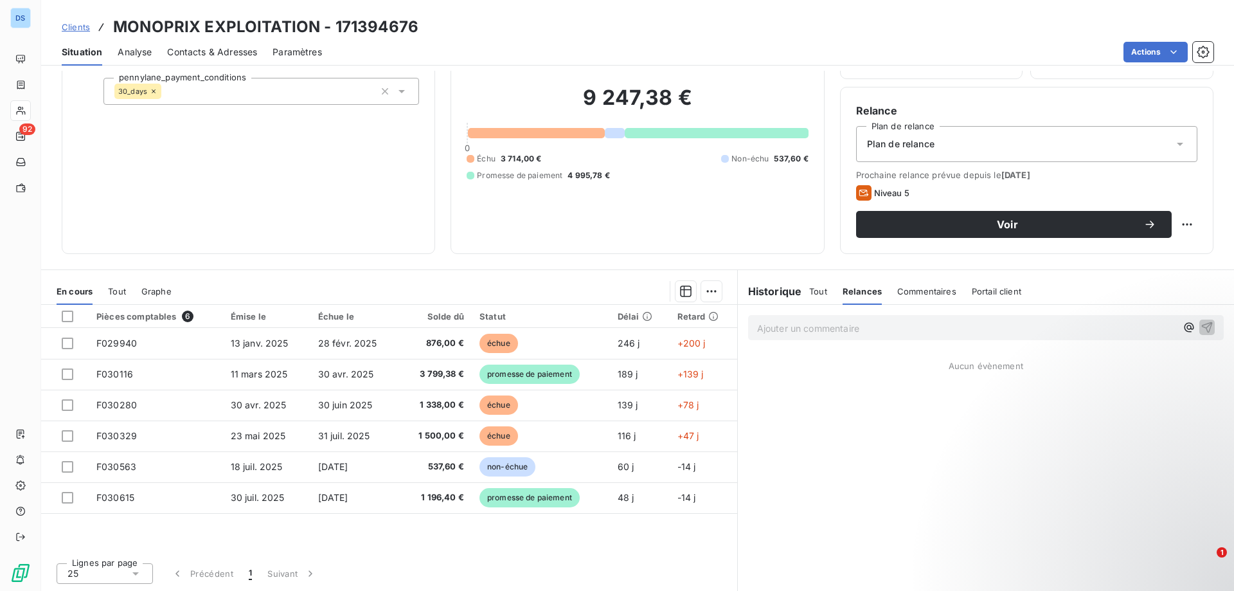
click at [813, 286] on span "Tout" at bounding box center [818, 291] width 18 height 10
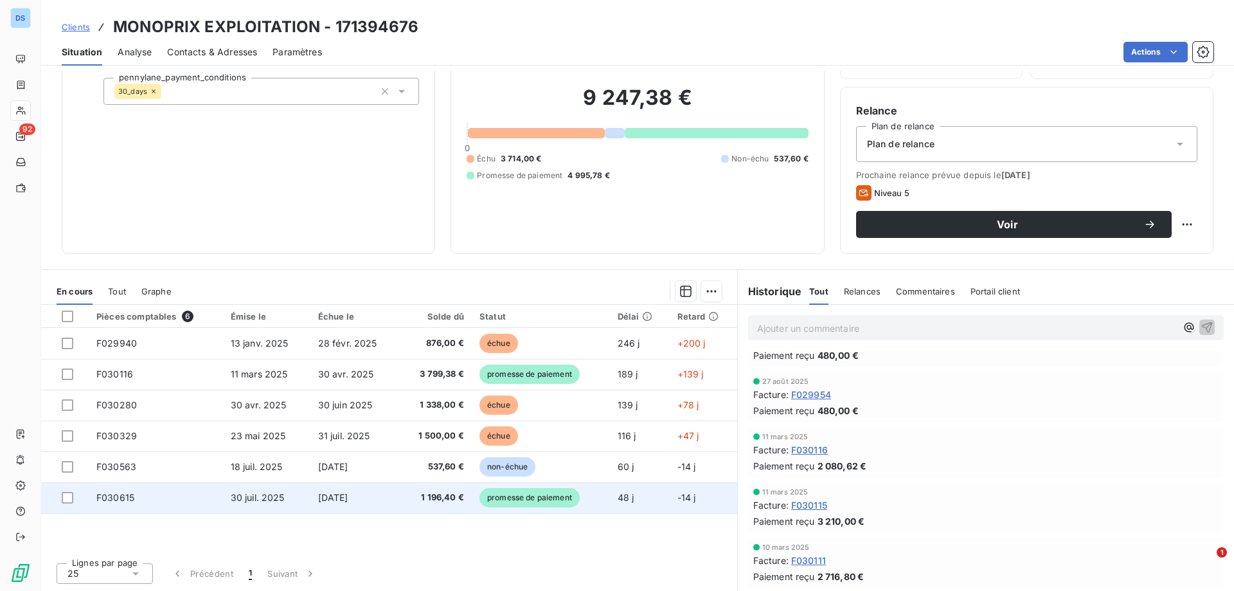
click at [269, 502] on span "30 juil. 2025" at bounding box center [258, 497] width 54 height 11
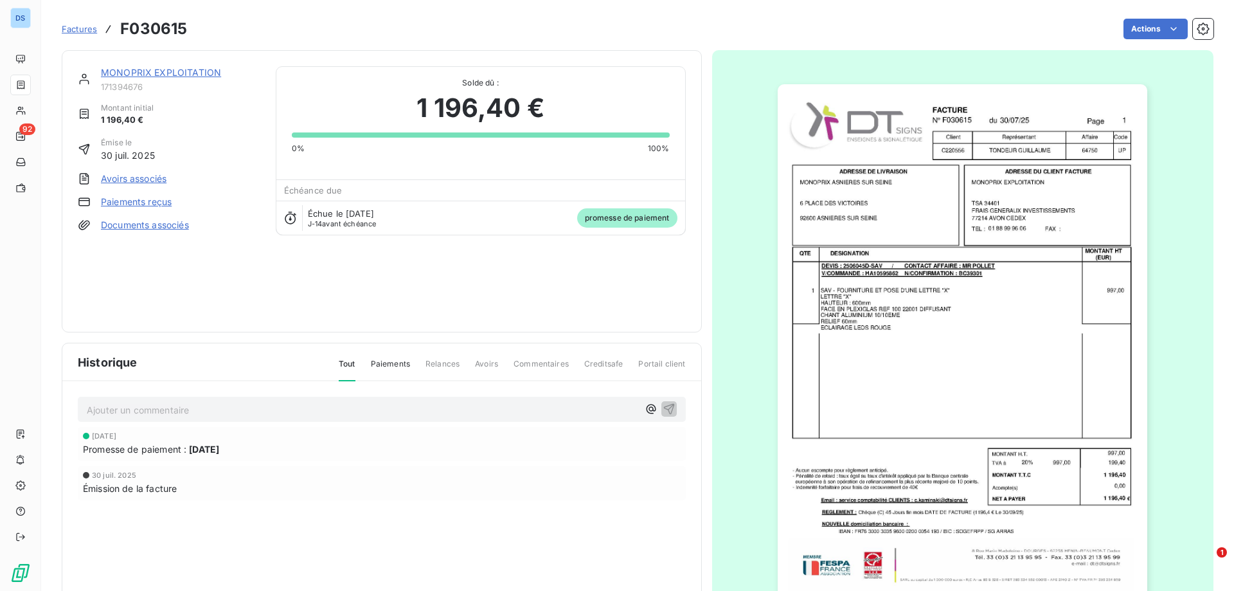
click at [384, 360] on span "Paiements" at bounding box center [390, 369] width 39 height 22
click at [384, 360] on span "Paiements" at bounding box center [390, 369] width 39 height 23
click at [213, 453] on span "[DATE]" at bounding box center [204, 449] width 30 height 14
click at [155, 452] on span "Promesse de paiement :" at bounding box center [135, 449] width 104 height 14
click at [96, 440] on span "[DATE]" at bounding box center [104, 436] width 24 height 8
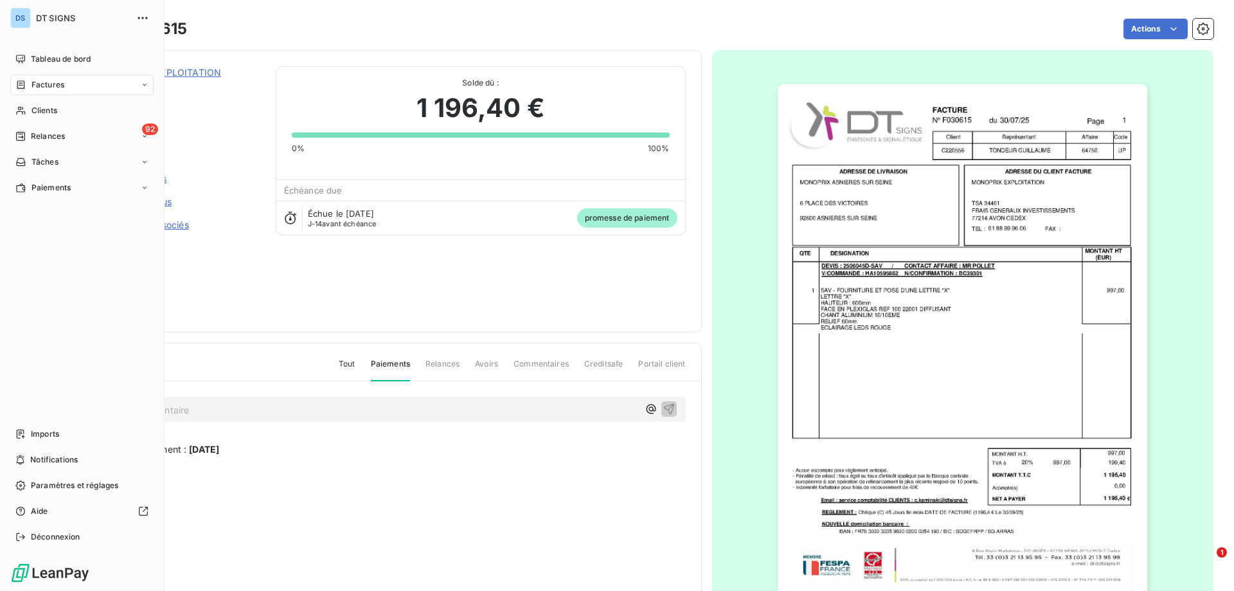
click at [51, 82] on span "Factures" at bounding box center [48, 85] width 33 height 12
click at [51, 111] on span "Factures" at bounding box center [47, 111] width 33 height 12
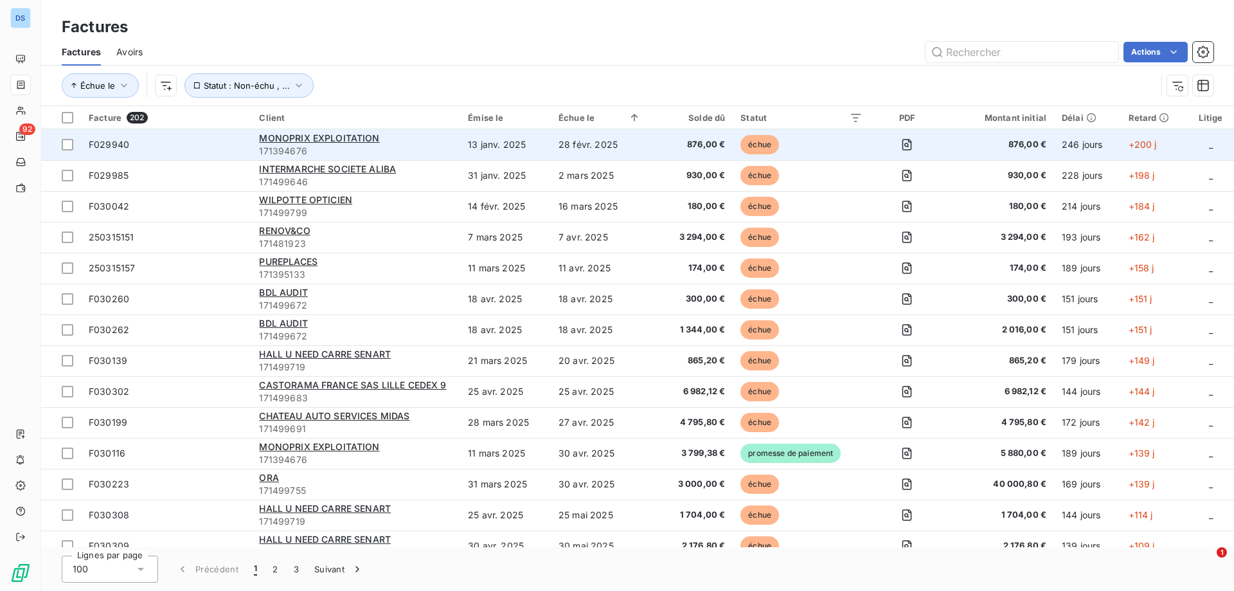
click at [702, 143] on span "876,00 €" at bounding box center [690, 144] width 69 height 13
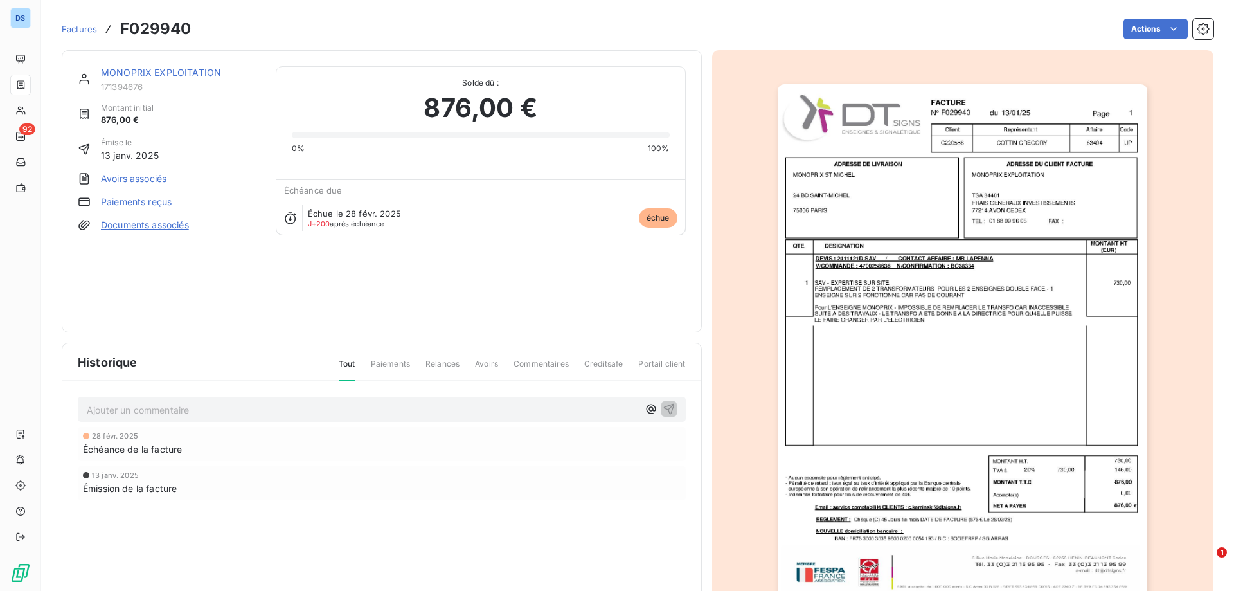
click at [75, 26] on span "Factures" at bounding box center [79, 29] width 35 height 10
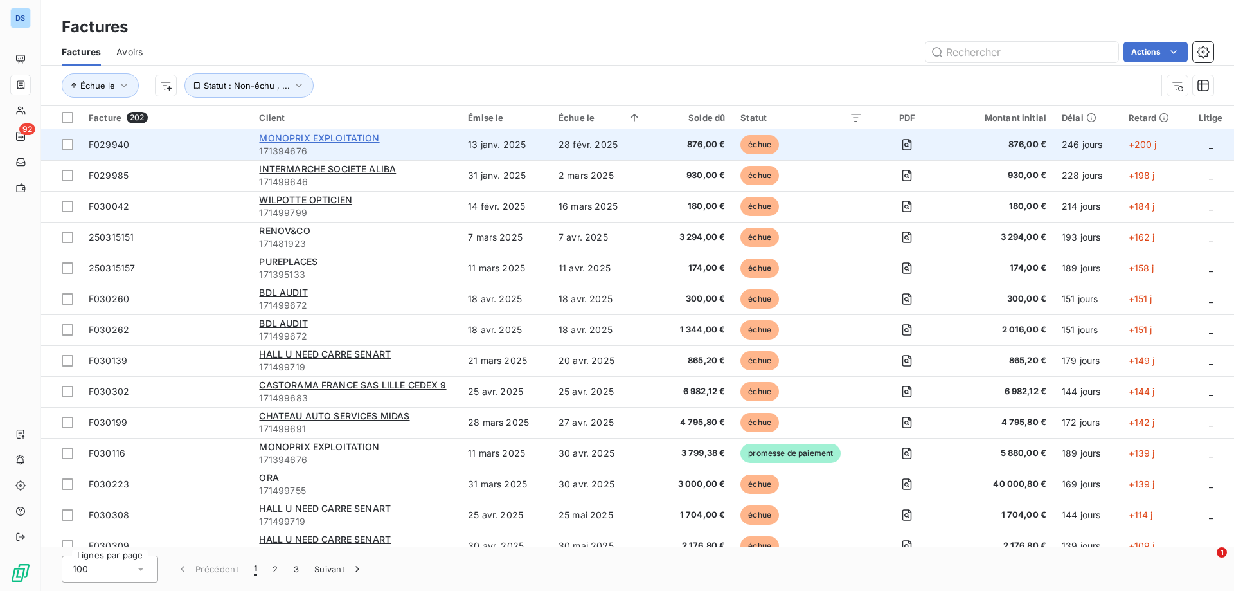
click at [356, 139] on span "MONOPRIX EXPLOITATION" at bounding box center [319, 137] width 120 height 11
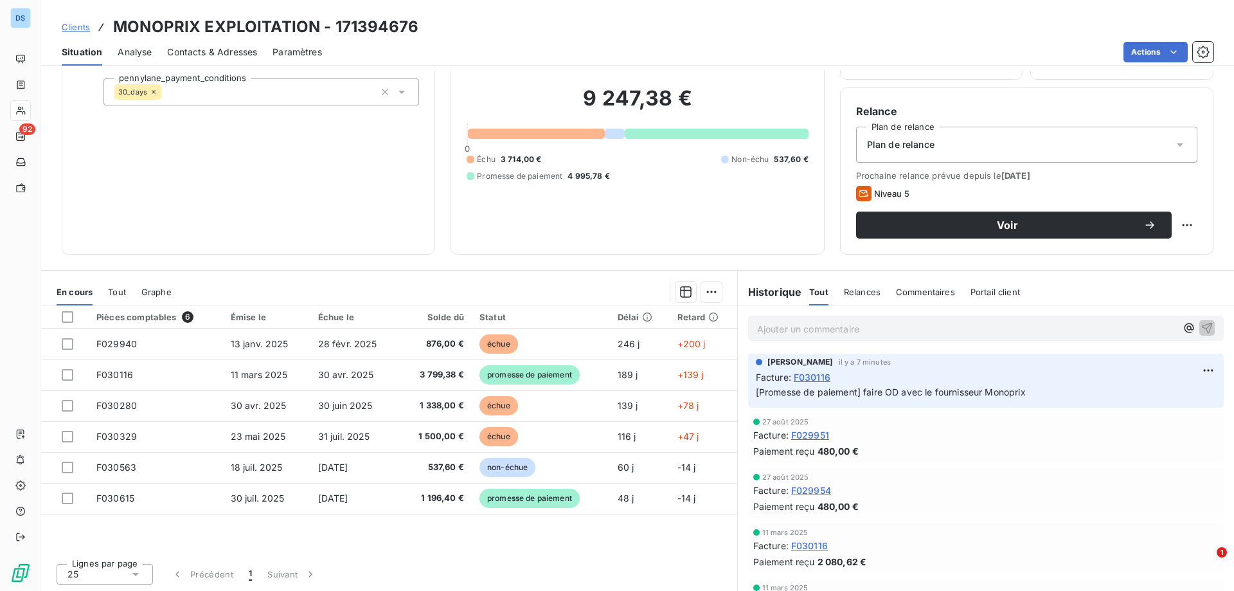
scroll to position [82, 0]
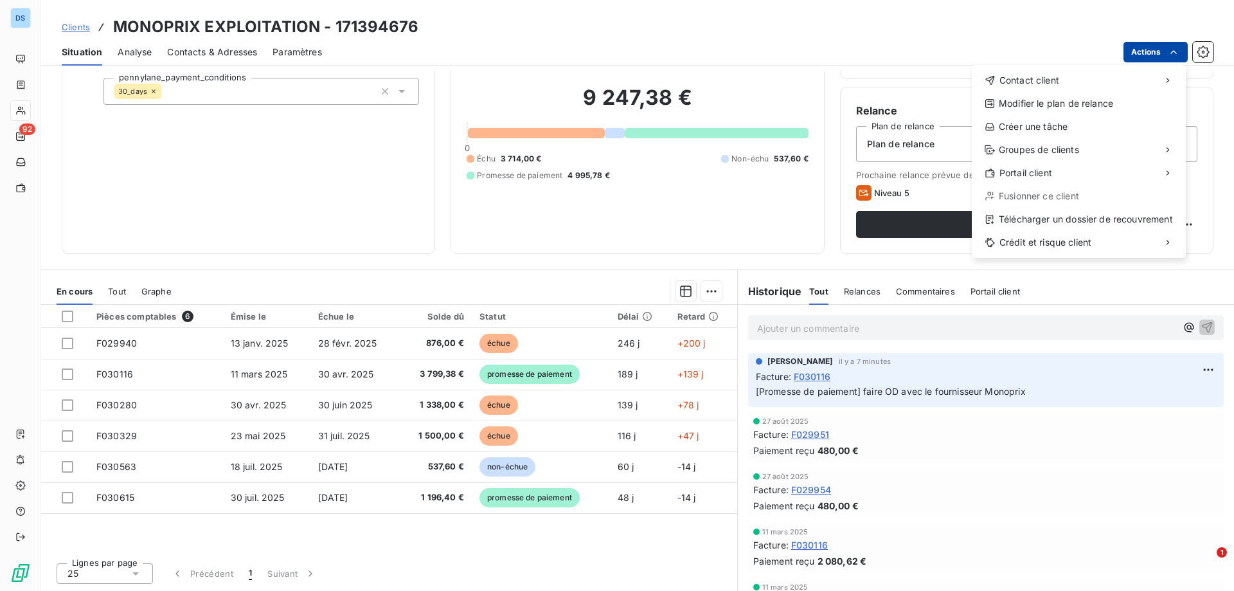
click at [1137, 50] on html "DS 92 Clients MONOPRIX EXPLOITATION - 171394676 Situation Analyse Contacts & Ad…" at bounding box center [617, 295] width 1234 height 591
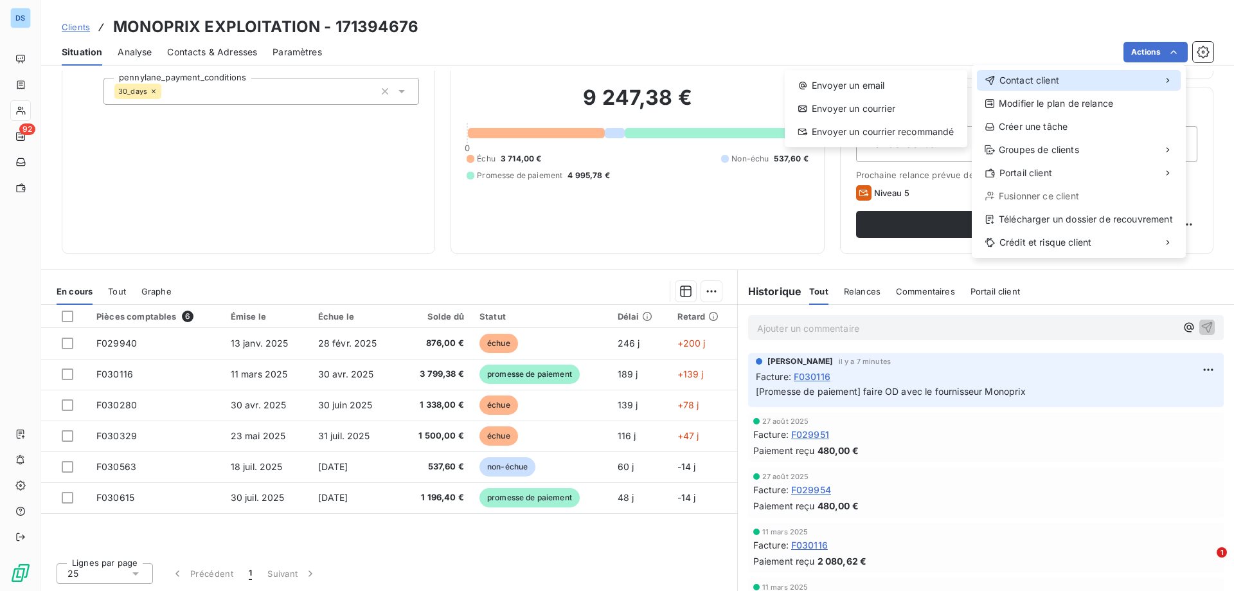
click at [1042, 81] on span "Contact client" at bounding box center [1030, 80] width 60 height 13
click at [917, 92] on div "Envoyer un email" at bounding box center [876, 85] width 172 height 21
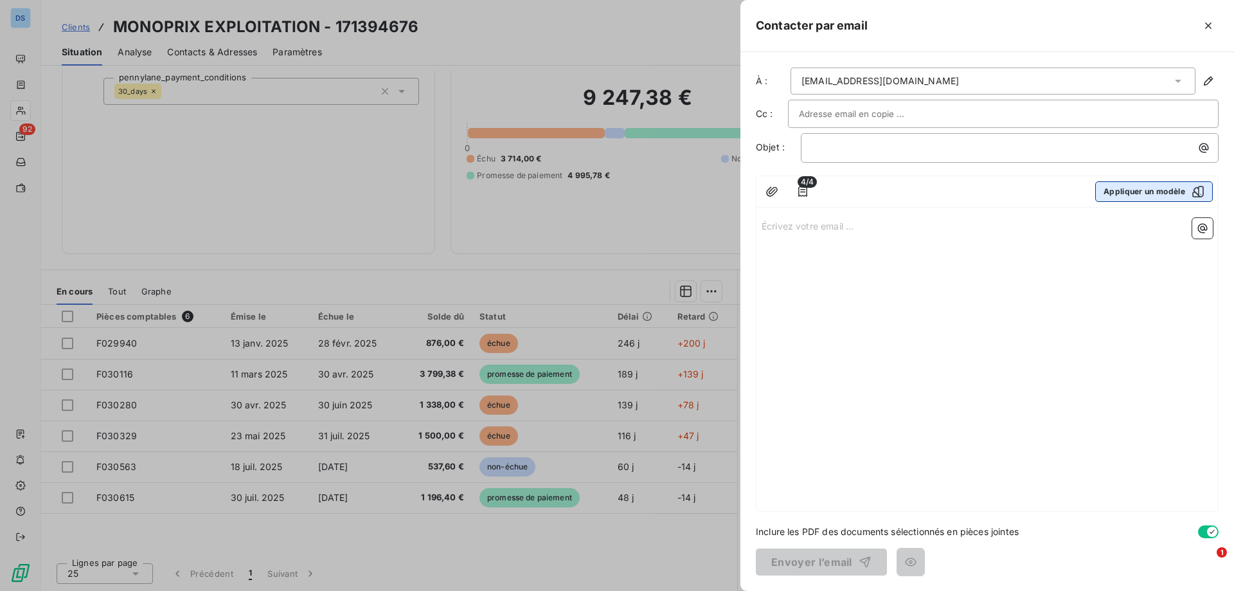
click at [1119, 190] on button "Appliquer un modèle" at bounding box center [1155, 191] width 118 height 21
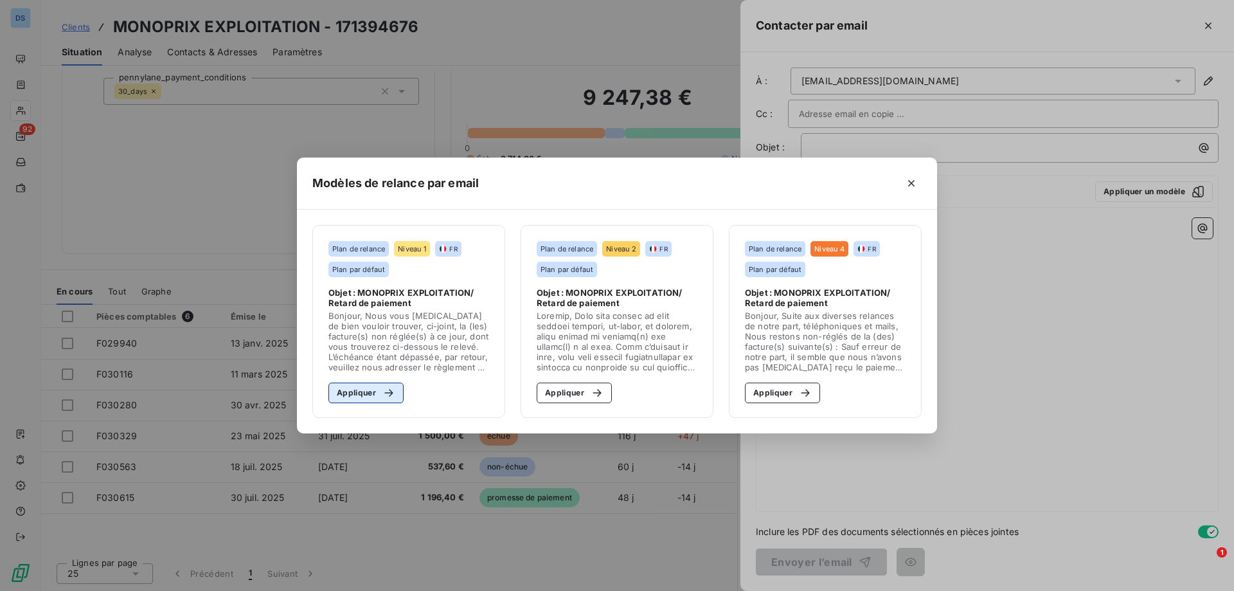
click at [370, 400] on button "Appliquer" at bounding box center [366, 393] width 75 height 21
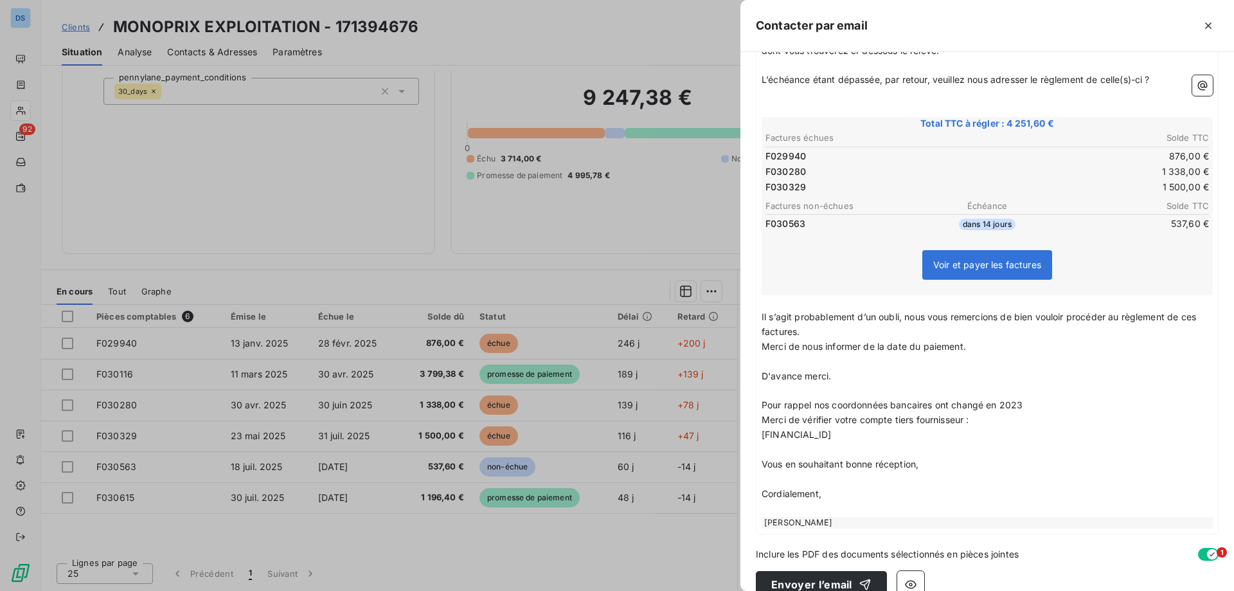
scroll to position [241, 0]
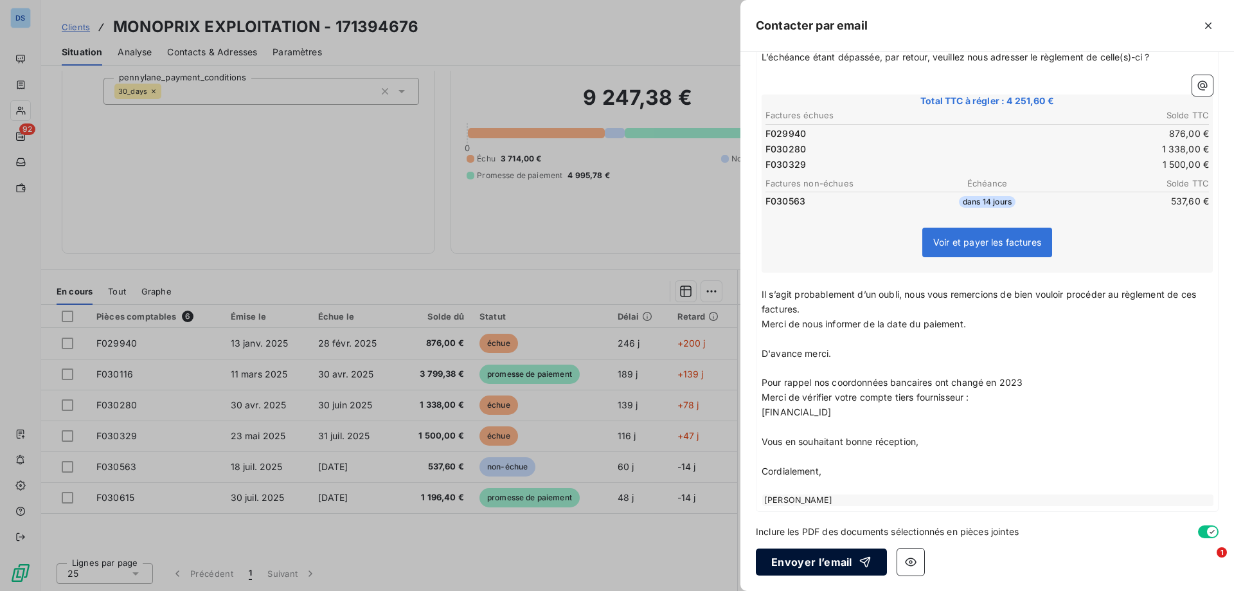
click at [793, 568] on button "Envoyer l’email" at bounding box center [821, 561] width 131 height 27
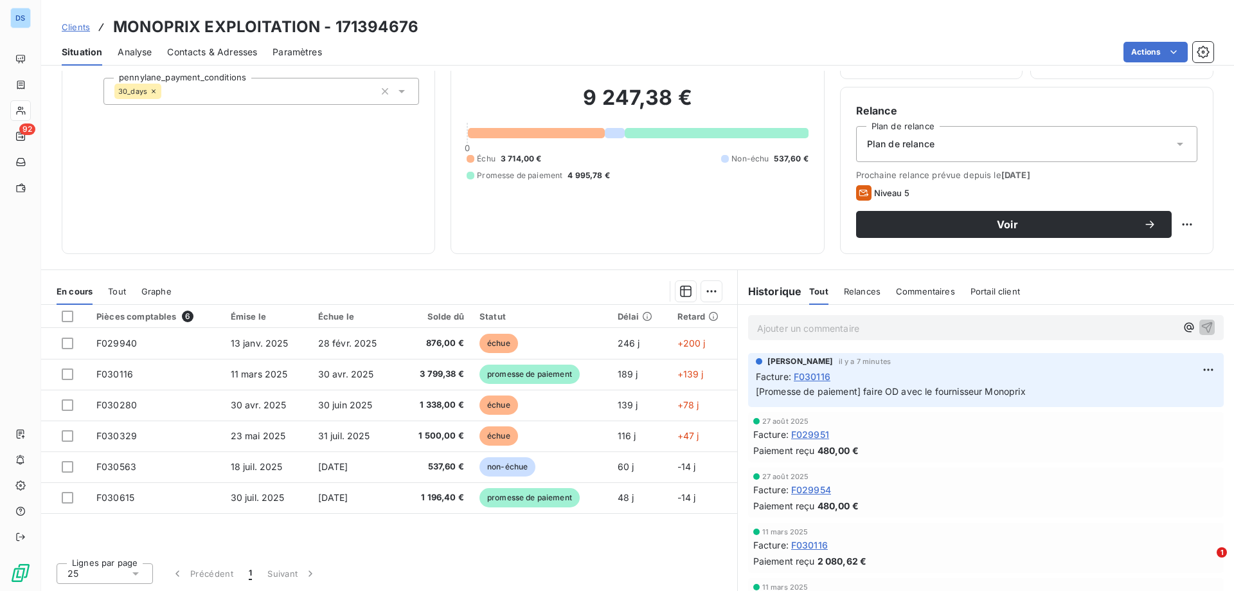
click at [901, 292] on span "Commentaires" at bounding box center [925, 291] width 59 height 10
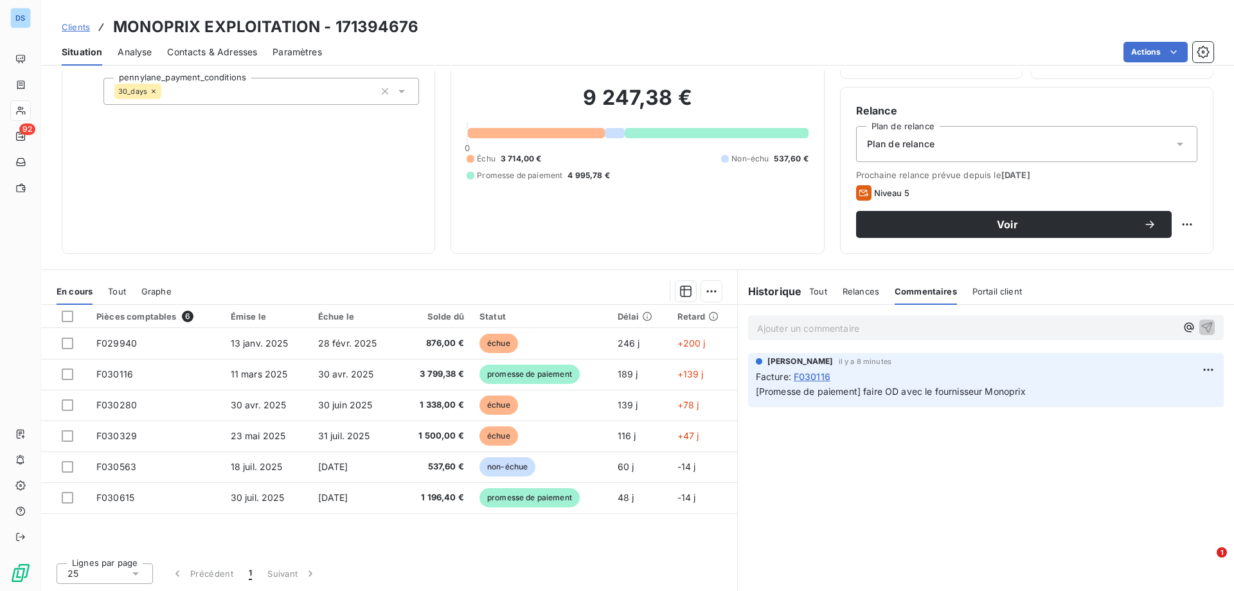
click at [1045, 330] on p "Ajouter un commentaire ﻿" at bounding box center [966, 328] width 419 height 16
click at [1201, 328] on icon "button" at bounding box center [1207, 326] width 13 height 13
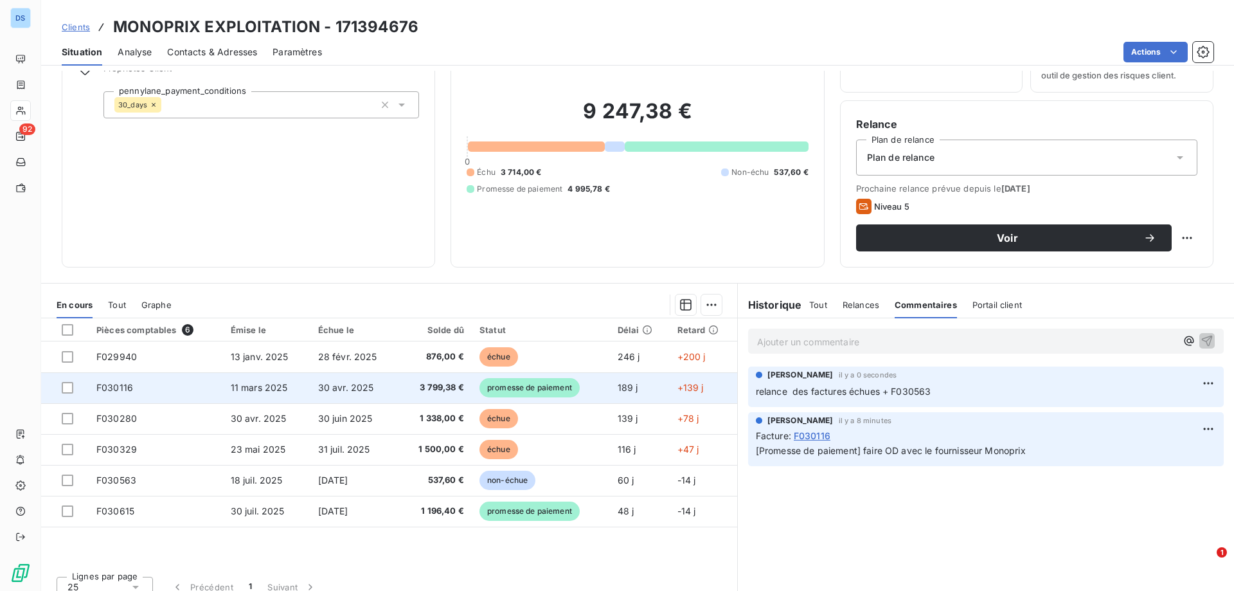
scroll to position [82, 0]
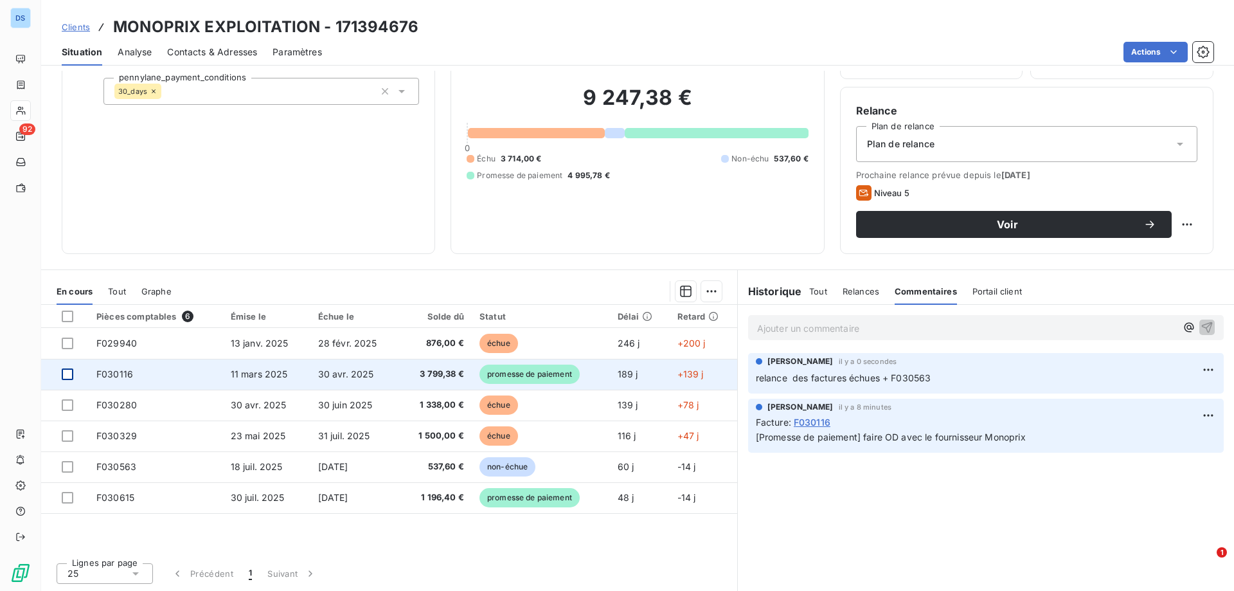
click at [69, 373] on div at bounding box center [68, 374] width 12 height 12
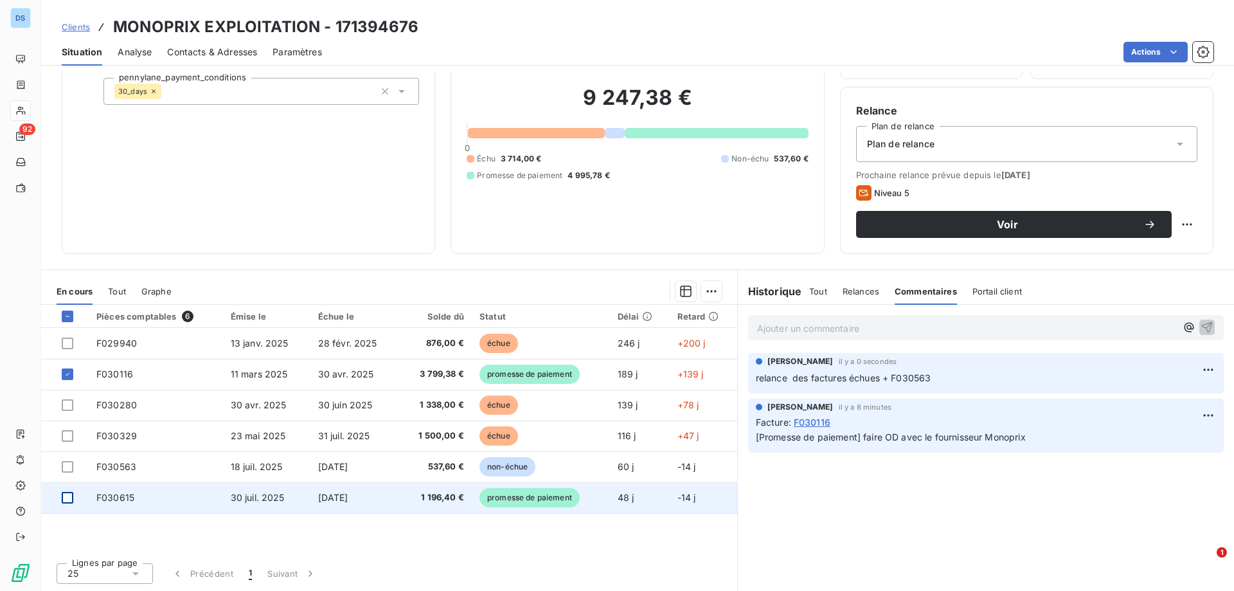
click at [68, 500] on div at bounding box center [68, 498] width 12 height 12
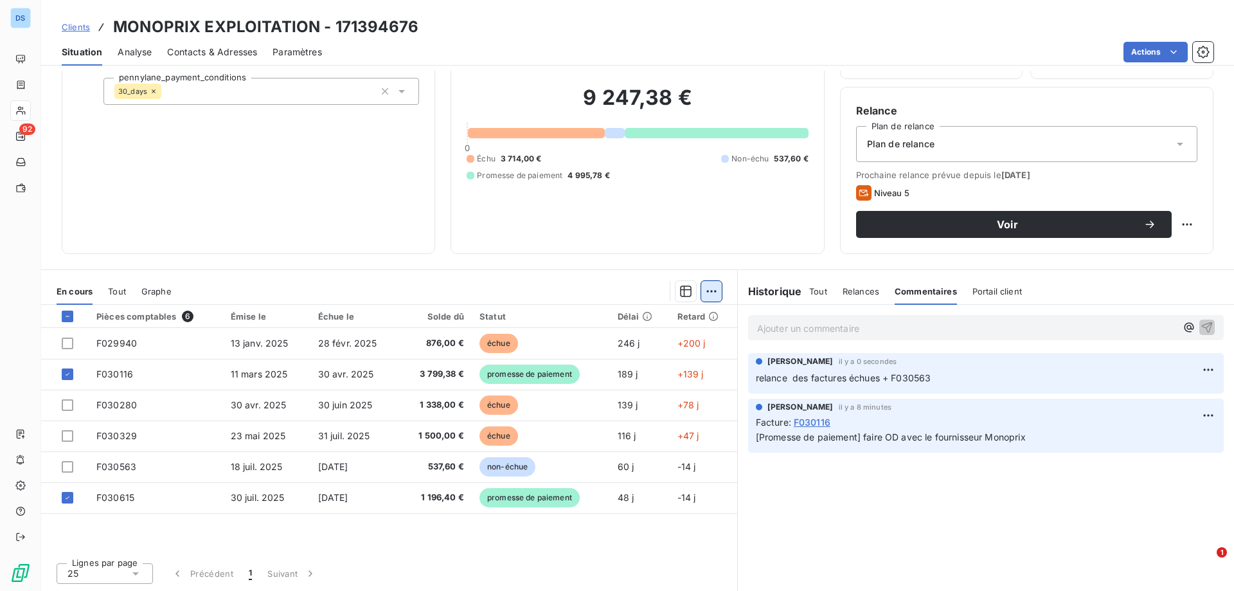
click at [704, 291] on html "DS 92 Clients MONOPRIX EXPLOITATION - 171394676 Situation Analyse Contacts & Ad…" at bounding box center [617, 295] width 1234 height 591
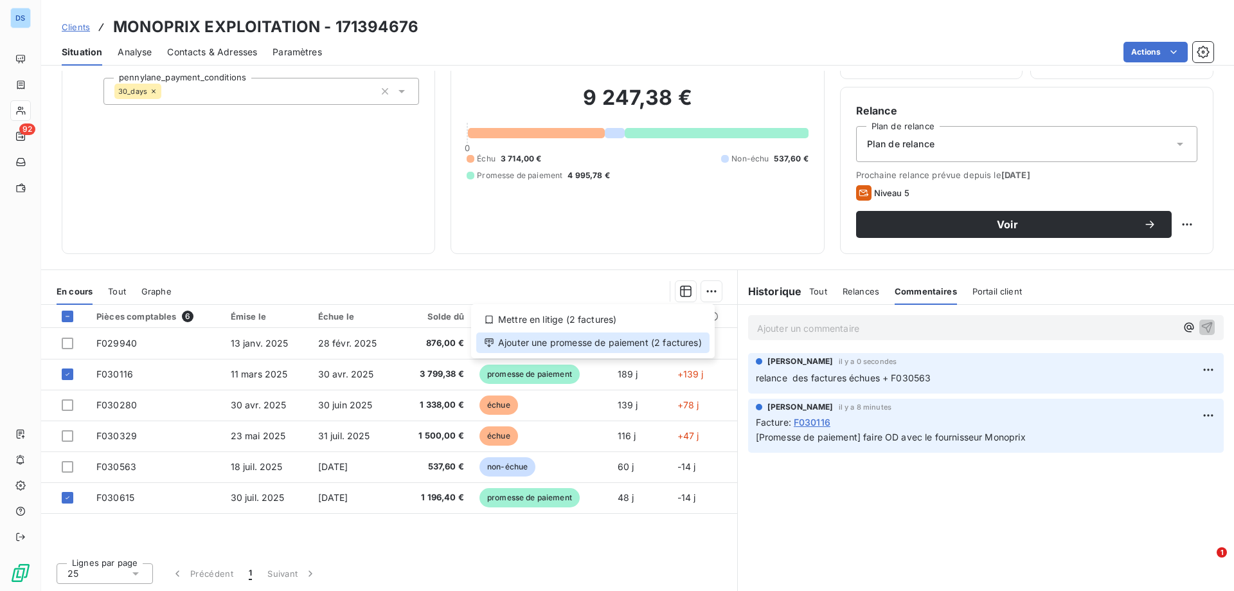
click at [629, 347] on div "Ajouter une promesse de paiement (2 factures)" at bounding box center [592, 342] width 233 height 21
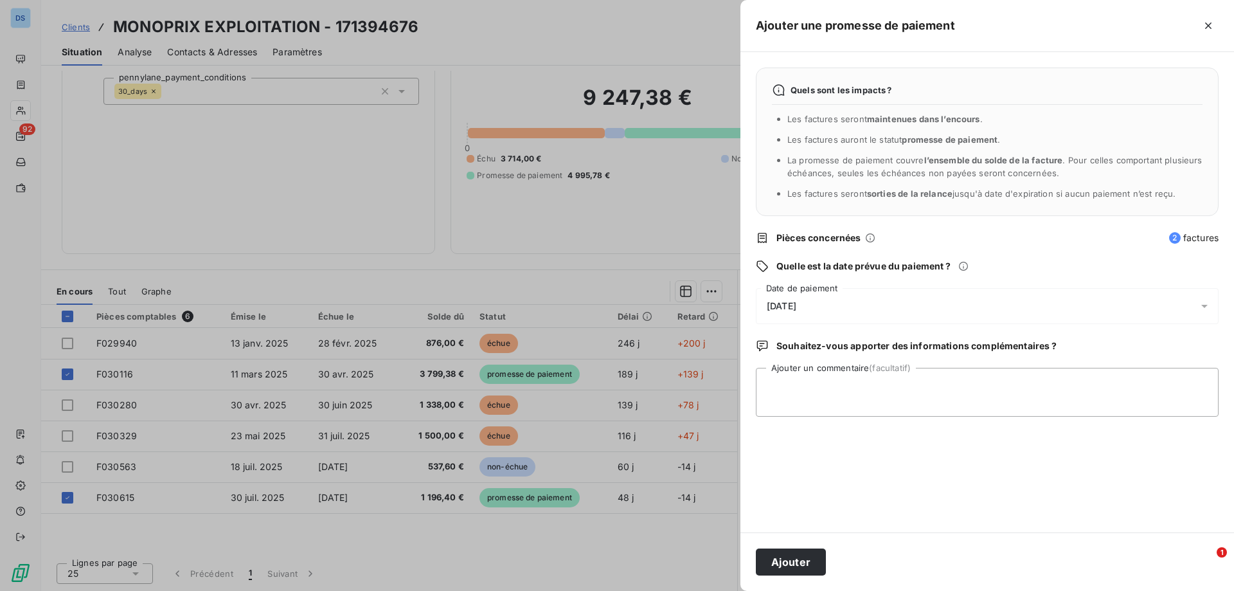
click at [1193, 237] on span "2 factures" at bounding box center [1195, 237] width 50 height 13
click at [1168, 239] on div "Pièces concernées 2 factures" at bounding box center [987, 237] width 463 height 13
click at [1177, 235] on span "2" at bounding box center [1176, 238] width 12 height 12
click at [856, 268] on span "Quelle est la date prévue du paiement ?" at bounding box center [864, 266] width 174 height 13
click at [963, 267] on icon at bounding box center [964, 266] width 10 height 10
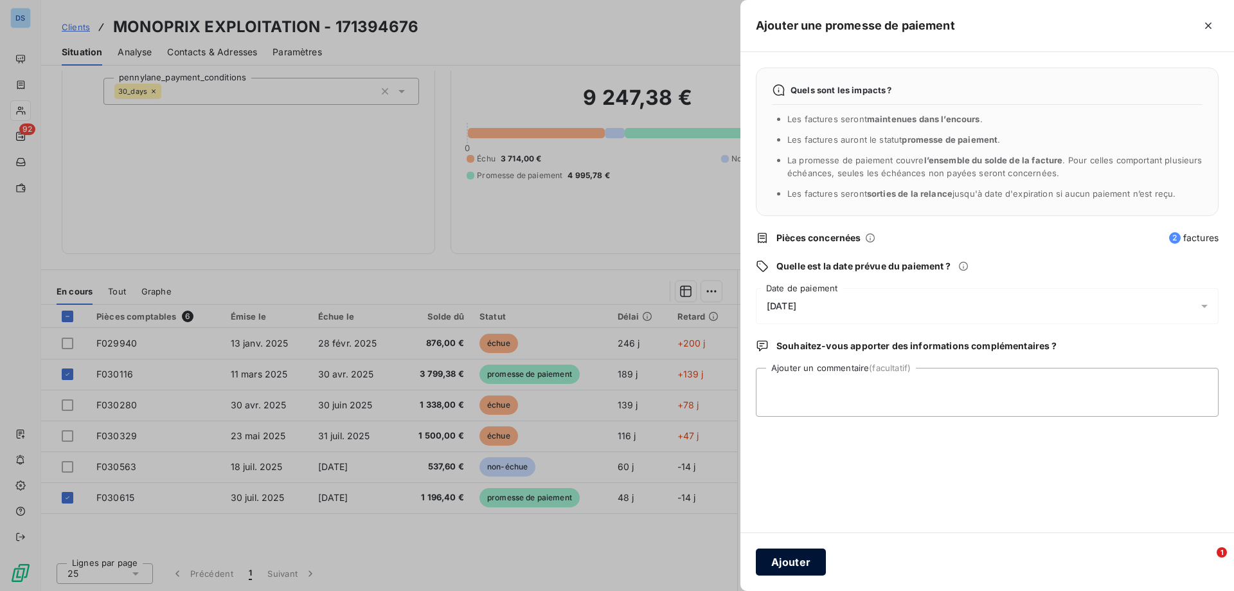
click at [788, 559] on button "Ajouter" at bounding box center [791, 561] width 70 height 27
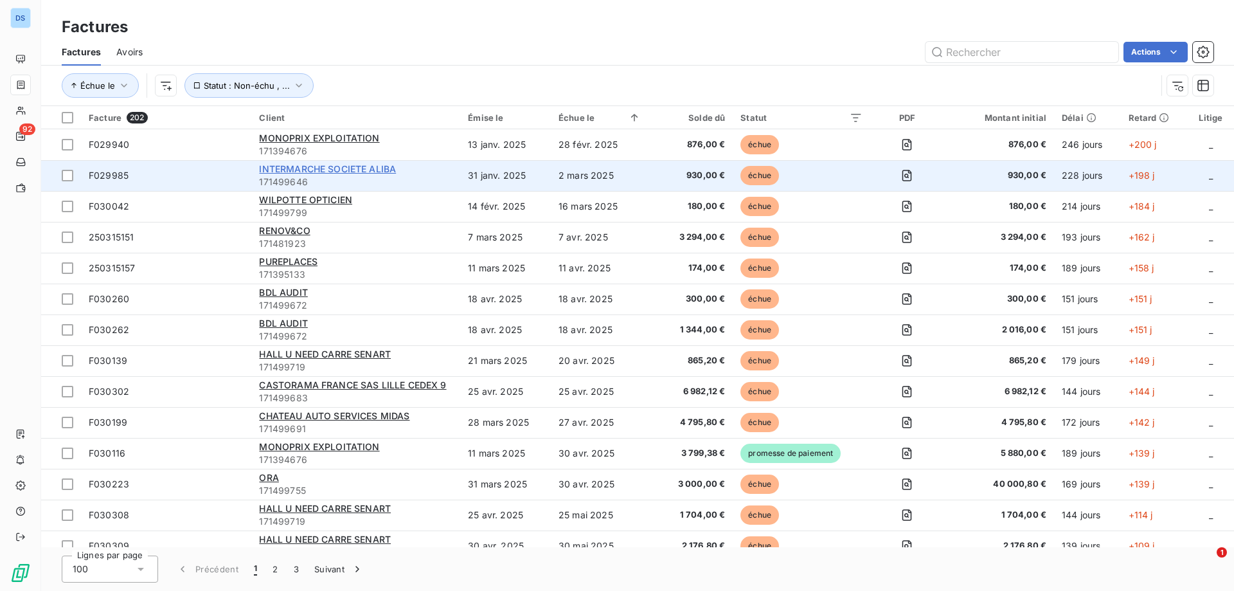
click at [372, 170] on span "INTERMARCHE SOCIETE ALIBA" at bounding box center [327, 168] width 137 height 11
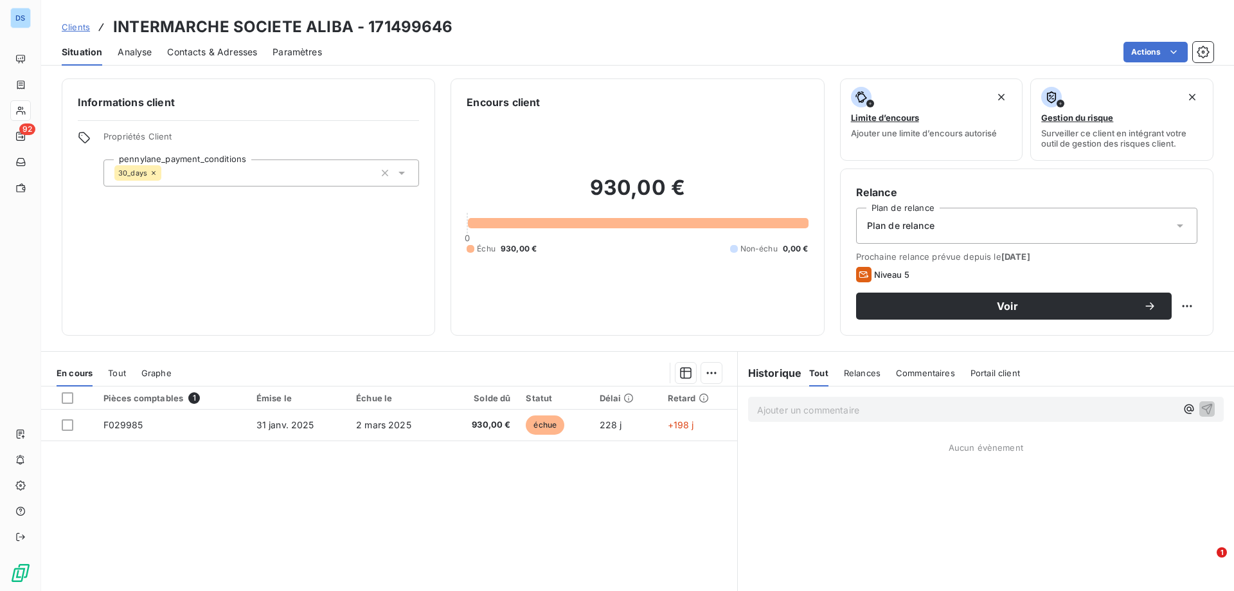
click at [74, 32] on span "Clients" at bounding box center [76, 27] width 28 height 10
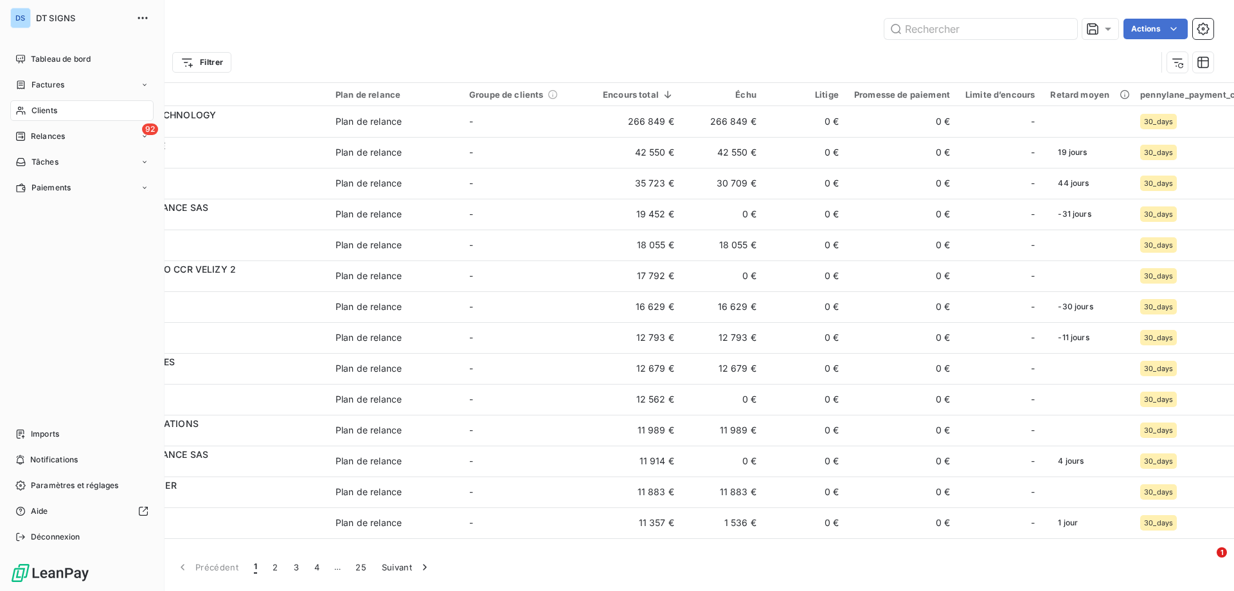
click at [56, 111] on span "Clients" at bounding box center [45, 111] width 26 height 12
click at [55, 111] on span "Clients" at bounding box center [45, 111] width 26 height 12
click at [74, 116] on div "Clients" at bounding box center [81, 110] width 143 height 21
click at [44, 113] on span "Clients" at bounding box center [45, 111] width 26 height 12
click at [32, 132] on span "Relances" at bounding box center [48, 137] width 34 height 12
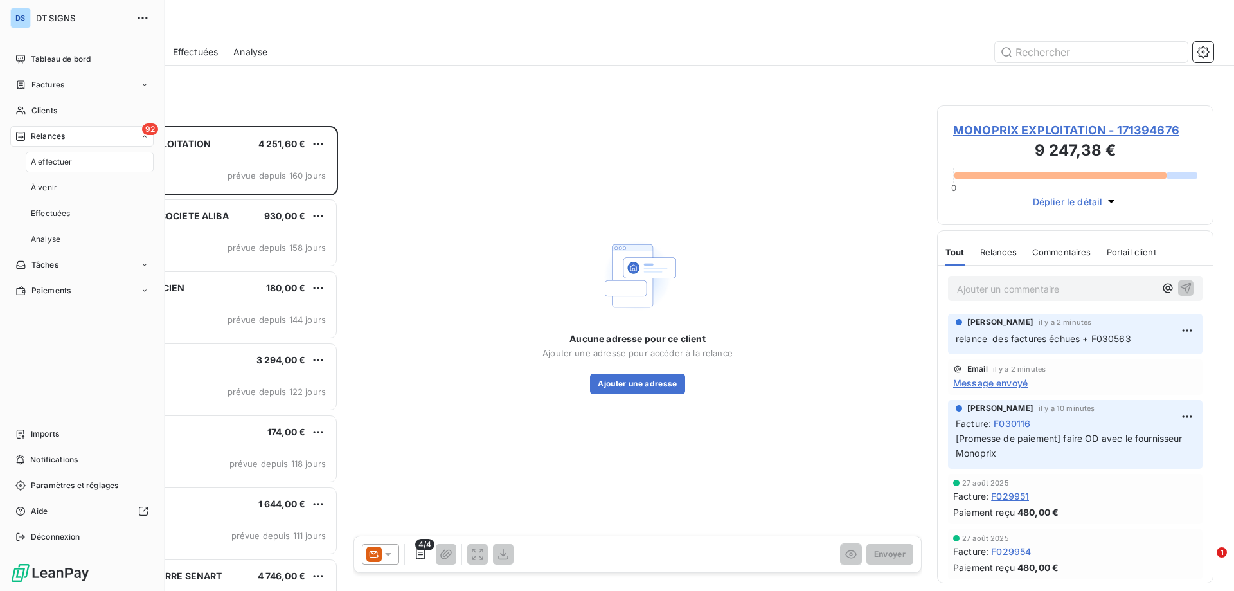
scroll to position [455, 267]
click at [48, 165] on span "À effectuer" at bounding box center [52, 162] width 42 height 12
click at [46, 107] on span "Clients" at bounding box center [45, 111] width 26 height 12
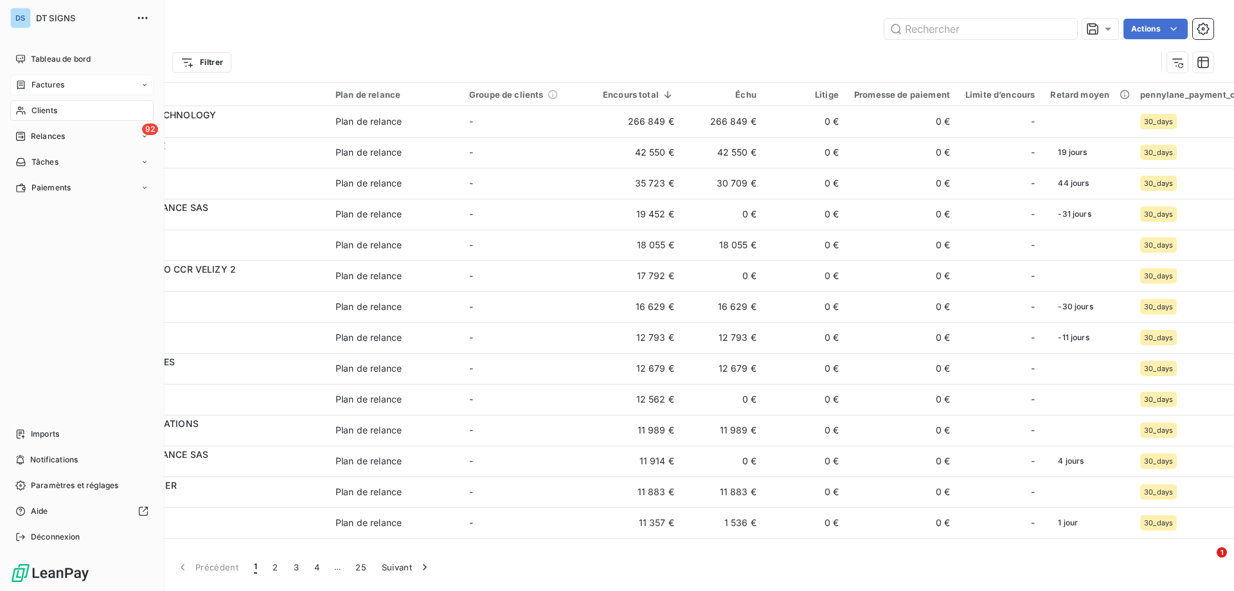
click at [44, 80] on span "Factures" at bounding box center [48, 85] width 33 height 12
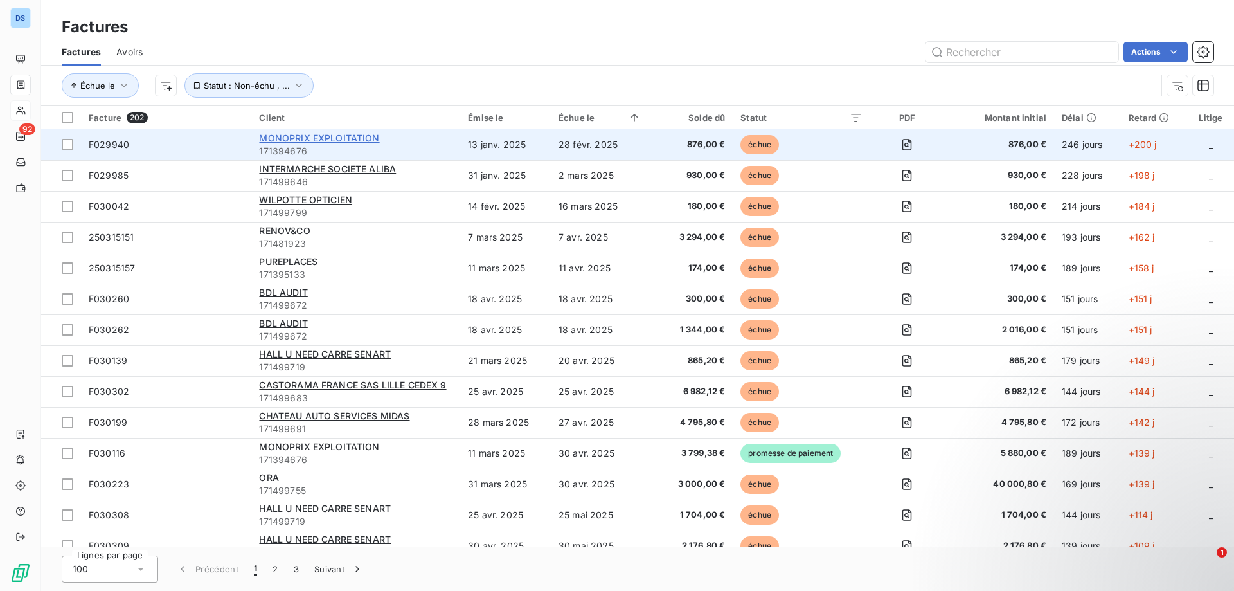
click at [286, 138] on span "MONOPRIX EXPLOITATION" at bounding box center [319, 137] width 120 height 11
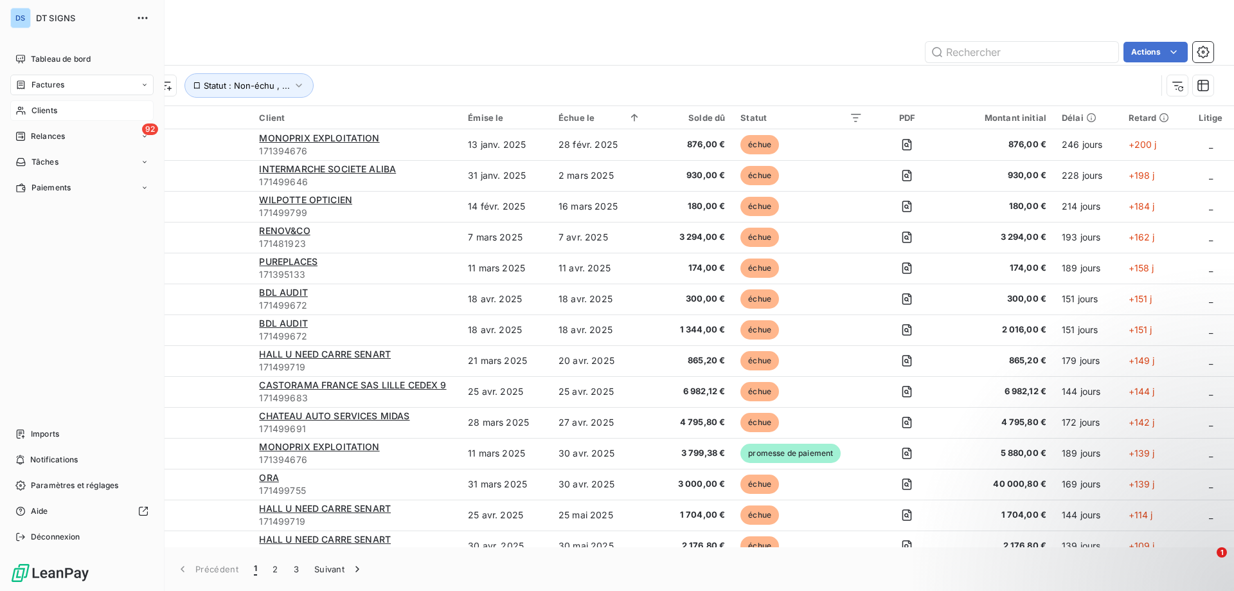
click at [49, 84] on span "Factures" at bounding box center [48, 85] width 33 height 12
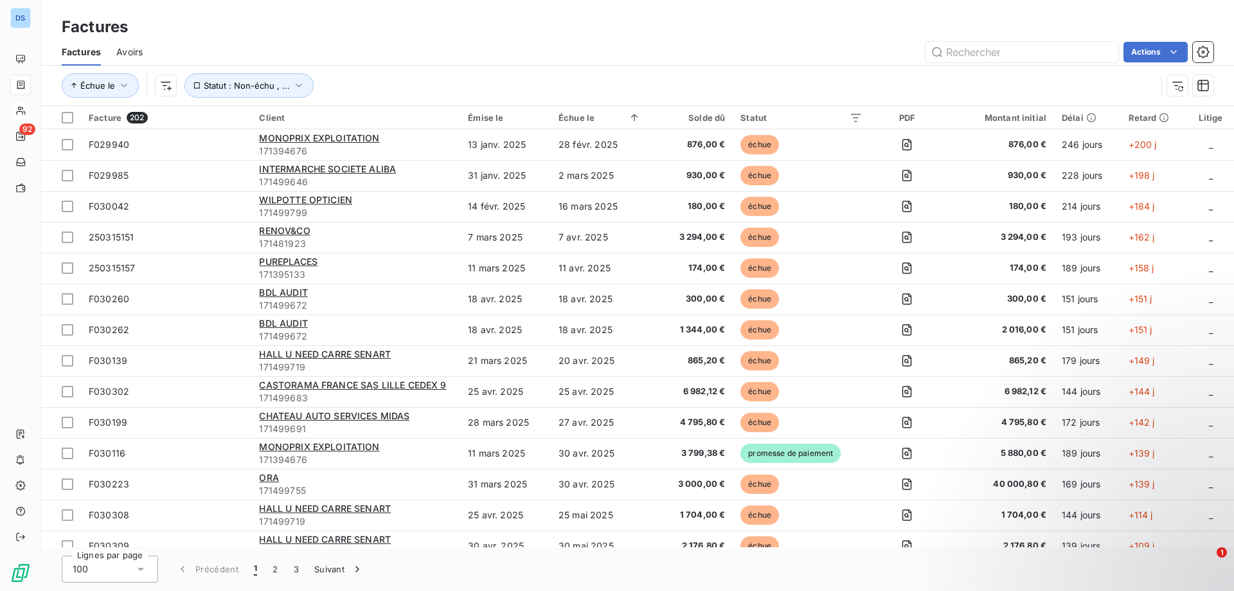
click at [703, 120] on div "Solde dû" at bounding box center [690, 118] width 69 height 10
click at [700, 118] on div "Solde dû" at bounding box center [690, 118] width 69 height 10
click at [617, 114] on icon at bounding box center [616, 117] width 13 height 13
click at [611, 120] on icon at bounding box center [616, 117] width 13 height 13
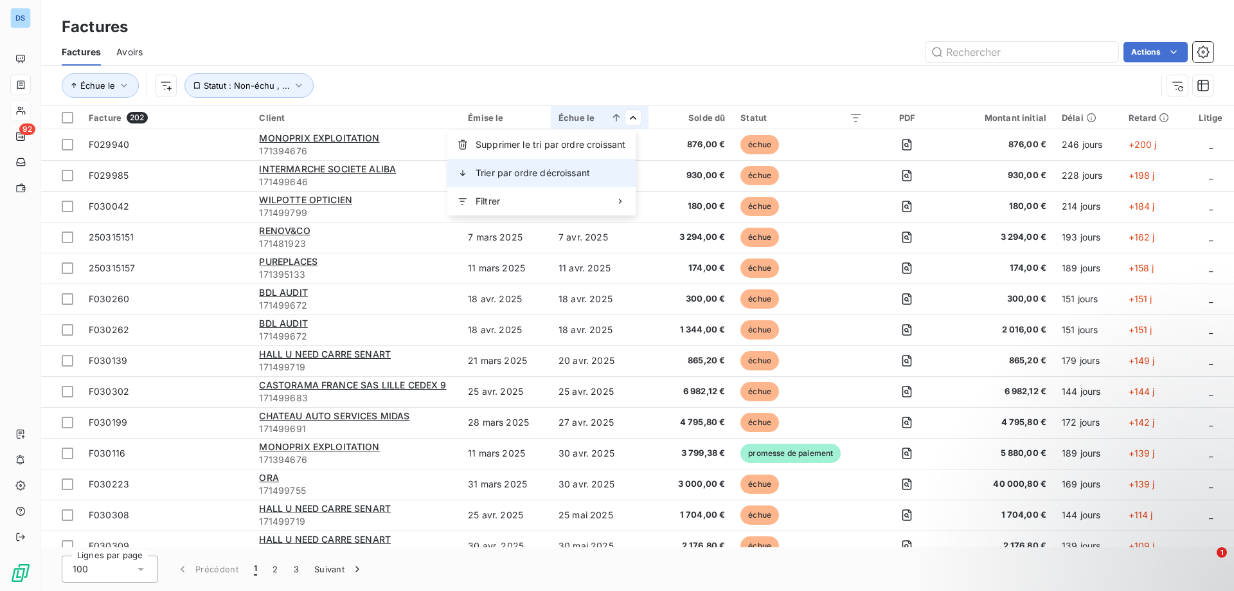
click at [556, 176] on span "Trier par ordre décroissant" at bounding box center [533, 173] width 114 height 13
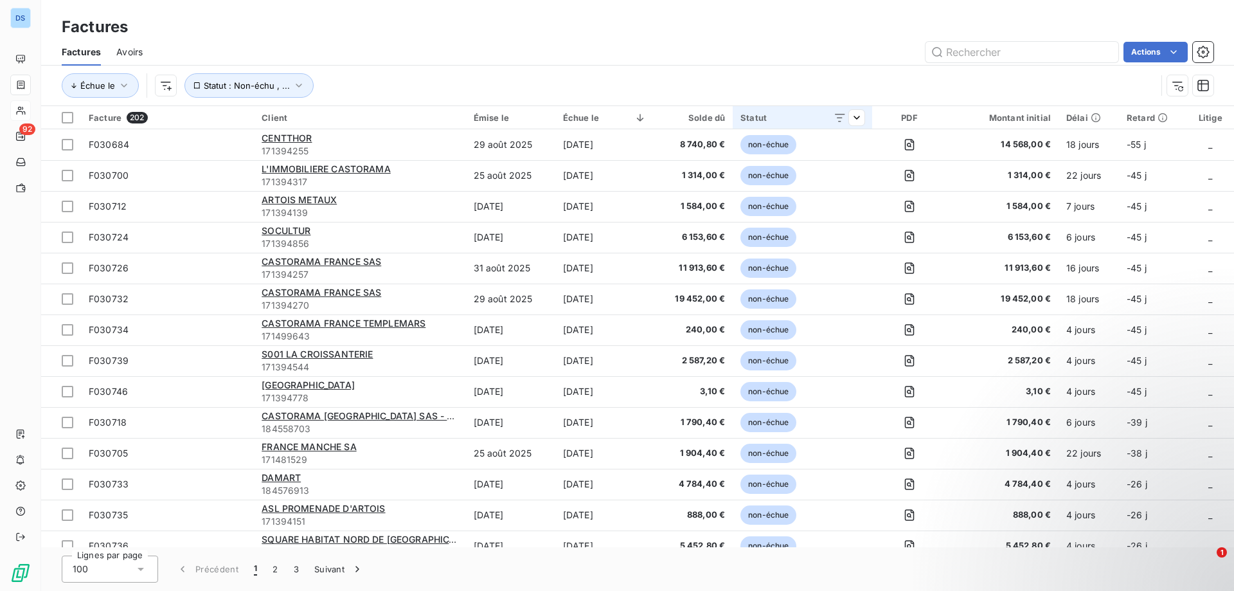
click at [766, 116] on div "Statut" at bounding box center [802, 118] width 123 height 10
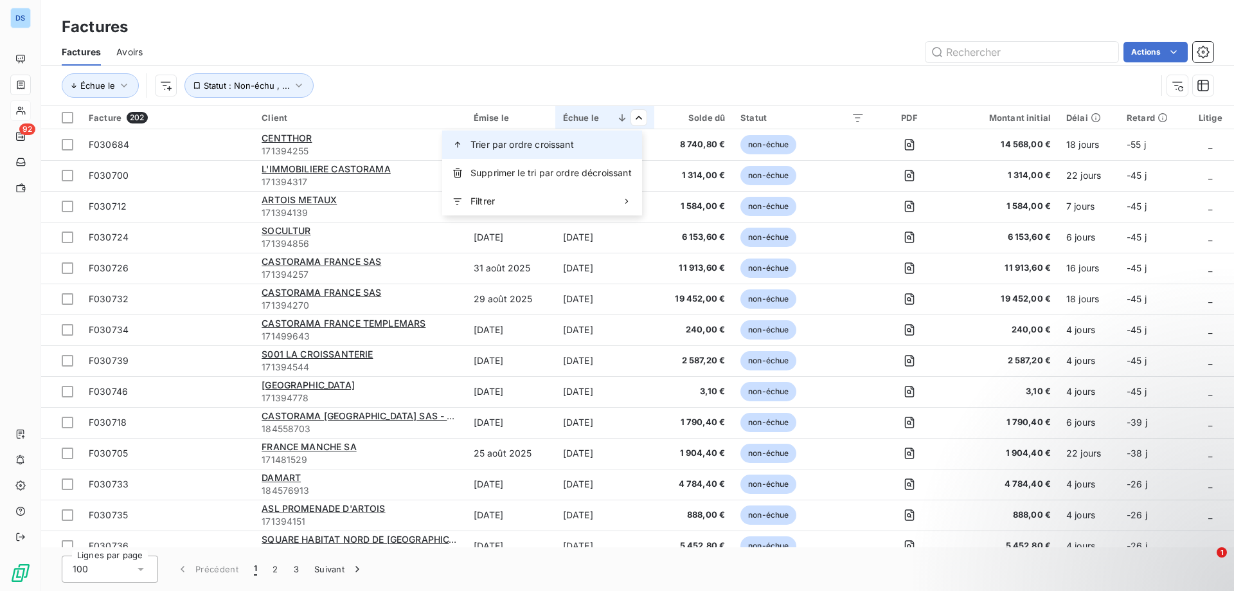
click at [593, 145] on div "Trier par ordre croissant" at bounding box center [542, 145] width 200 height 28
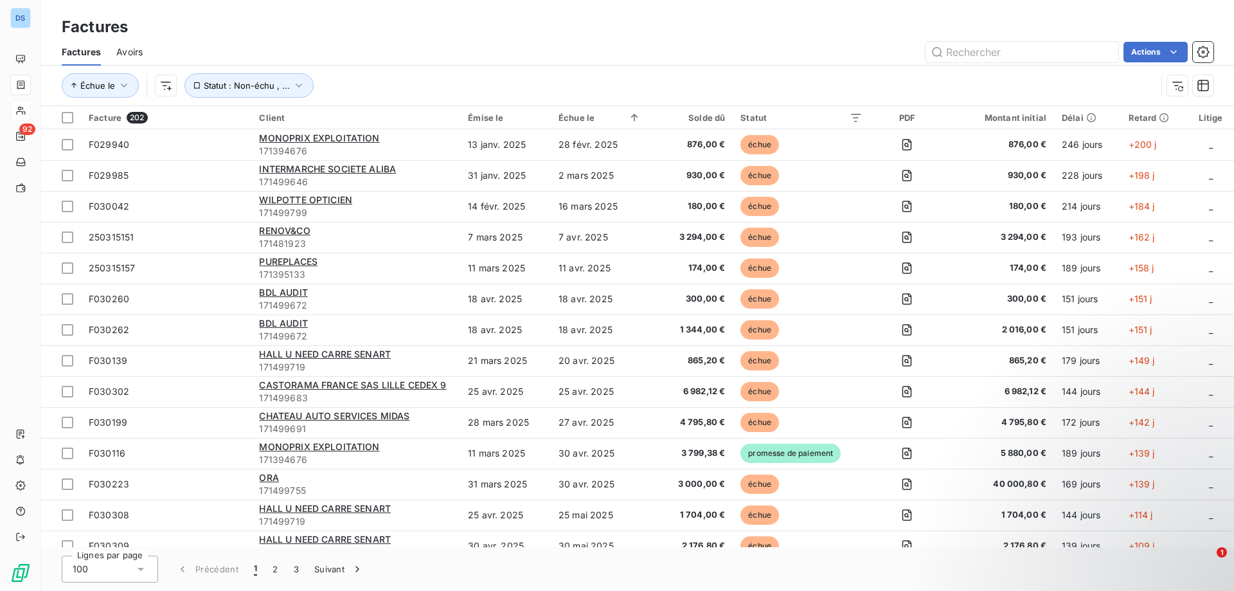
click at [709, 118] on div "Solde dû" at bounding box center [690, 118] width 69 height 10
click at [719, 115] on div "Solde dû" at bounding box center [690, 118] width 69 height 10
click at [693, 121] on div "Solde dû" at bounding box center [690, 118] width 69 height 10
click at [132, 53] on span "Avoirs" at bounding box center [129, 52] width 26 height 13
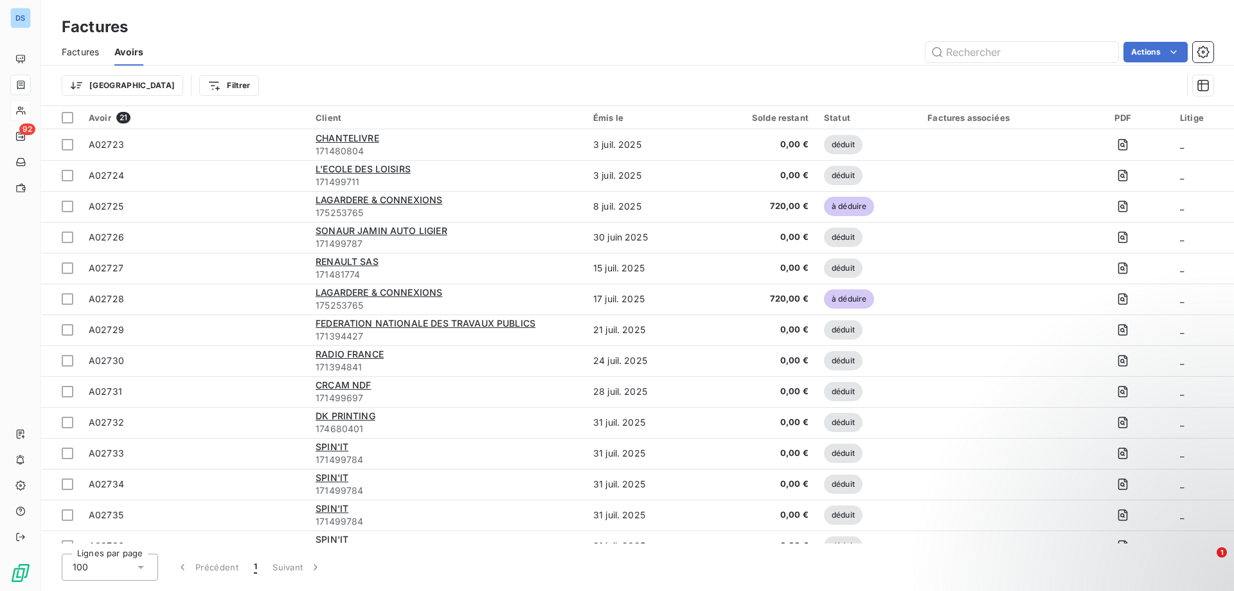
click at [74, 51] on span "Factures" at bounding box center [80, 52] width 37 height 13
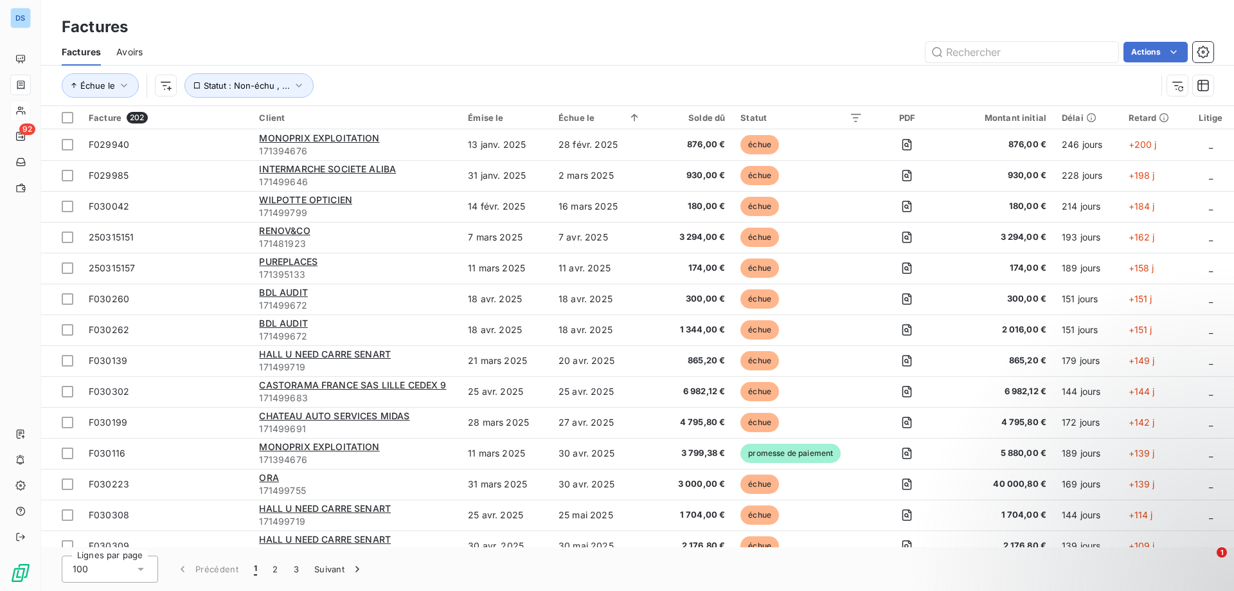
click at [703, 118] on div "Solde dû" at bounding box center [690, 118] width 69 height 10
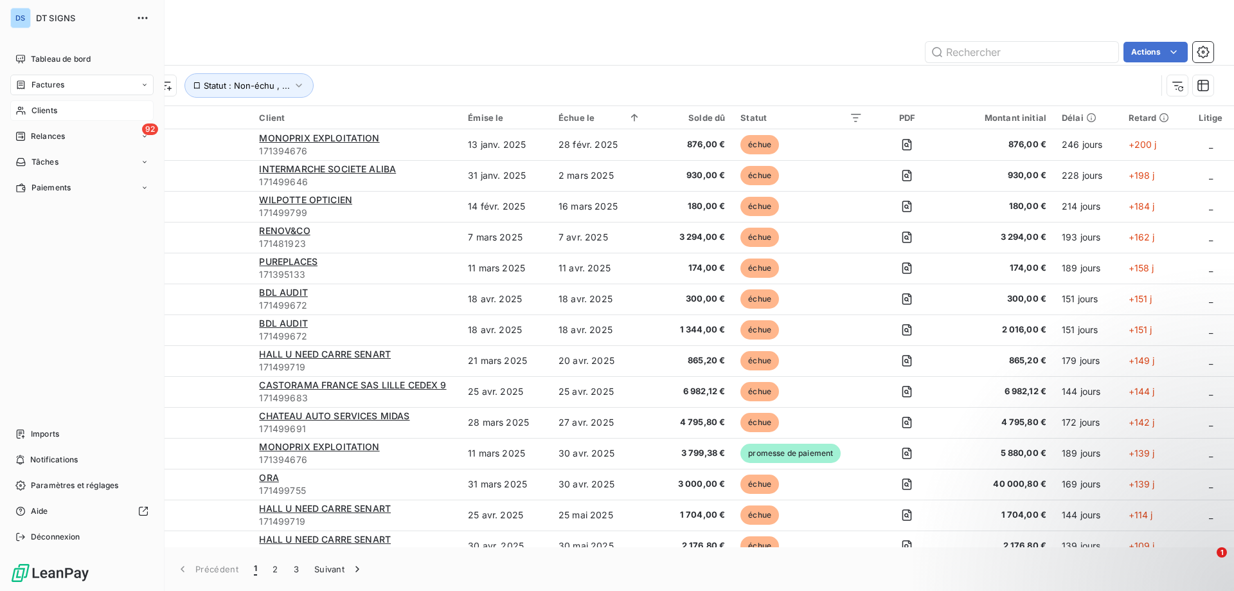
click at [33, 111] on span "Clients" at bounding box center [45, 111] width 26 height 12
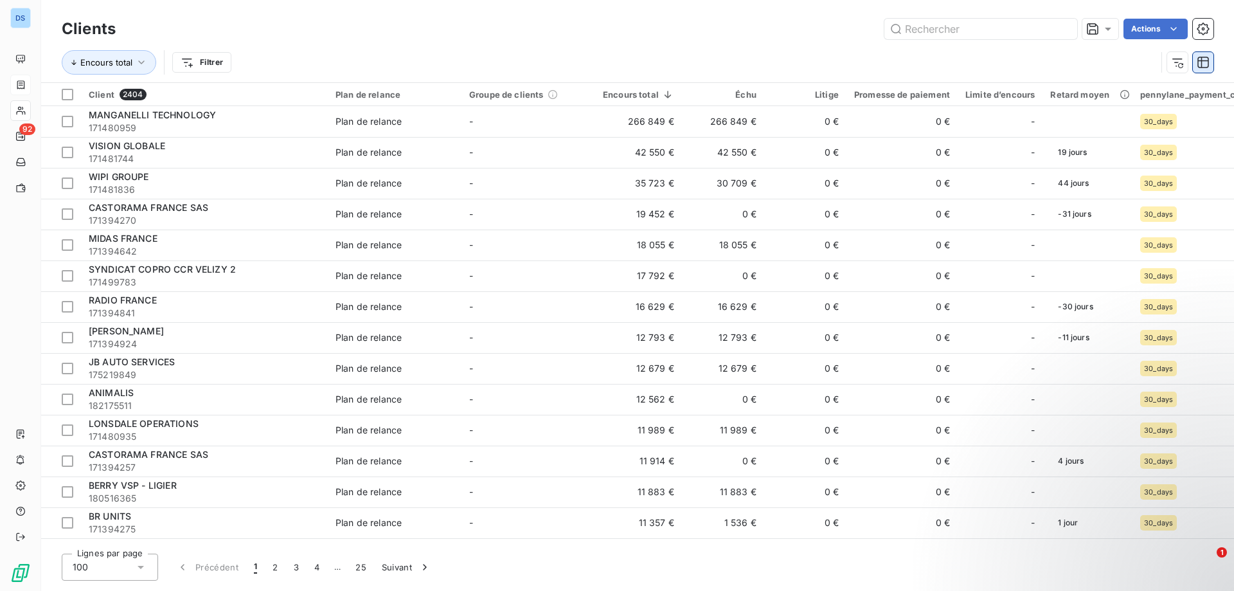
click at [1203, 68] on icon "button" at bounding box center [1203, 62] width 13 height 13
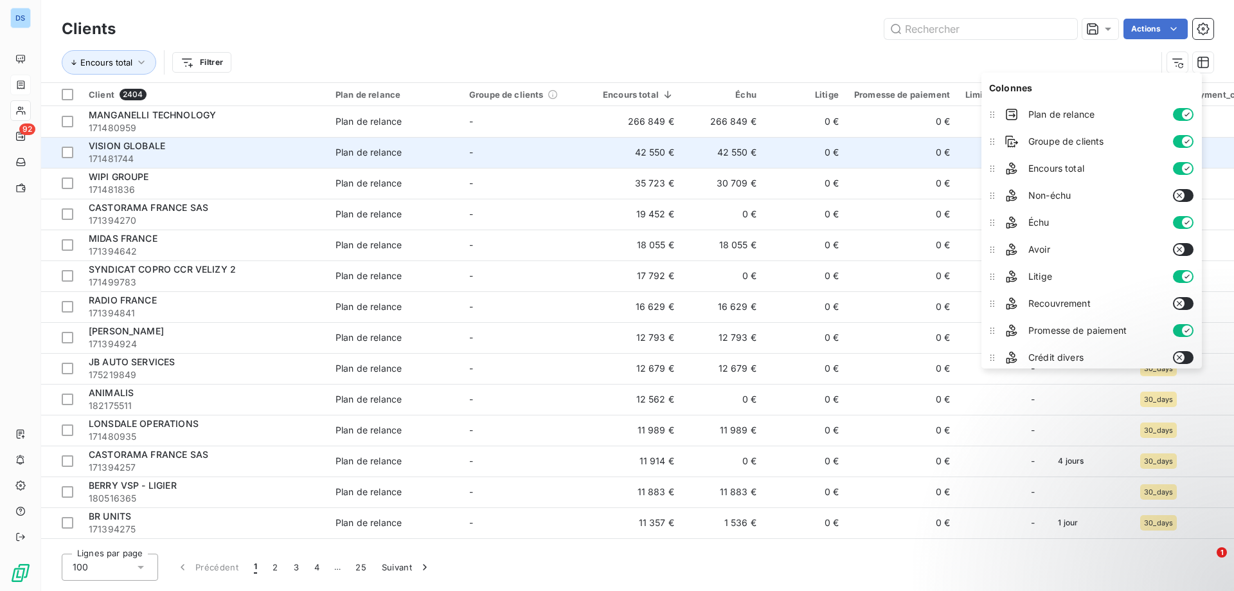
click at [642, 153] on td "42 550 €" at bounding box center [638, 152] width 87 height 31
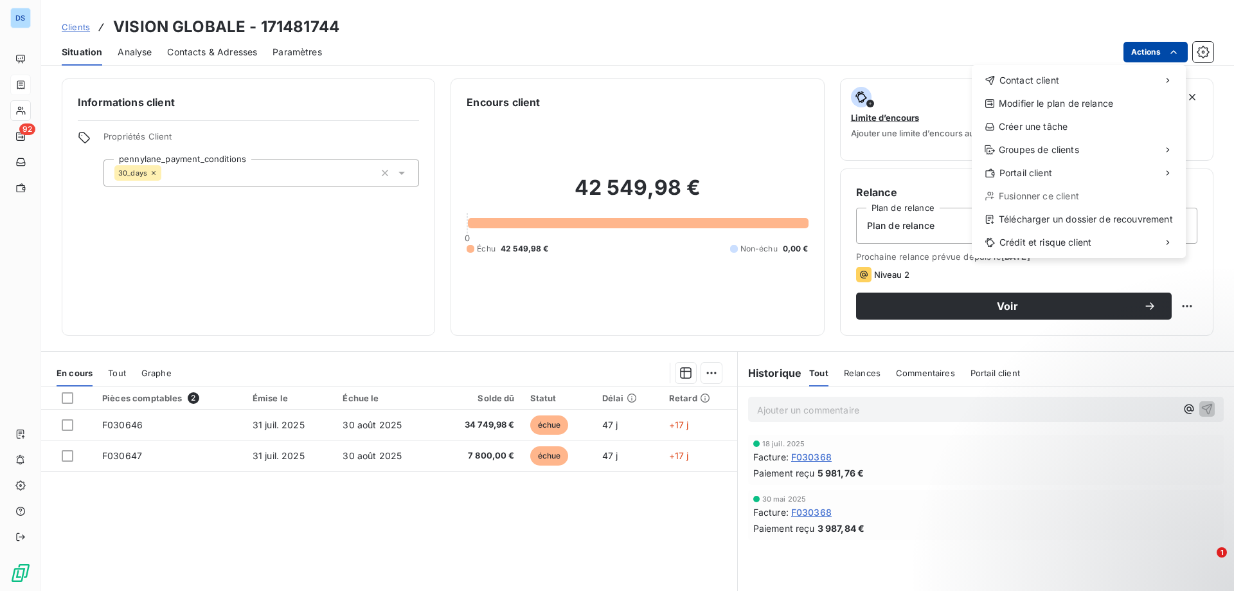
click at [1167, 51] on html "DS 92 Clients VISION GLOBALE - 171481744 Situation Analyse Contacts & Adresses …" at bounding box center [617, 295] width 1234 height 591
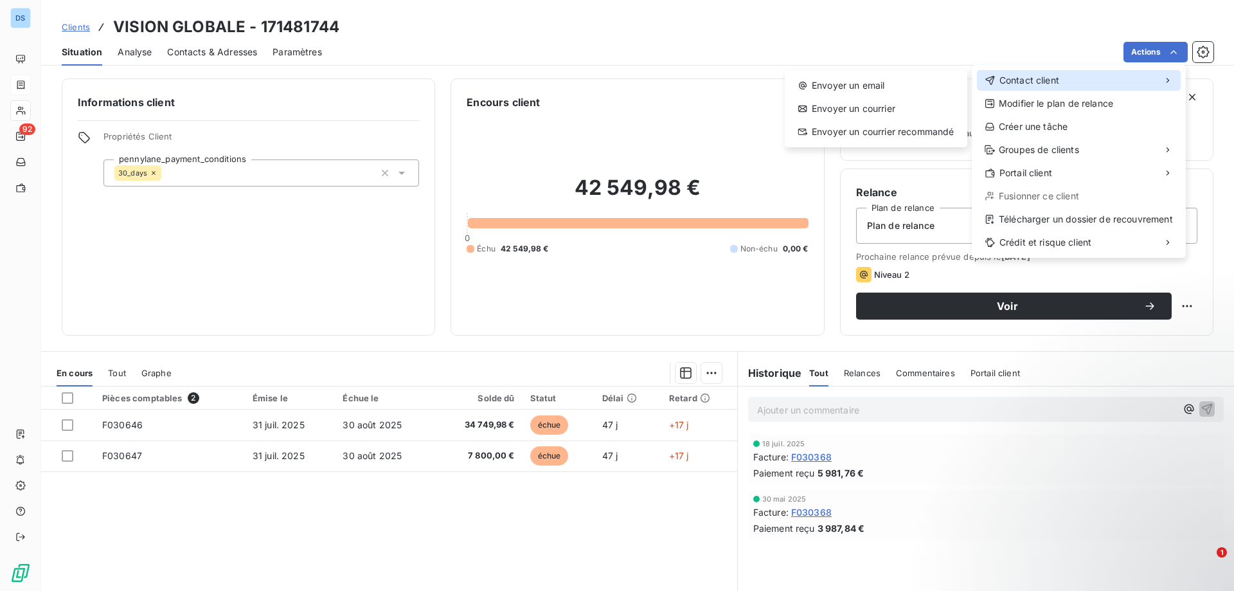
click at [1069, 81] on div "Contact client" at bounding box center [1079, 80] width 204 height 21
click at [874, 86] on div "Envoyer un email" at bounding box center [876, 85] width 172 height 21
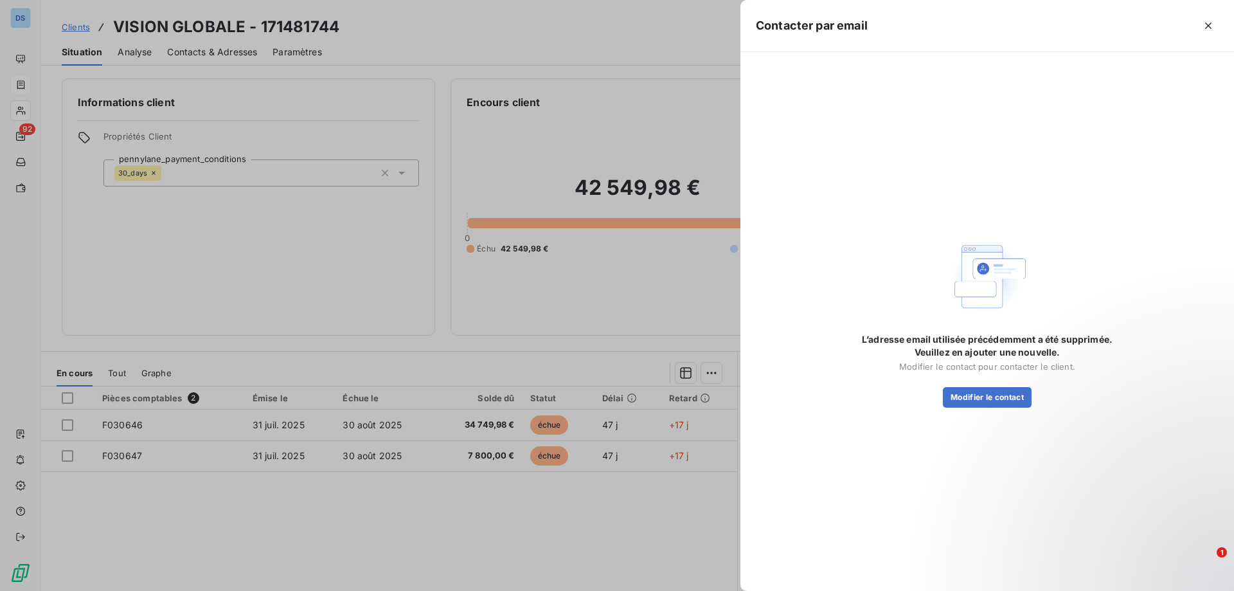
click at [352, 260] on div at bounding box center [617, 295] width 1234 height 591
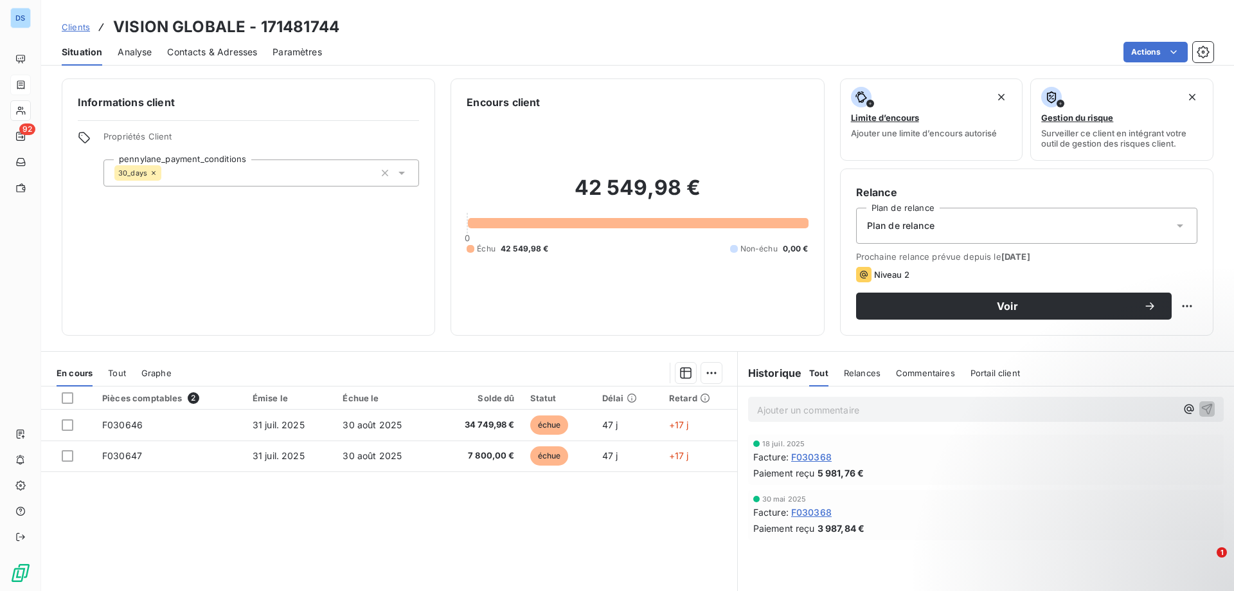
click at [186, 53] on span "Contacts & Adresses" at bounding box center [212, 52] width 90 height 13
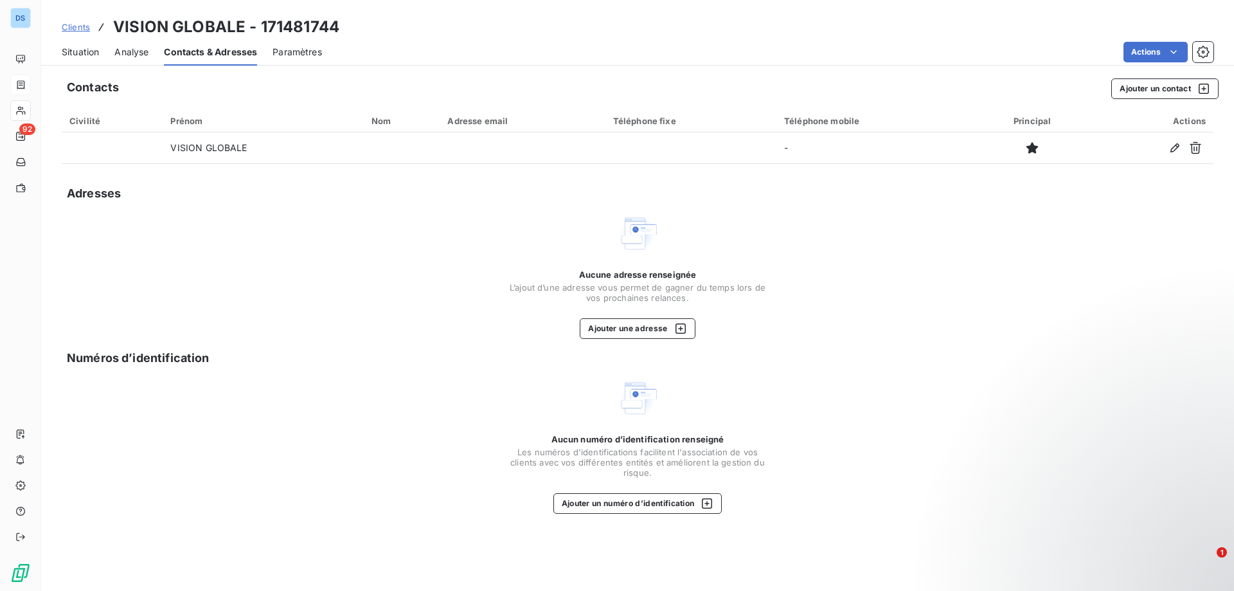
click at [756, 203] on div "Contacts Ajouter un contact Civilité Prénom Nom Adresse email Téléphone fixe Té…" at bounding box center [637, 331] width 1193 height 520
click at [293, 89] on div "Contacts Ajouter un contact" at bounding box center [643, 88] width 1152 height 21
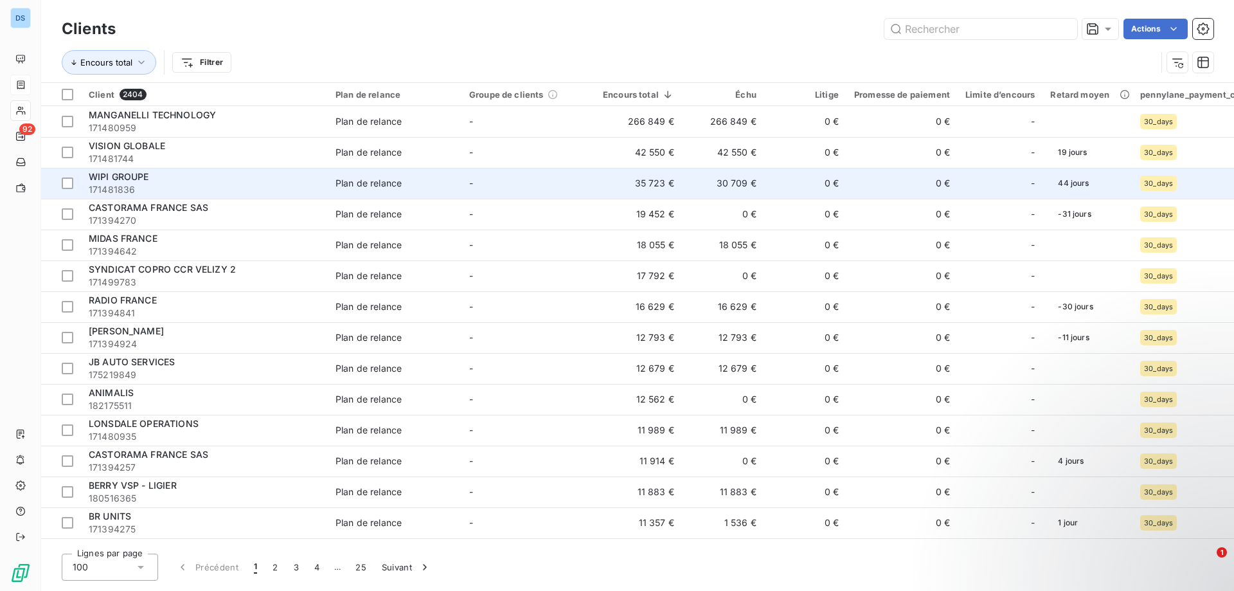
click at [636, 185] on td "35 723 €" at bounding box center [638, 183] width 87 height 31
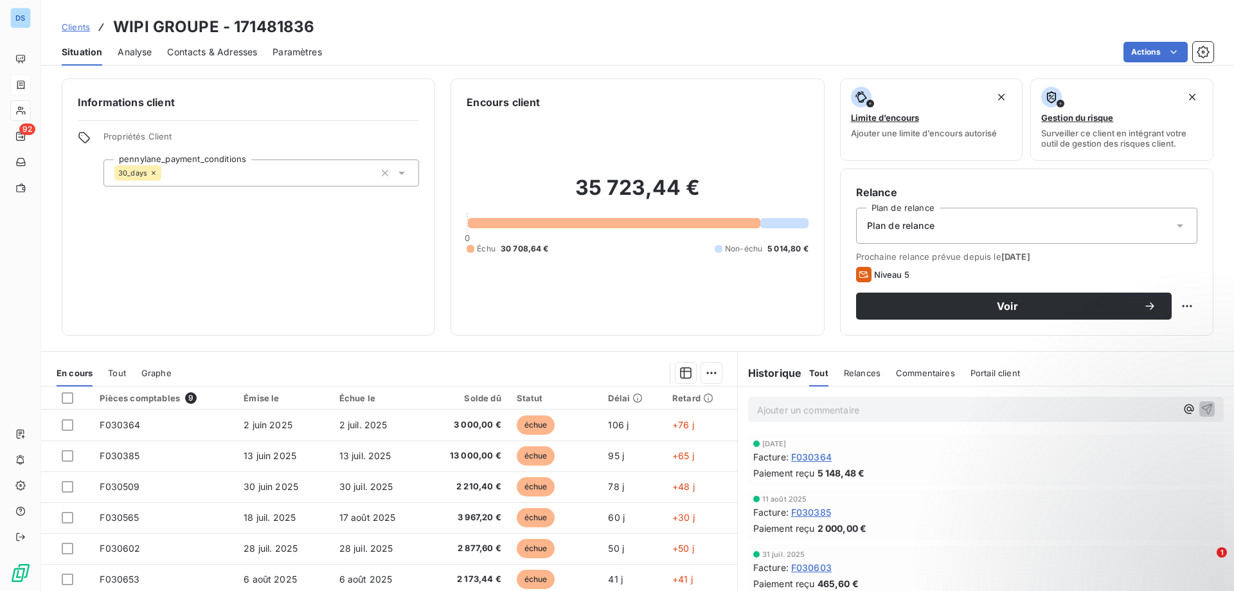
click at [188, 50] on span "Contacts & Adresses" at bounding box center [212, 52] width 90 height 13
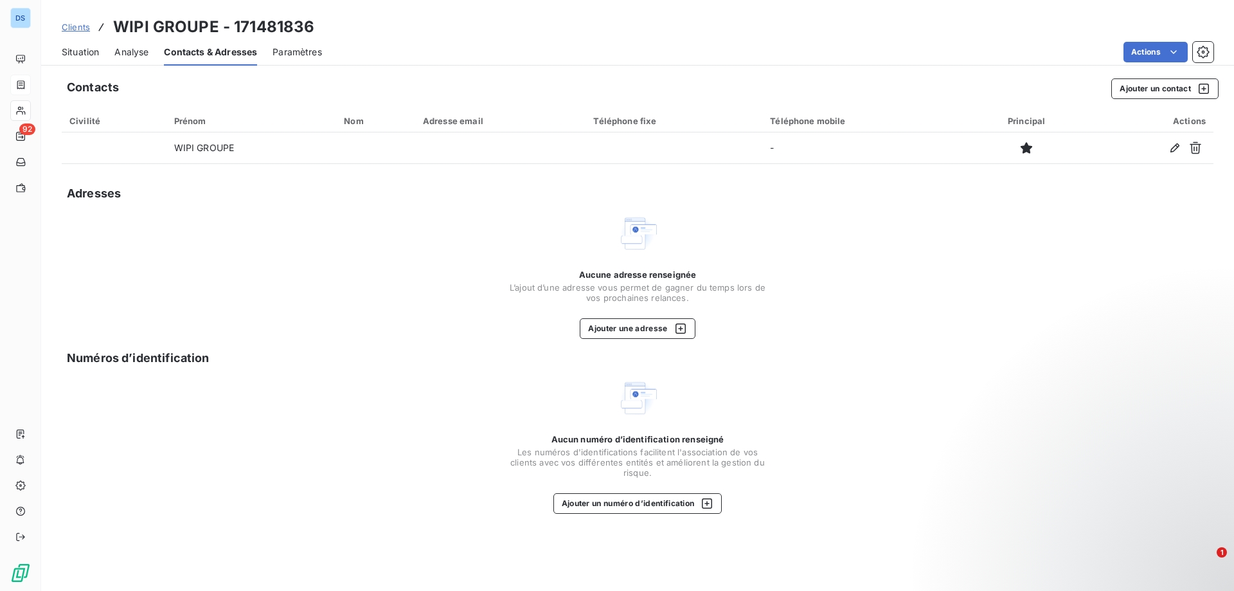
click at [642, 82] on div "Contacts Ajouter un contact" at bounding box center [643, 88] width 1152 height 21
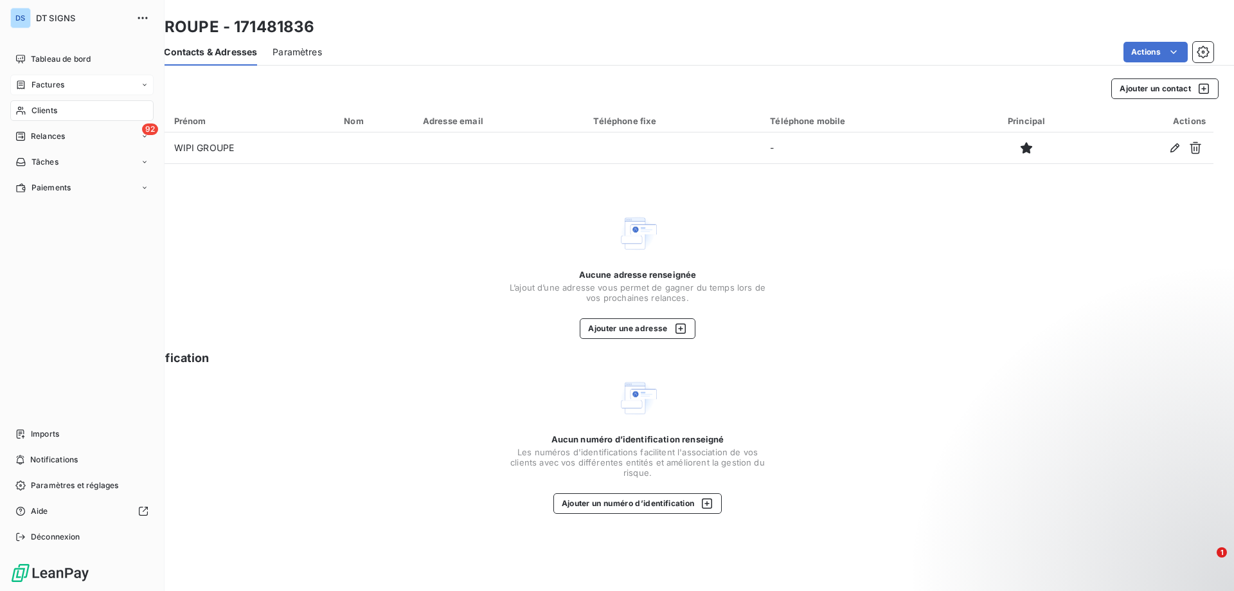
click at [38, 83] on span "Factures" at bounding box center [48, 85] width 33 height 12
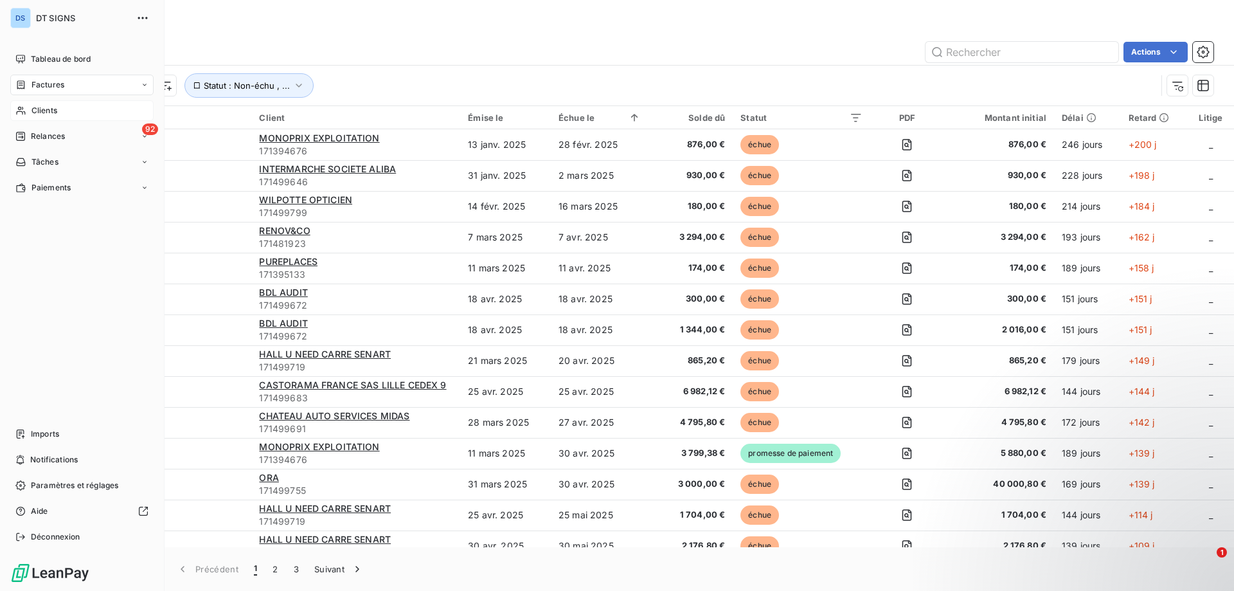
click at [40, 107] on span "Clients" at bounding box center [45, 111] width 26 height 12
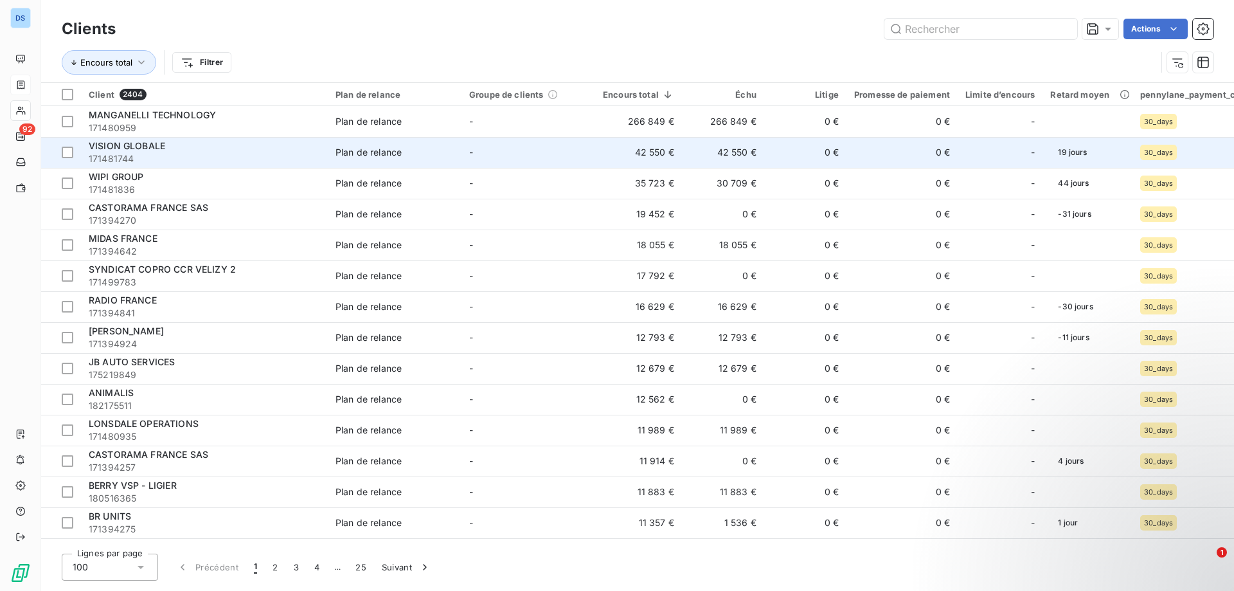
click at [517, 151] on td "-" at bounding box center [529, 152] width 134 height 31
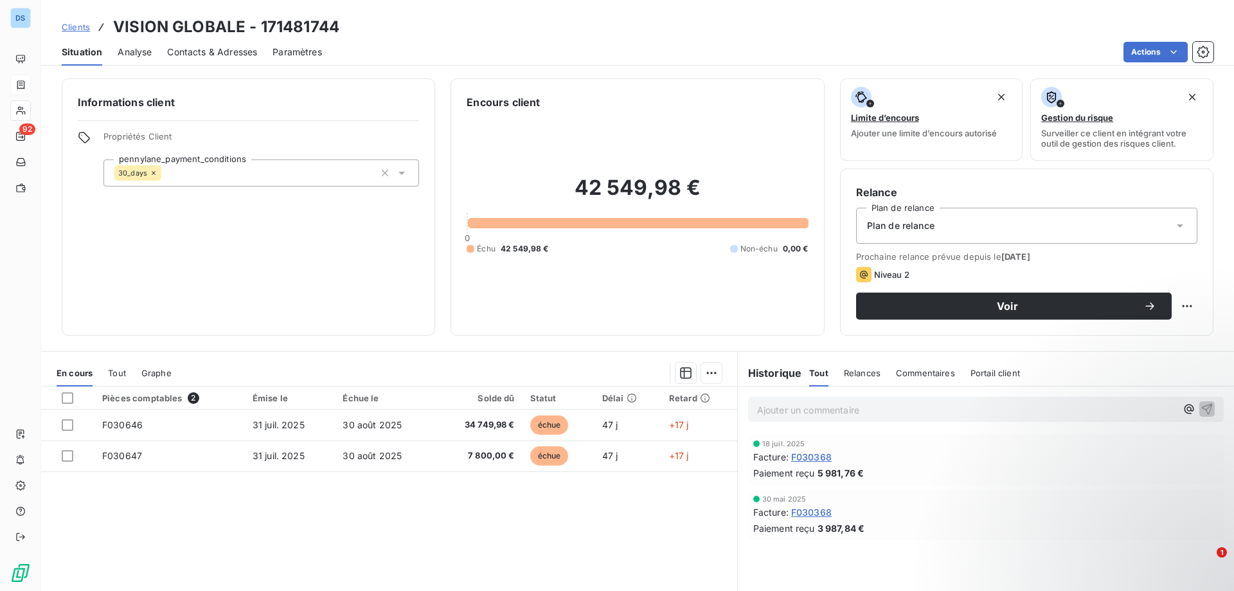
click at [199, 52] on span "Contacts & Adresses" at bounding box center [212, 52] width 90 height 13
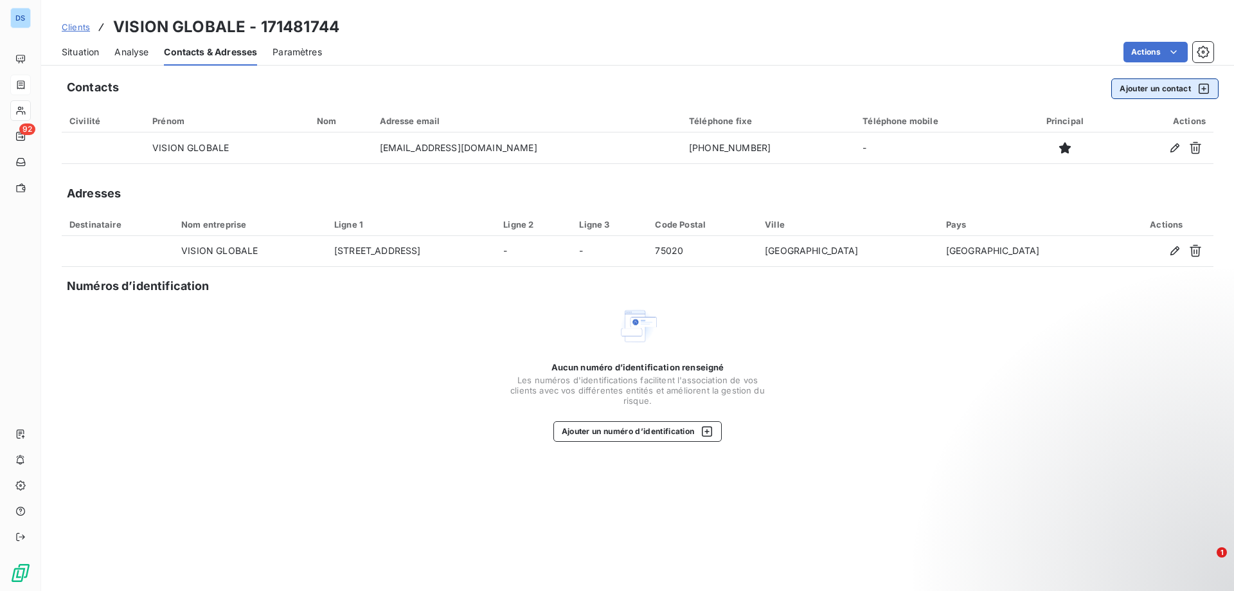
click at [1179, 93] on button "Ajouter un contact" at bounding box center [1165, 88] width 107 height 21
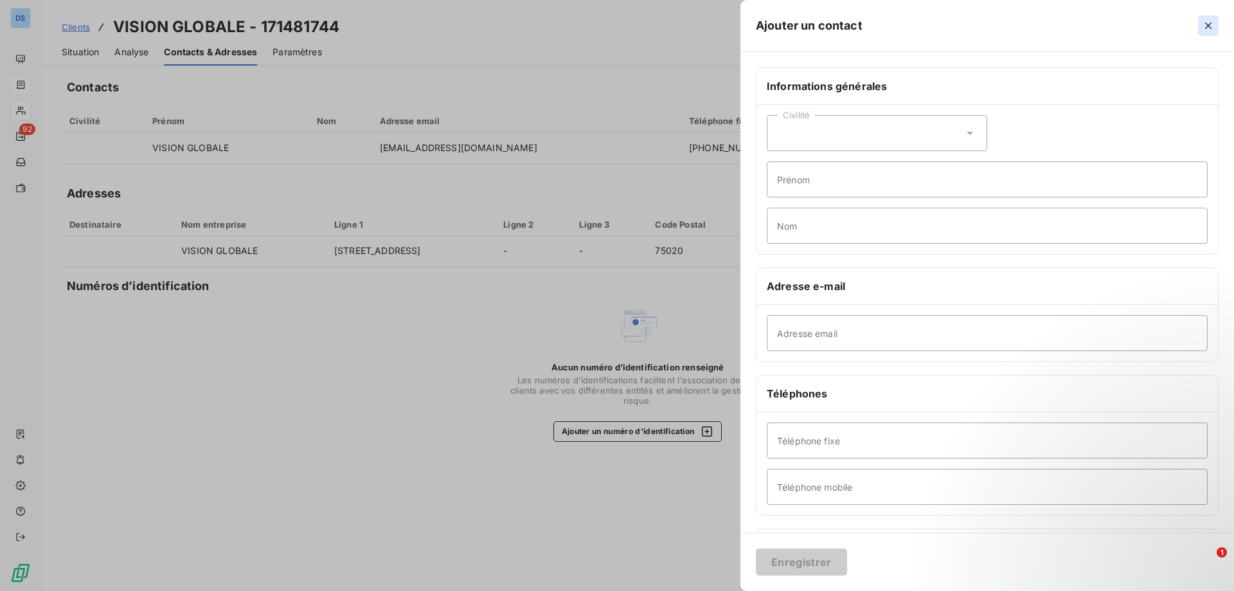
click at [1212, 21] on icon "button" at bounding box center [1208, 25] width 13 height 13
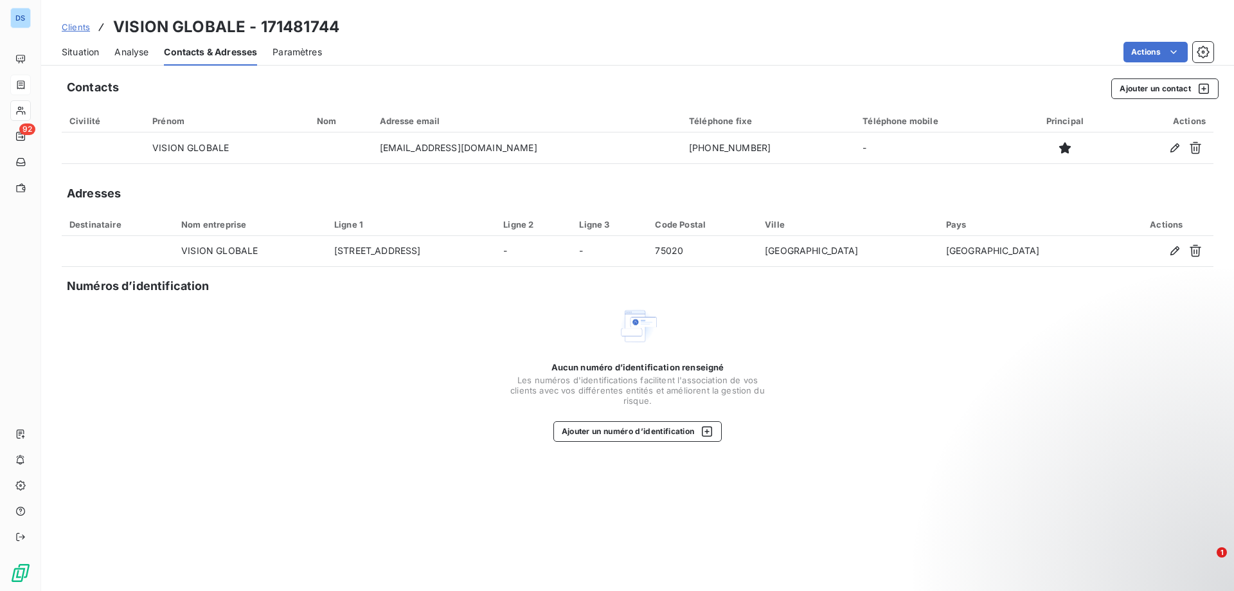
click at [550, 96] on div "Contacts Ajouter un contact" at bounding box center [643, 88] width 1152 height 21
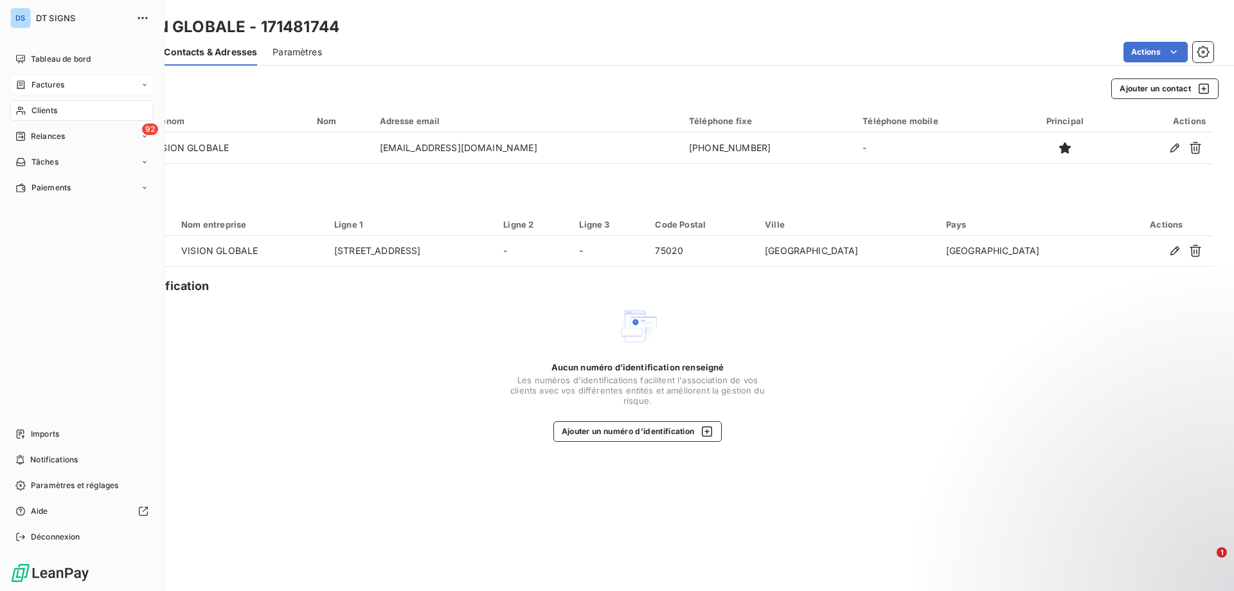
click at [39, 114] on span "Clients" at bounding box center [45, 111] width 26 height 12
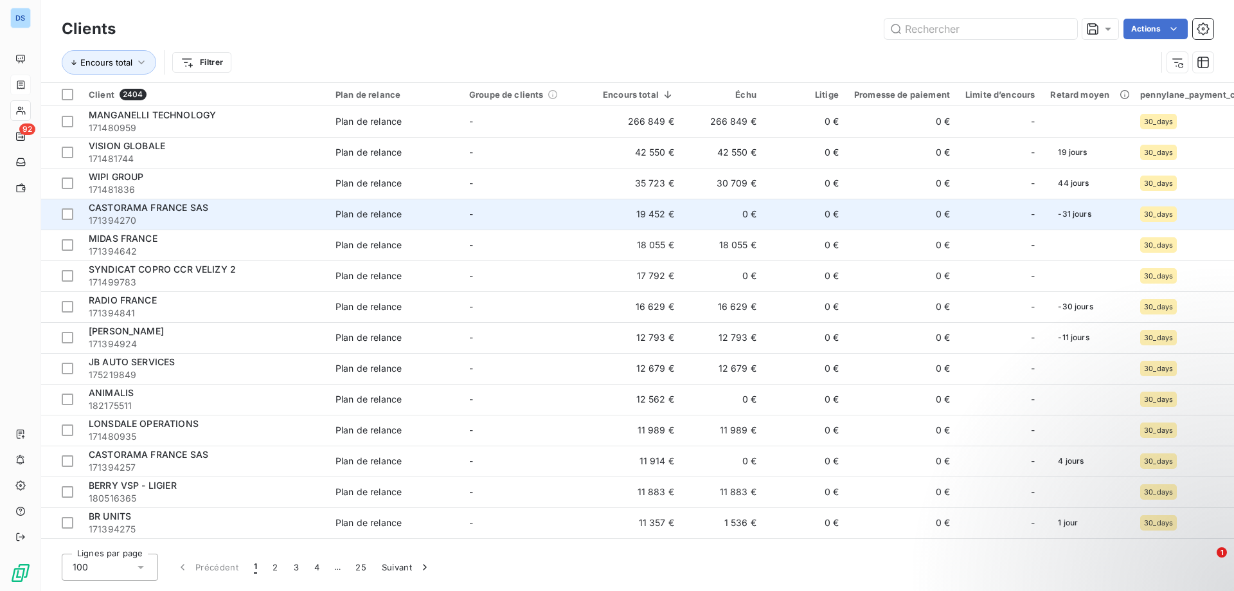
click at [635, 213] on td "19 452 €" at bounding box center [638, 214] width 87 height 31
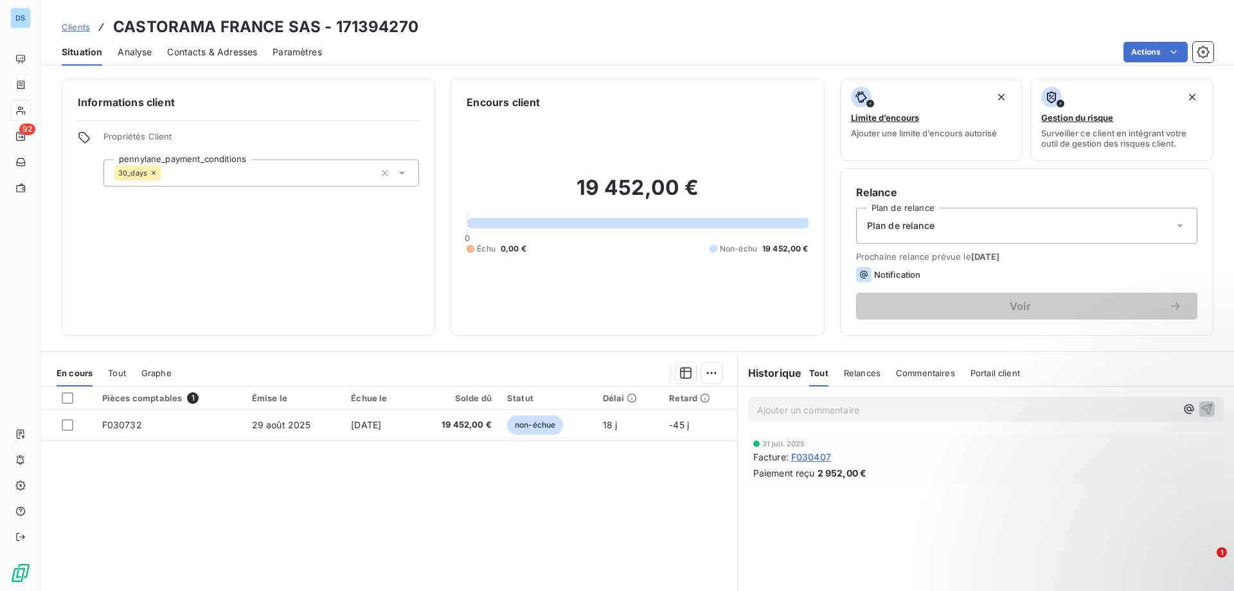
click at [174, 50] on span "Contacts & Adresses" at bounding box center [212, 52] width 90 height 13
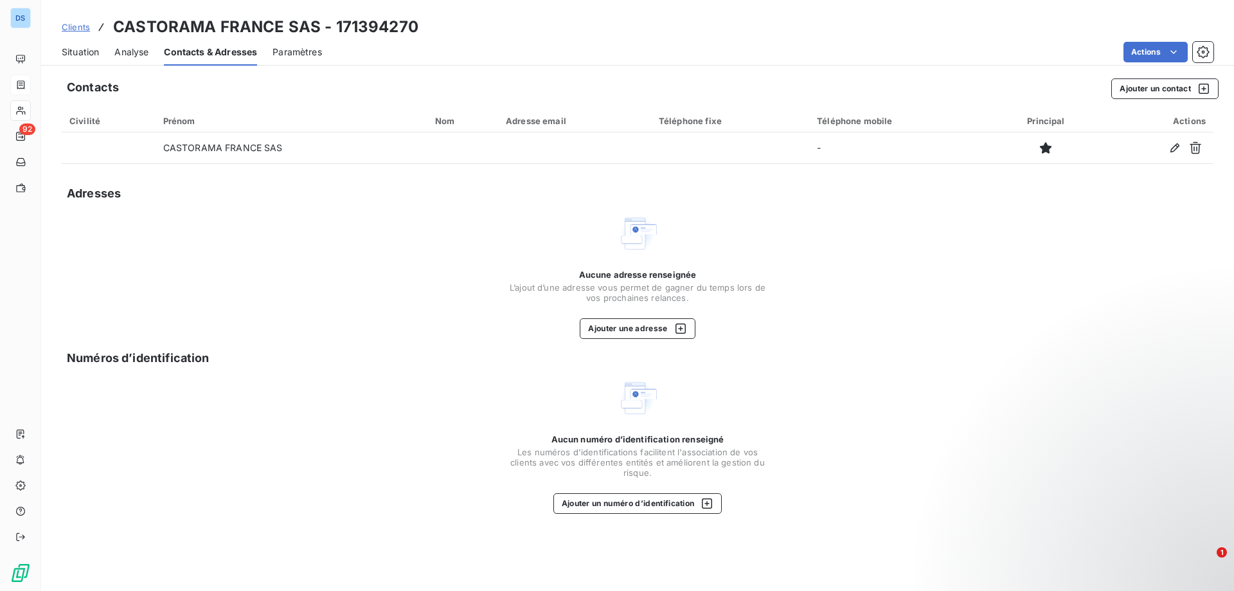
click at [110, 25] on div "Clients CASTORAMA FRANCE SAS - 171394270" at bounding box center [240, 26] width 357 height 23
drag, startPoint x: 114, startPoint y: 21, endPoint x: 319, endPoint y: 30, distance: 205.3
click at [319, 30] on h3 "CASTORAMA FRANCE SAS - 171394270" at bounding box center [265, 26] width 305 height 23
copy h3 "CASTORAMA FRANCE SAS"
click at [783, 261] on div "Aucune adresse renseignée L’ajout d’une adresse vous permet de gagner du temps …" at bounding box center [638, 276] width 1152 height 126
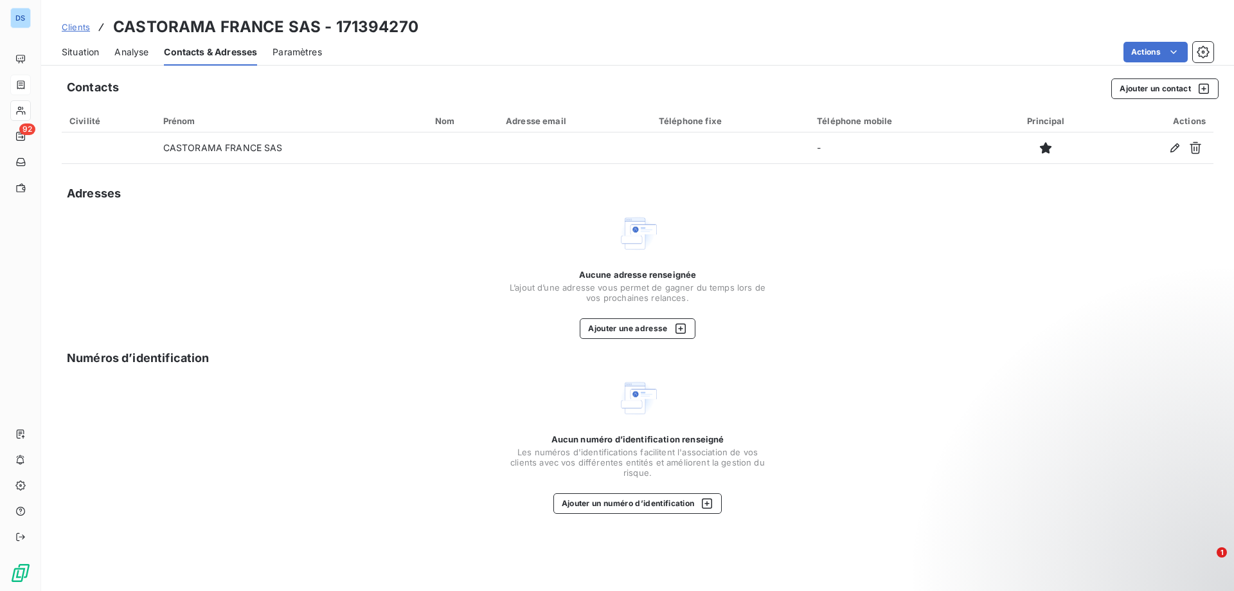
click at [93, 51] on span "Situation" at bounding box center [80, 52] width 37 height 13
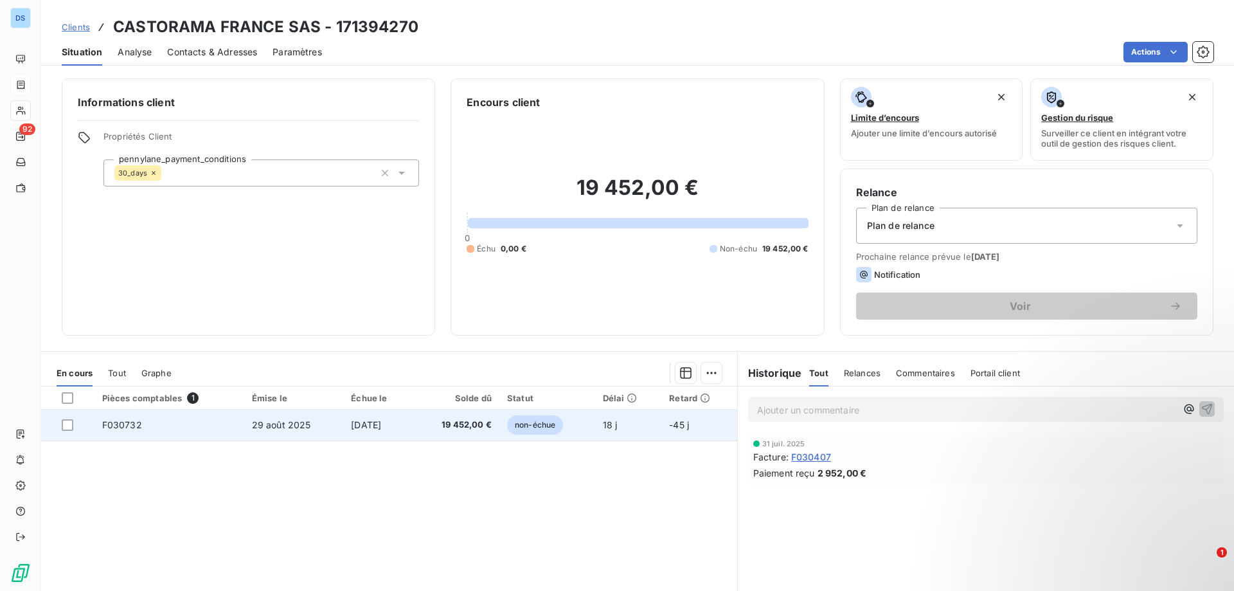
click at [280, 423] on span "29 août 2025" at bounding box center [281, 424] width 59 height 11
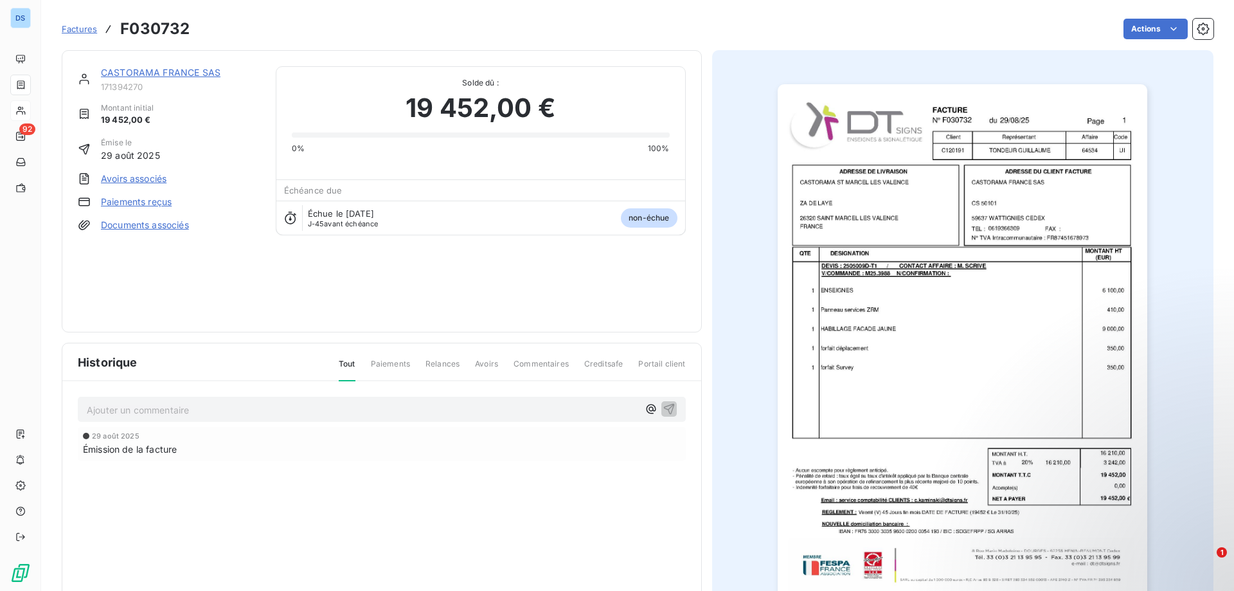
click at [141, 77] on div "CASTORAMA FRANCE SAS" at bounding box center [180, 72] width 159 height 13
click at [142, 73] on link "CASTORAMA FRANCE SAS" at bounding box center [161, 72] width 120 height 11
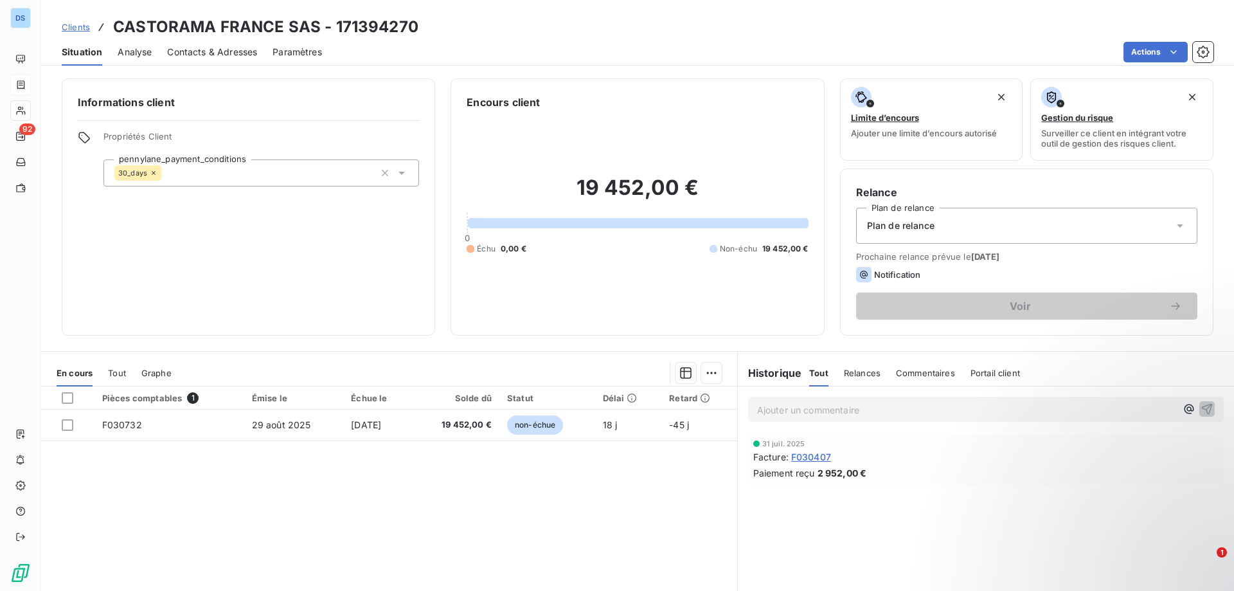
click at [192, 50] on span "Contacts & Adresses" at bounding box center [212, 52] width 90 height 13
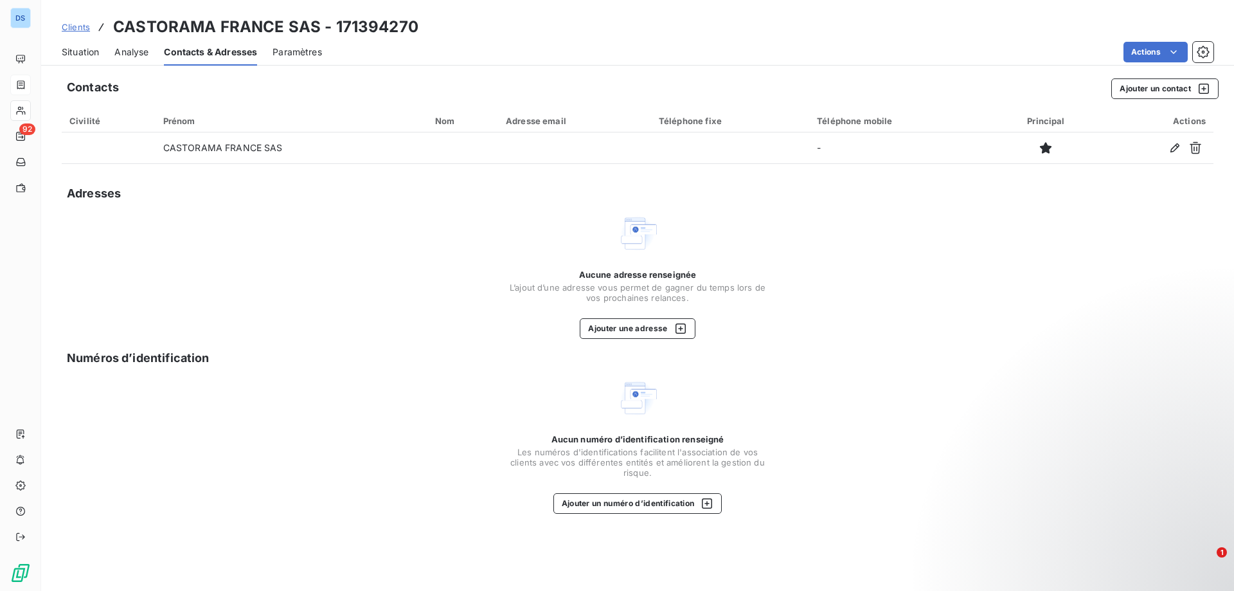
click at [697, 35] on div "Clients CASTORAMA FRANCE SAS - 171394270" at bounding box center [637, 26] width 1193 height 23
click at [668, 39] on div "Situation Analyse Contacts & Adresses Paramètres Actions" at bounding box center [637, 52] width 1193 height 27
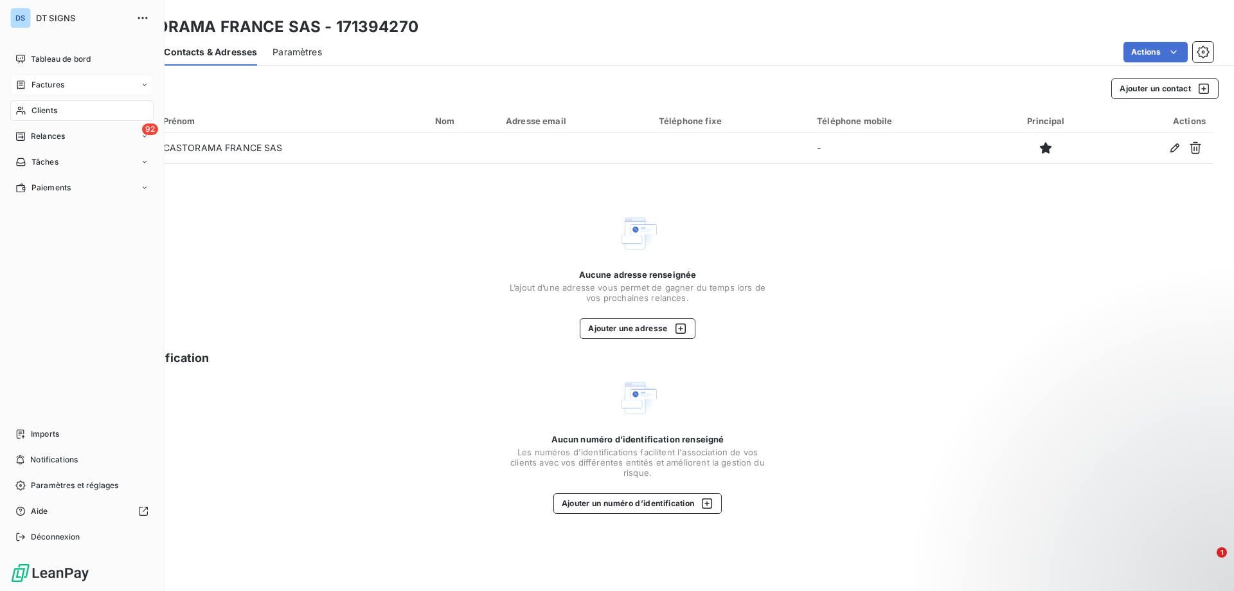
click at [51, 110] on span "Clients" at bounding box center [45, 111] width 26 height 12
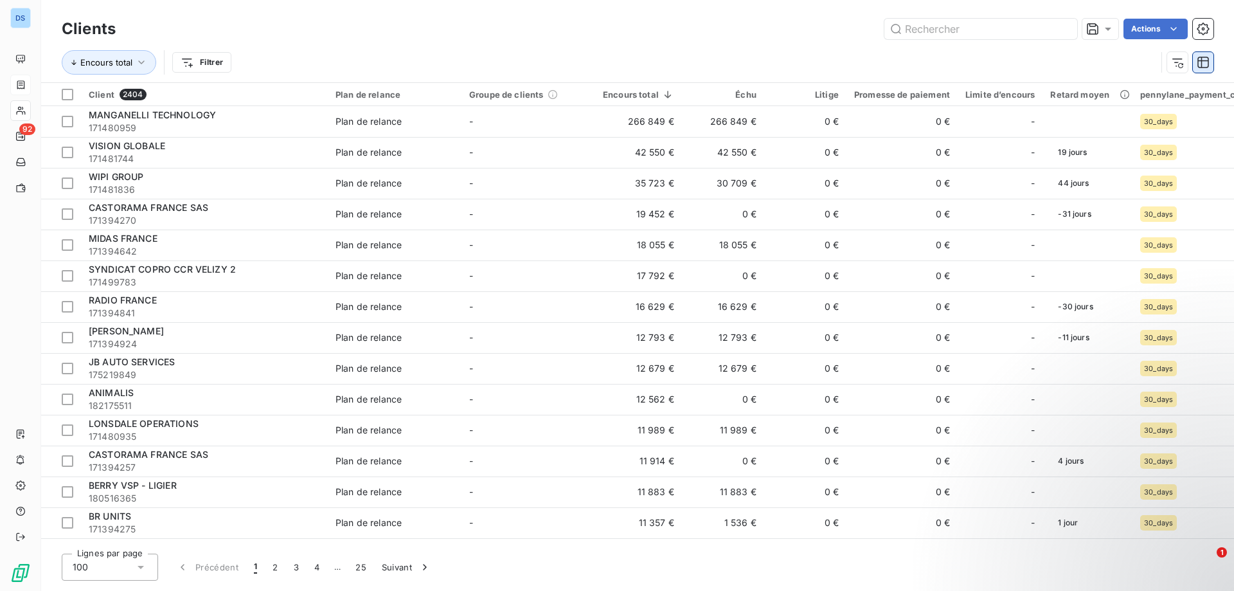
click at [1197, 64] on button "button" at bounding box center [1203, 62] width 21 height 21
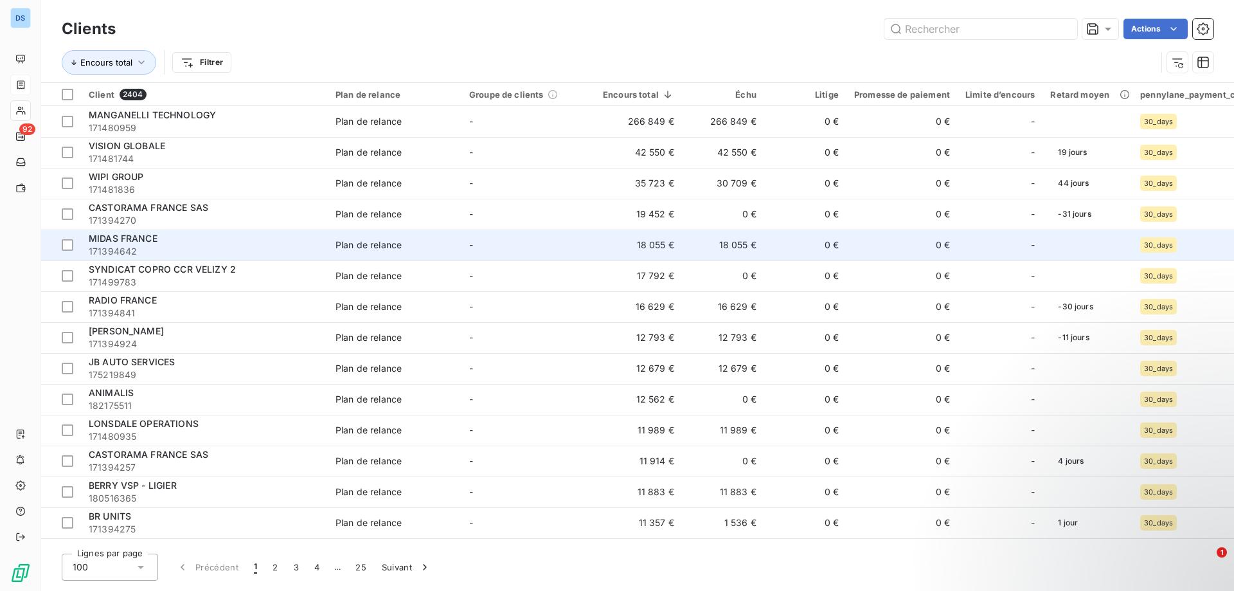
click at [888, 253] on td "0 €" at bounding box center [902, 245] width 111 height 31
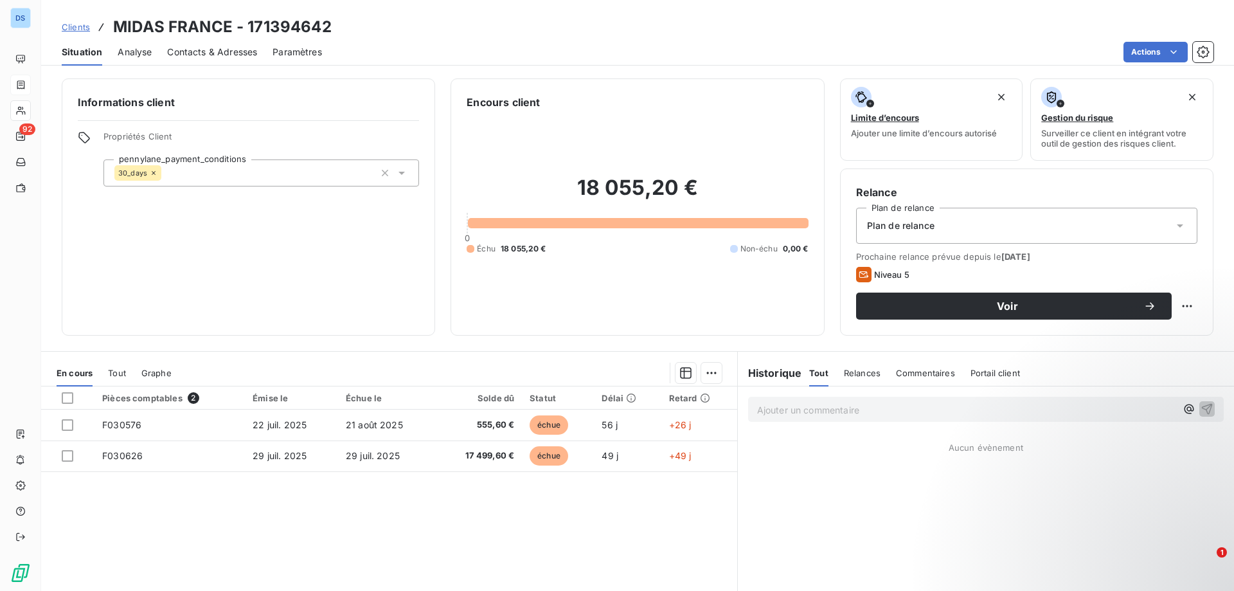
click at [207, 49] on span "Contacts & Adresses" at bounding box center [212, 52] width 90 height 13
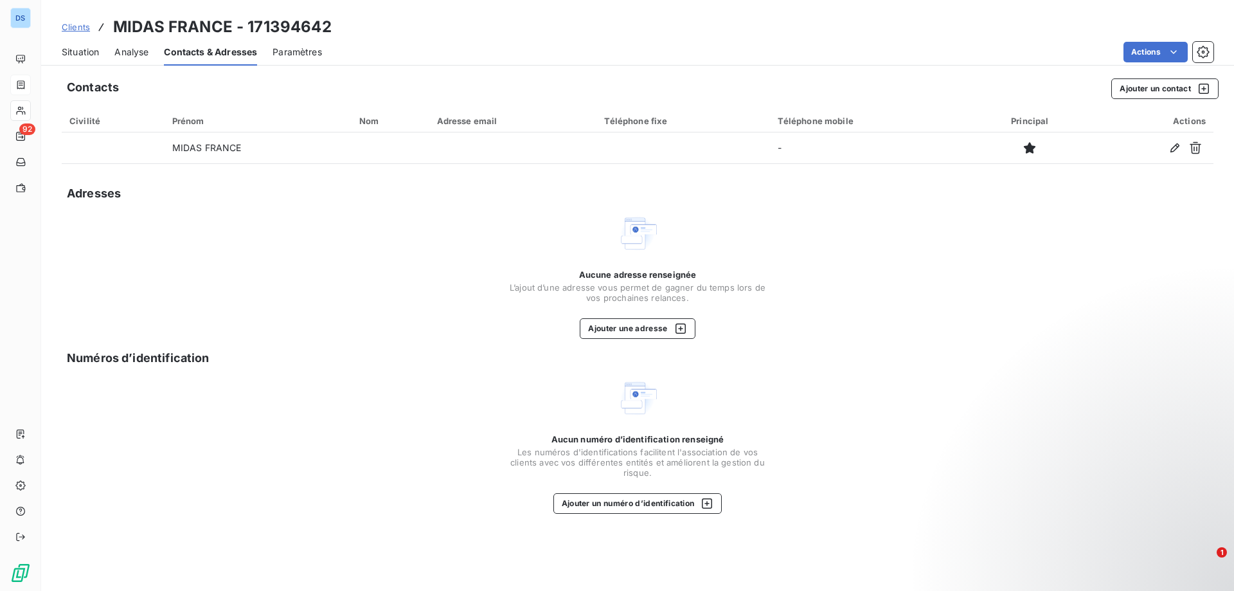
click at [86, 52] on span "Situation" at bounding box center [80, 52] width 37 height 13
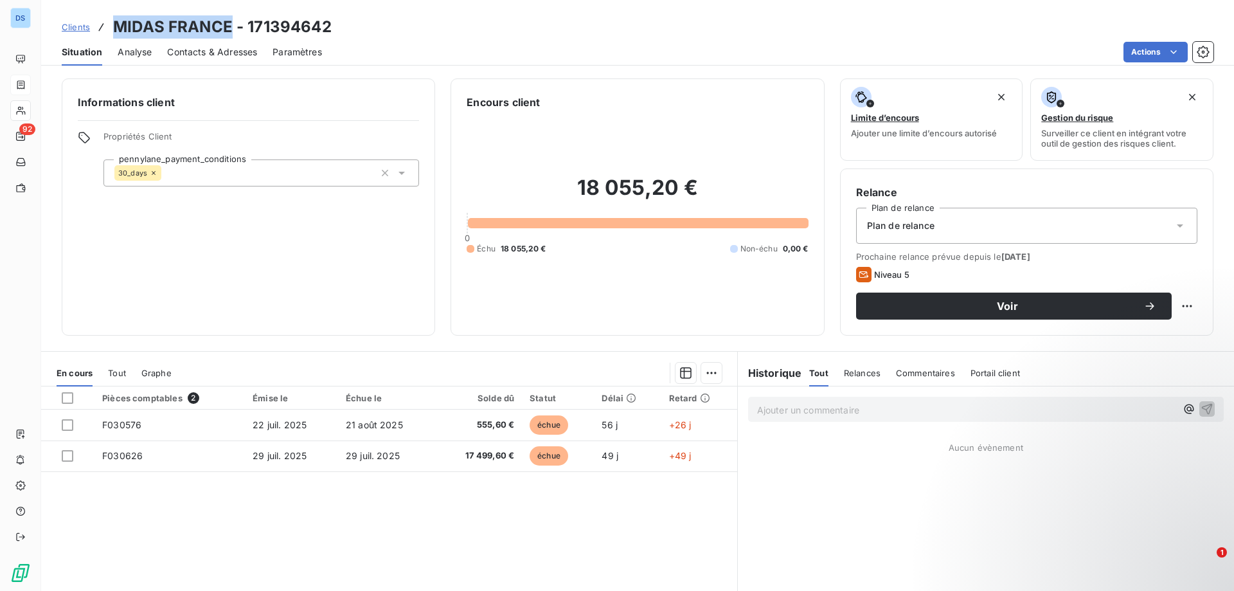
drag, startPoint x: 111, startPoint y: 25, endPoint x: 233, endPoint y: 23, distance: 121.5
click at [233, 23] on div "Clients MIDAS FRANCE - 171394642" at bounding box center [197, 26] width 270 height 23
copy h3 "MIDAS FRANCE"
click at [725, 98] on div "Encours client" at bounding box center [637, 102] width 341 height 15
click at [205, 54] on span "Contacts & Adresses" at bounding box center [212, 52] width 90 height 13
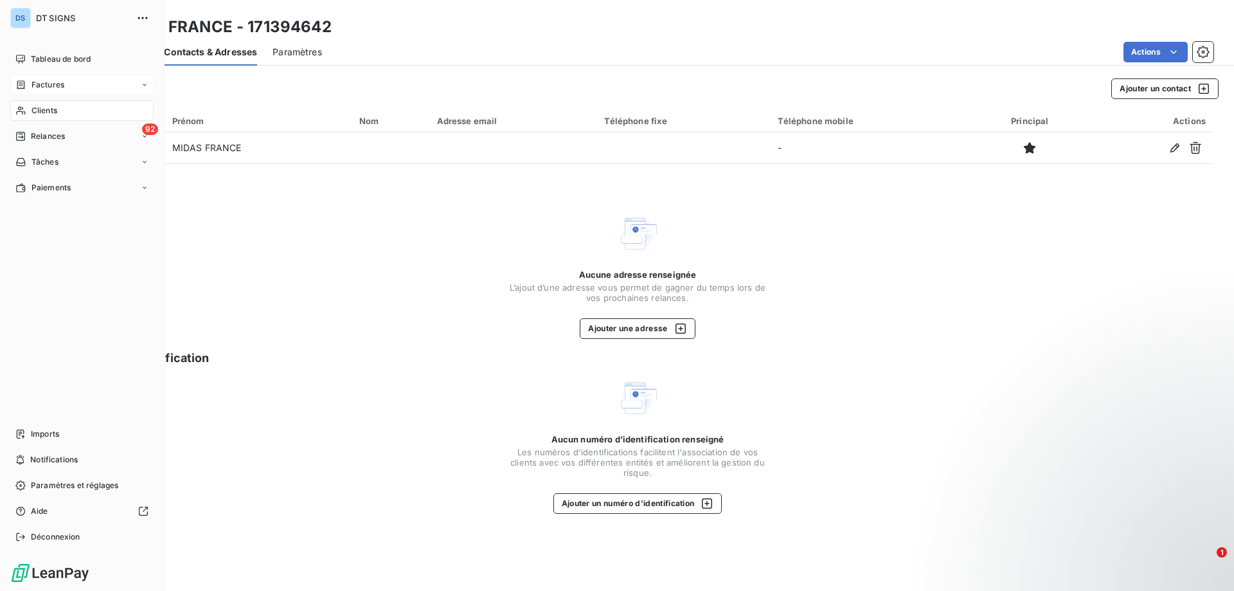
click at [48, 87] on span "Factures" at bounding box center [48, 85] width 33 height 12
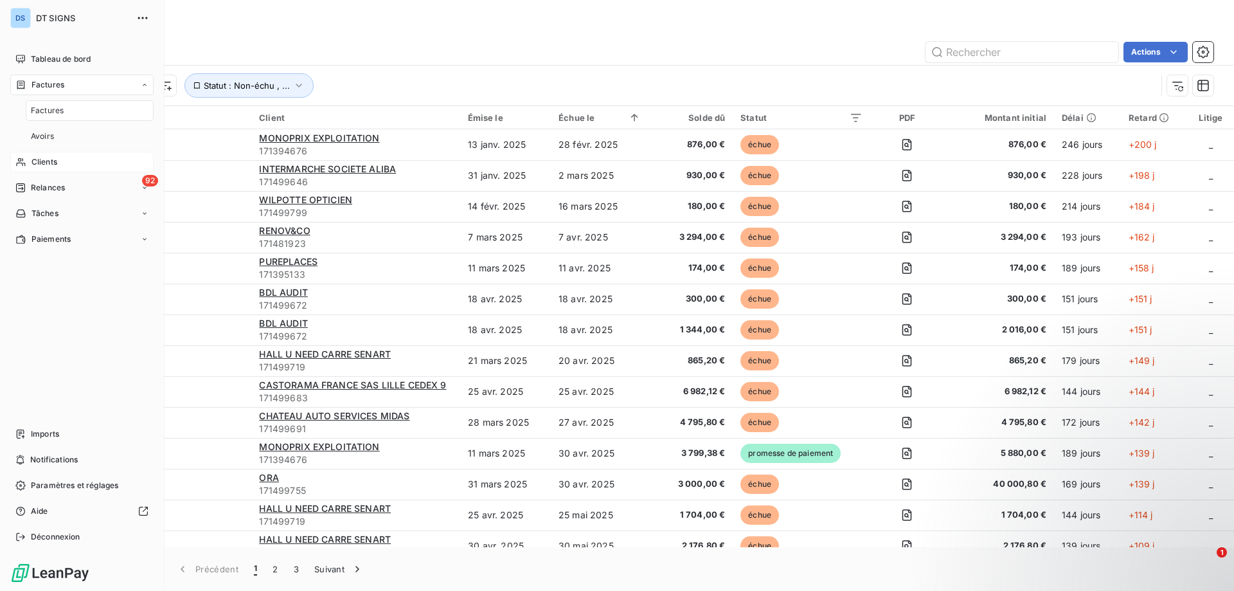
click at [37, 85] on span "Factures" at bounding box center [48, 85] width 33 height 12
click at [40, 111] on span "Clients" at bounding box center [45, 111] width 26 height 12
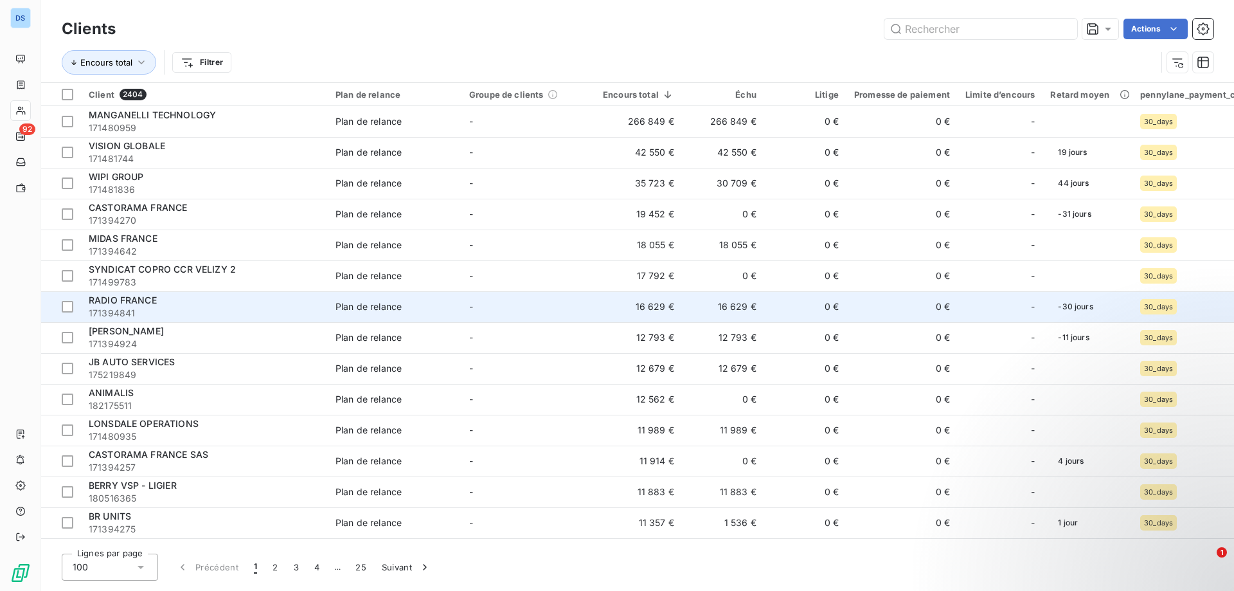
click at [718, 314] on td "16 629 €" at bounding box center [723, 306] width 82 height 31
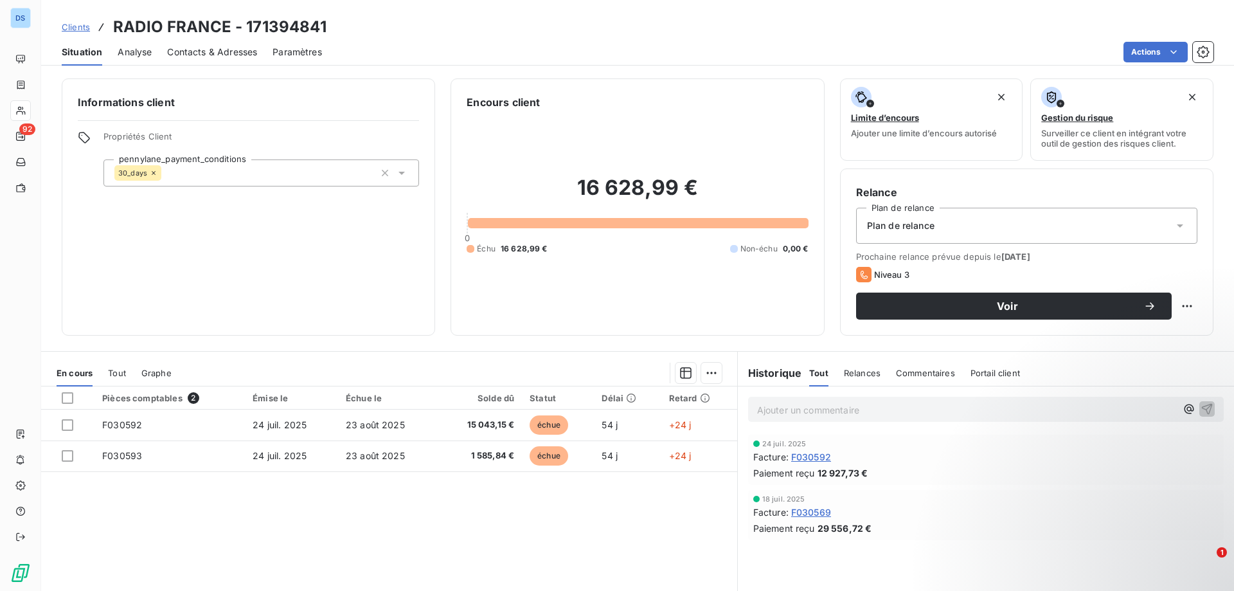
click at [183, 51] on span "Contacts & Adresses" at bounding box center [212, 52] width 90 height 13
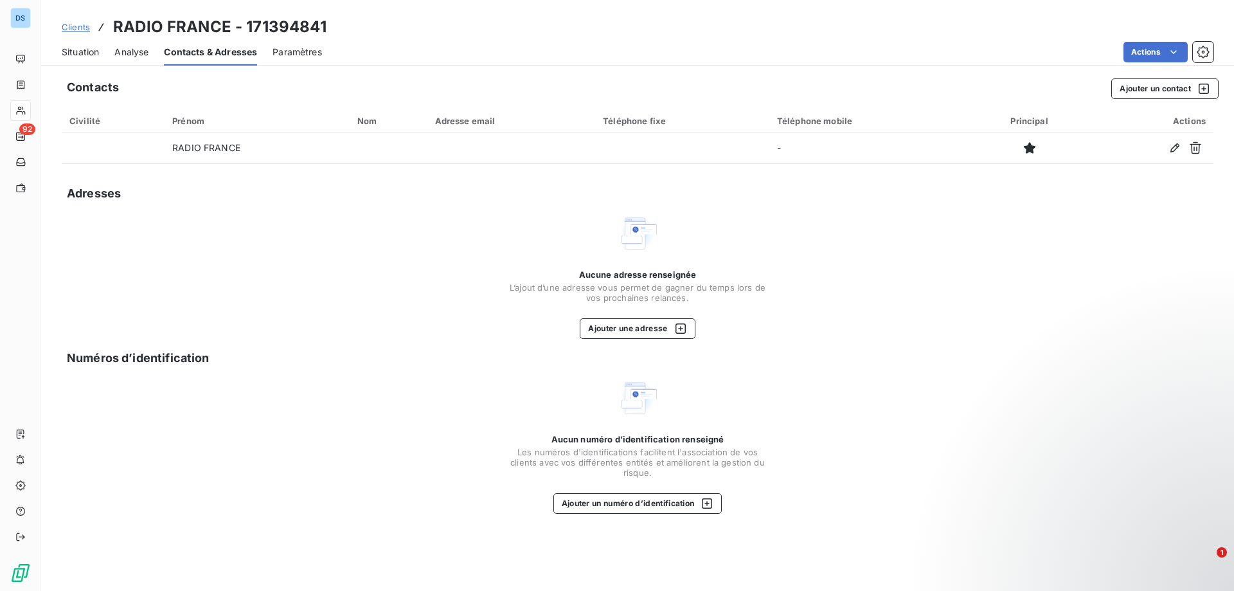
click at [69, 44] on div "Situation" at bounding box center [80, 52] width 37 height 27
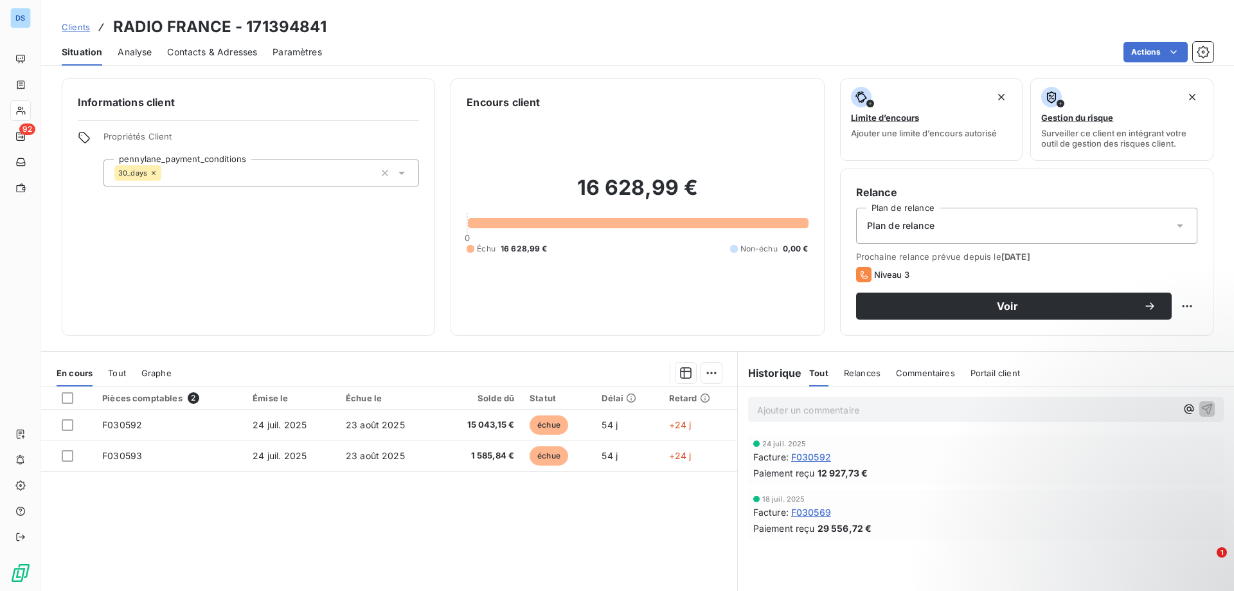
click at [112, 26] on div "Clients RADIO FRANCE - 171394841" at bounding box center [194, 26] width 265 height 23
click at [113, 27] on div "Clients RADIO FRANCE - 171394841" at bounding box center [194, 26] width 265 height 23
drag, startPoint x: 114, startPoint y: 28, endPoint x: 228, endPoint y: 30, distance: 113.2
click at [228, 30] on h3 "RADIO FRANCE - 171394841" at bounding box center [219, 26] width 213 height 23
copy h3 "RADIO FRANCE"
